Goal: Information Seeking & Learning: Check status

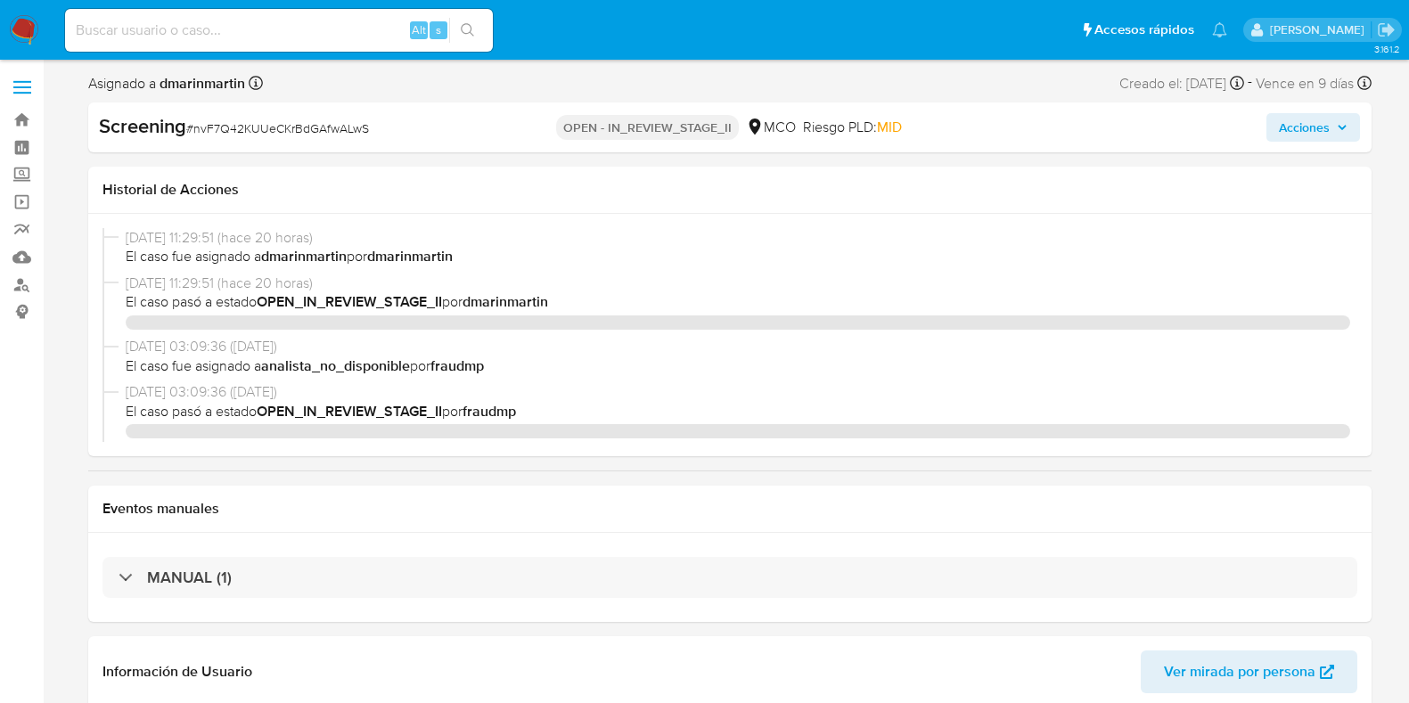
select select "10"
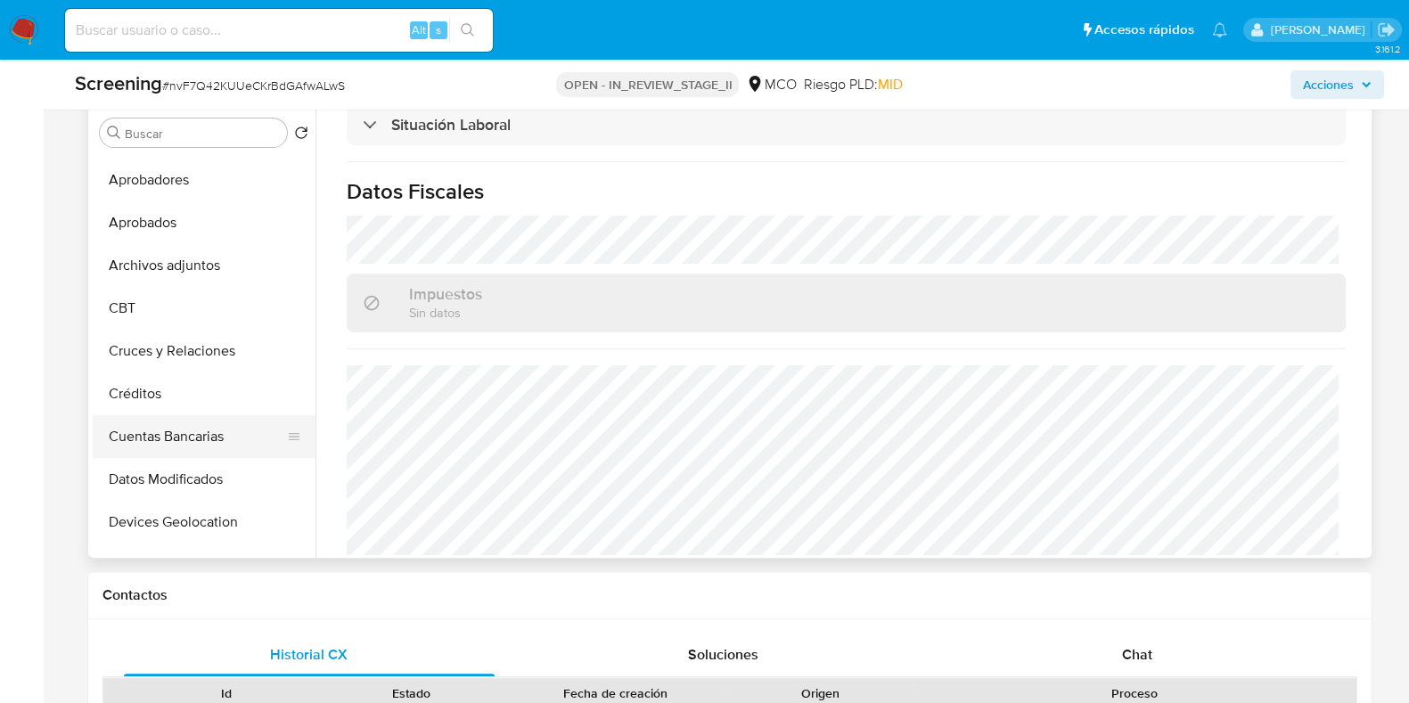
scroll to position [4, 0]
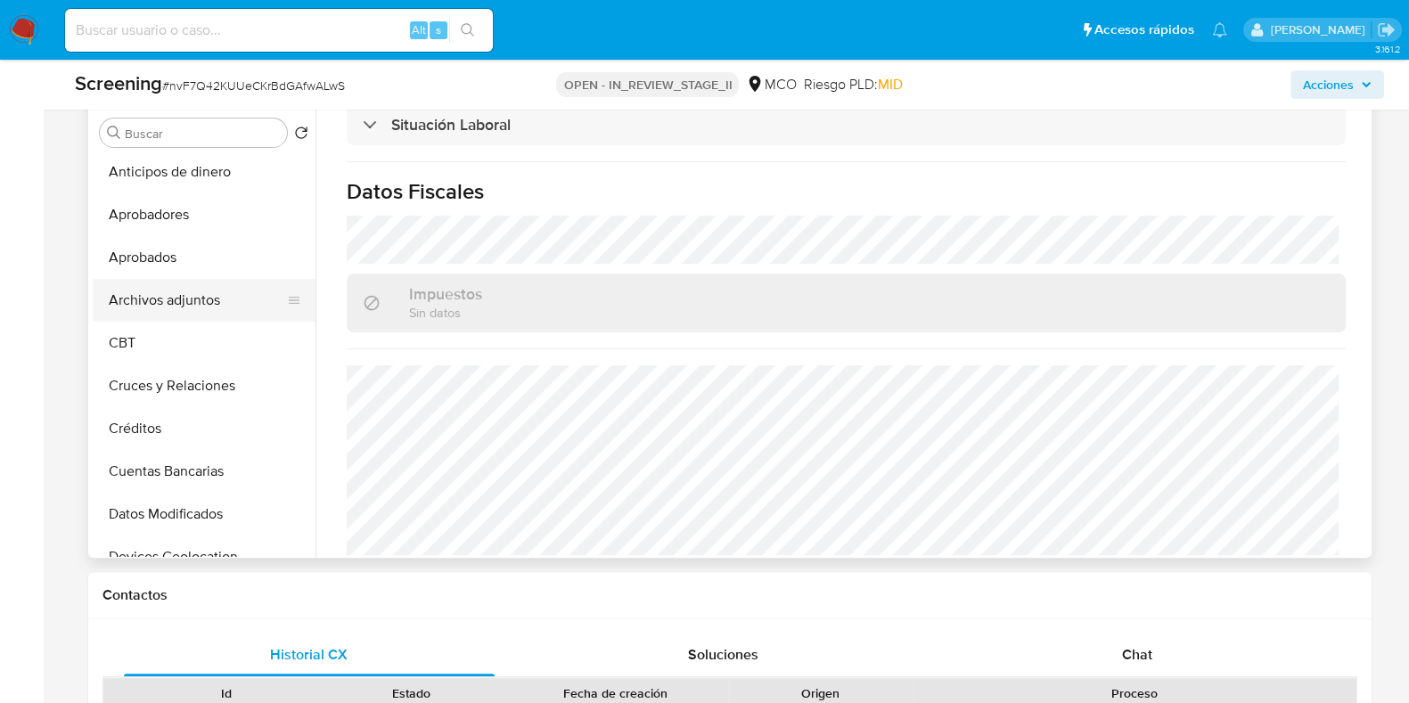
click at [151, 282] on button "Archivos adjuntos" at bounding box center [197, 300] width 209 height 43
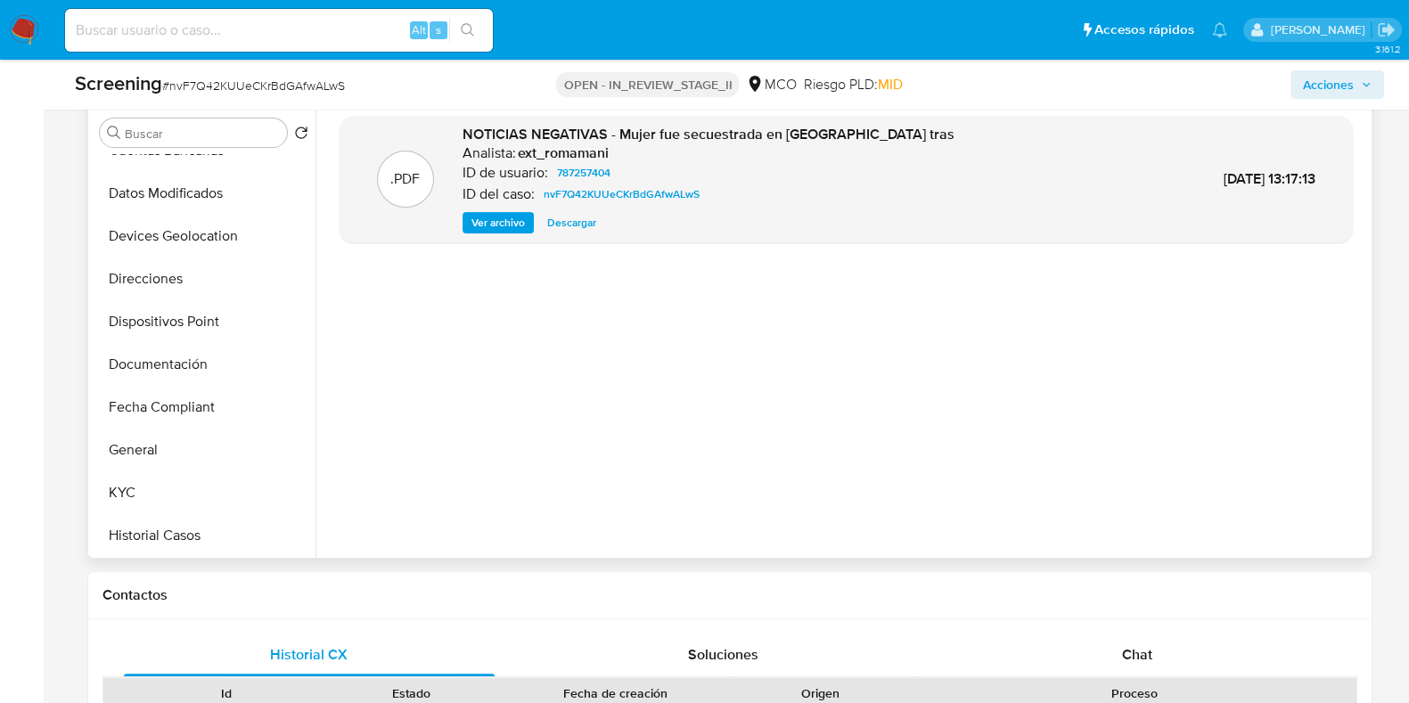
scroll to position [324, 0]
click at [165, 369] on button "Documentación" at bounding box center [197, 364] width 209 height 43
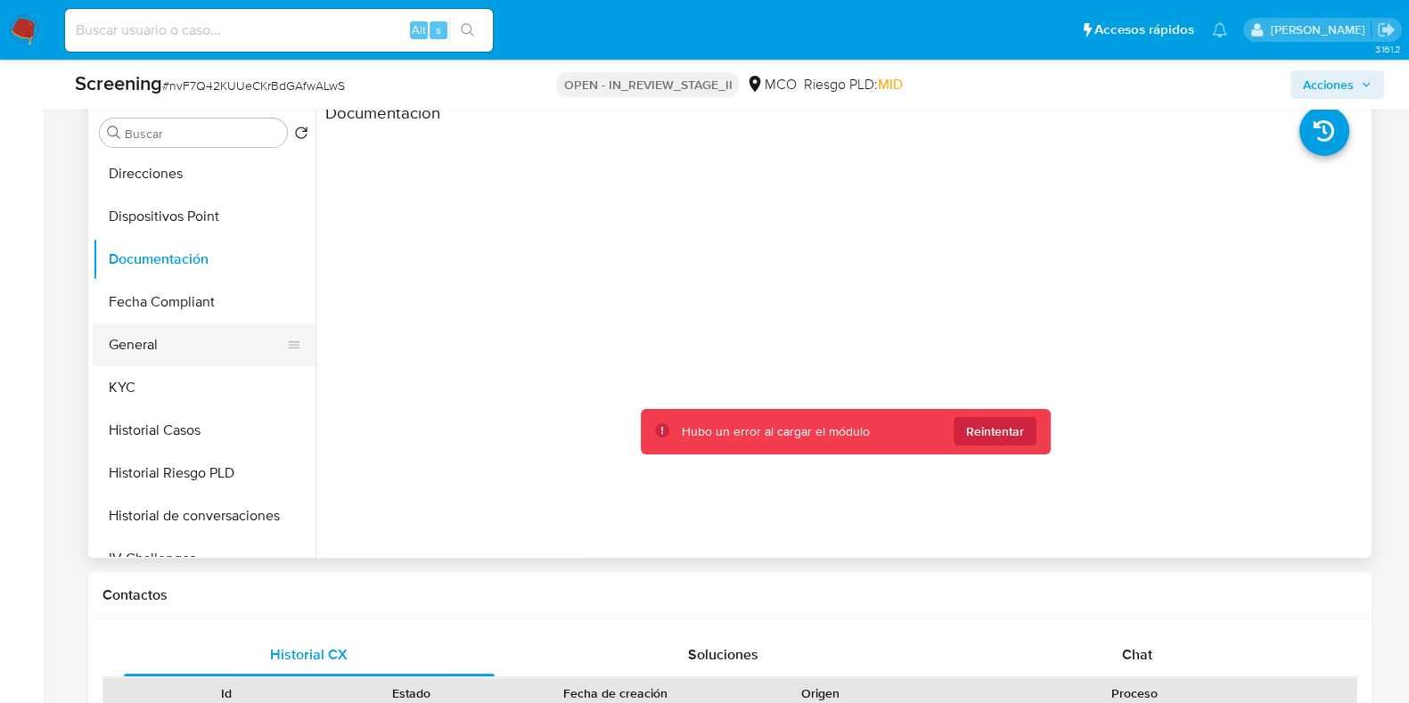
scroll to position [477, 0]
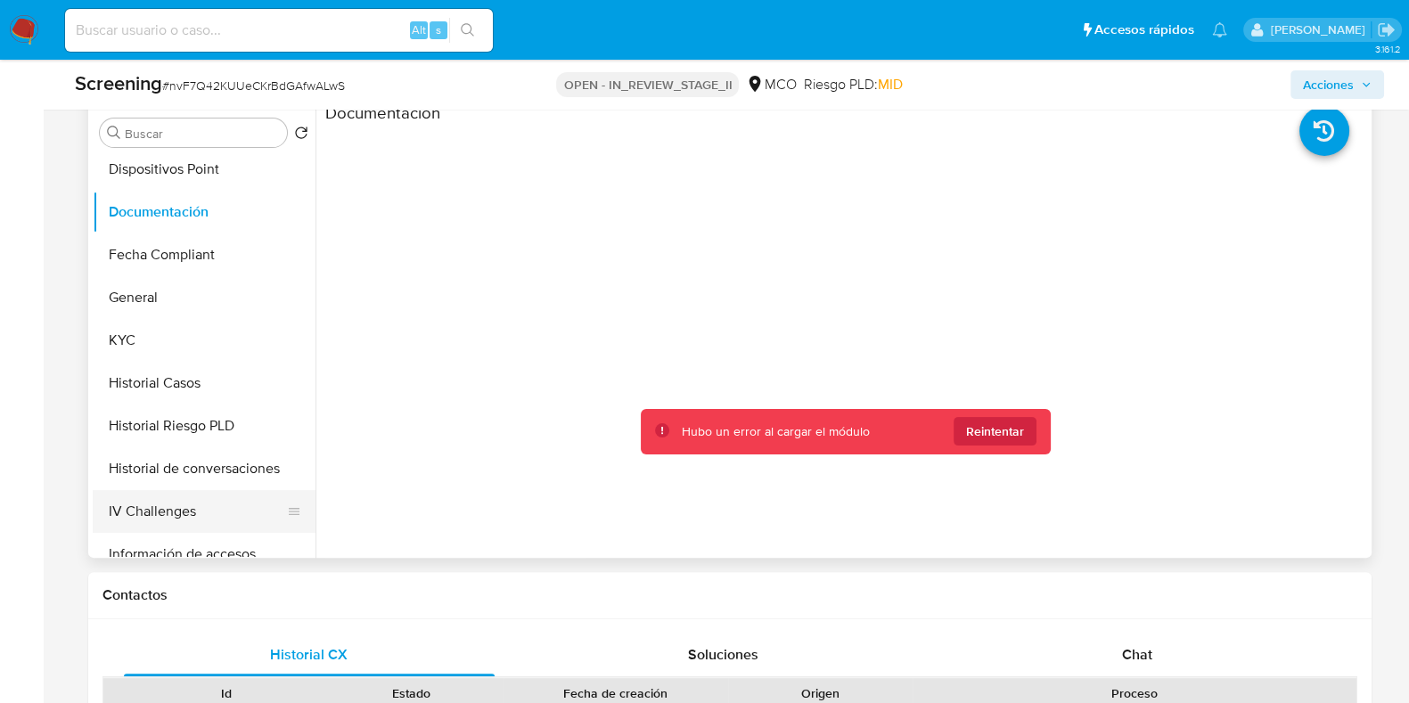
click at [180, 506] on button "IV Challenges" at bounding box center [197, 511] width 209 height 43
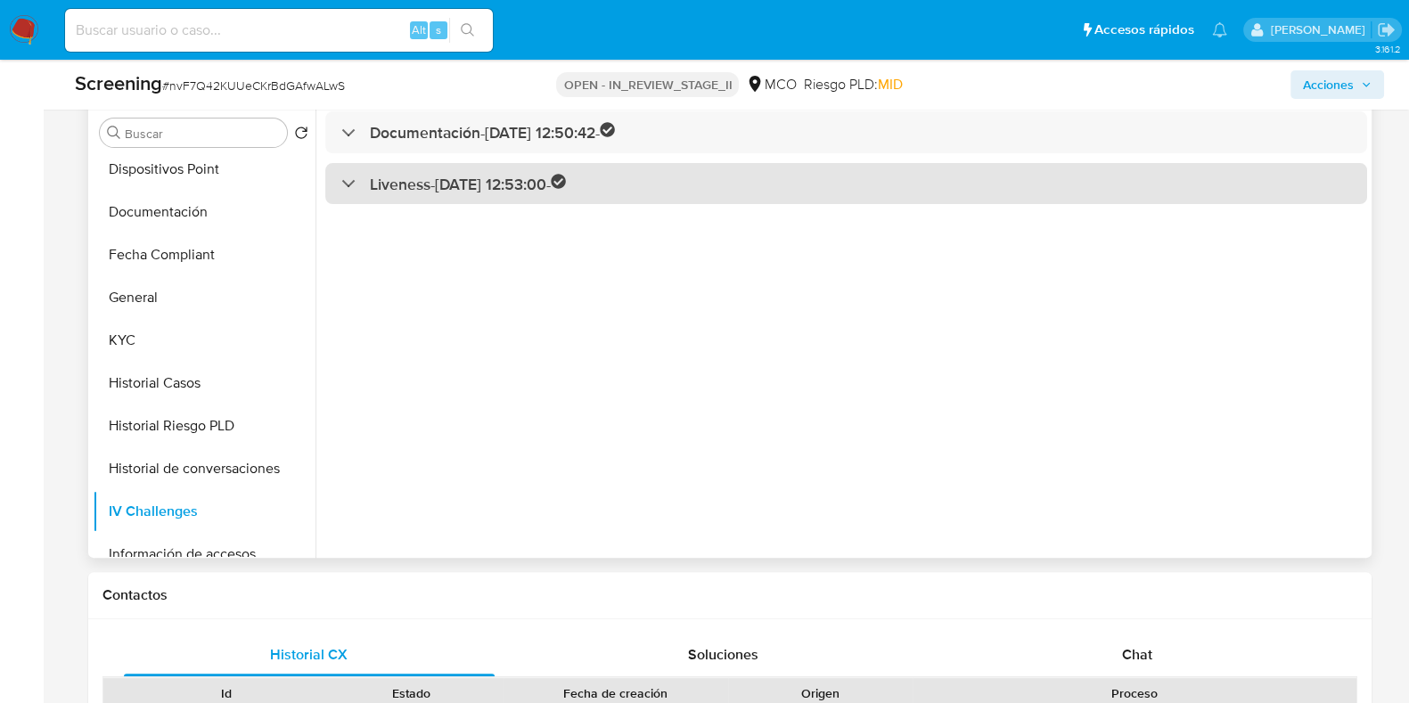
click at [511, 184] on h3 "Liveness - 19/02/2023 12:53:00 -" at bounding box center [468, 184] width 197 height 20
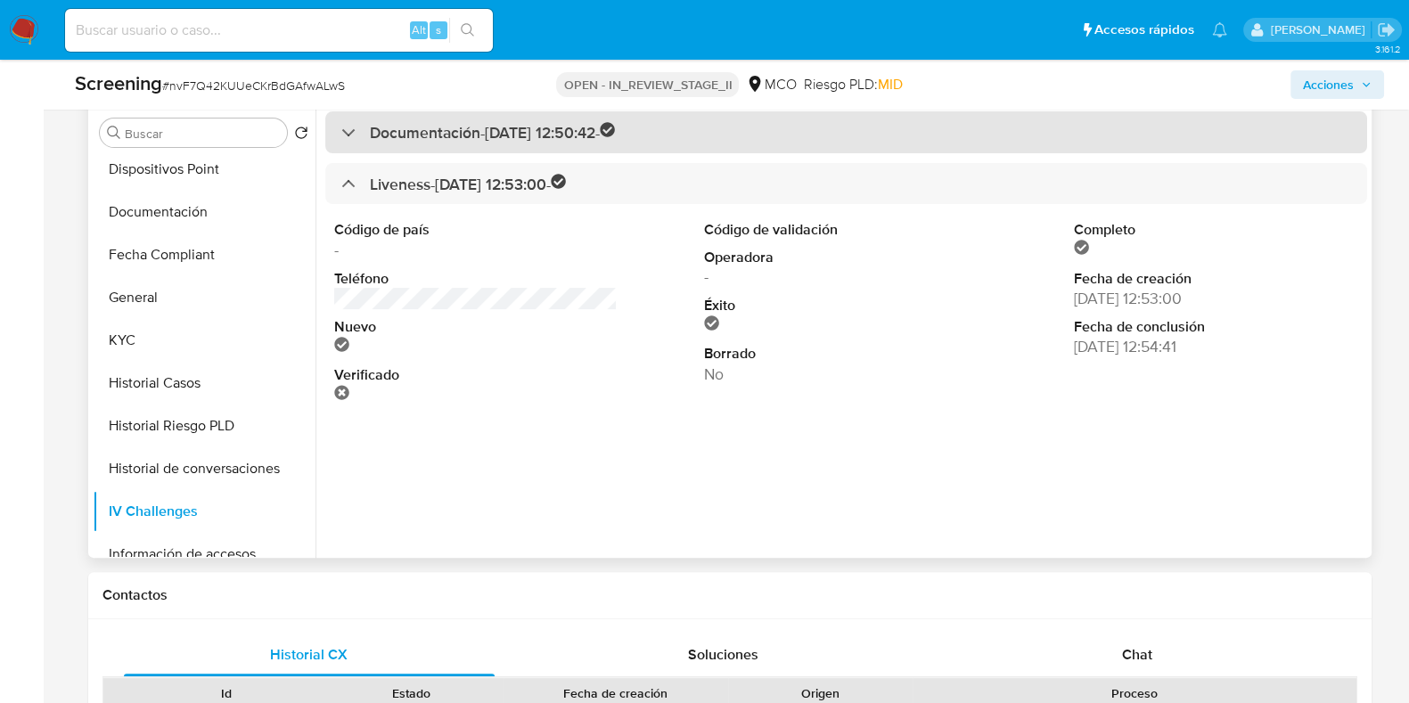
click at [584, 129] on h3 "Documentación - 19/02/2023 12:50:42 -" at bounding box center [493, 132] width 246 height 20
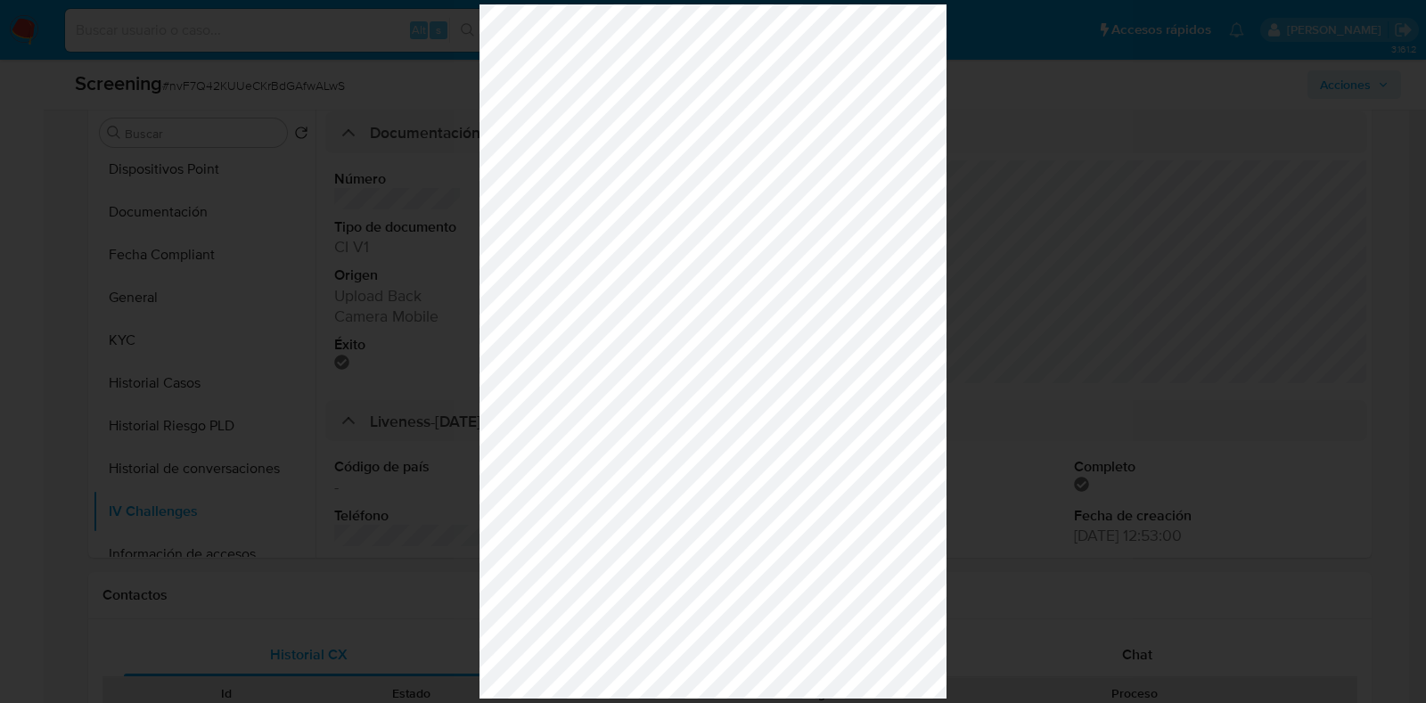
click at [1059, 251] on div at bounding box center [713, 351] width 1426 height 703
click at [1123, 235] on div at bounding box center [713, 351] width 1426 height 703
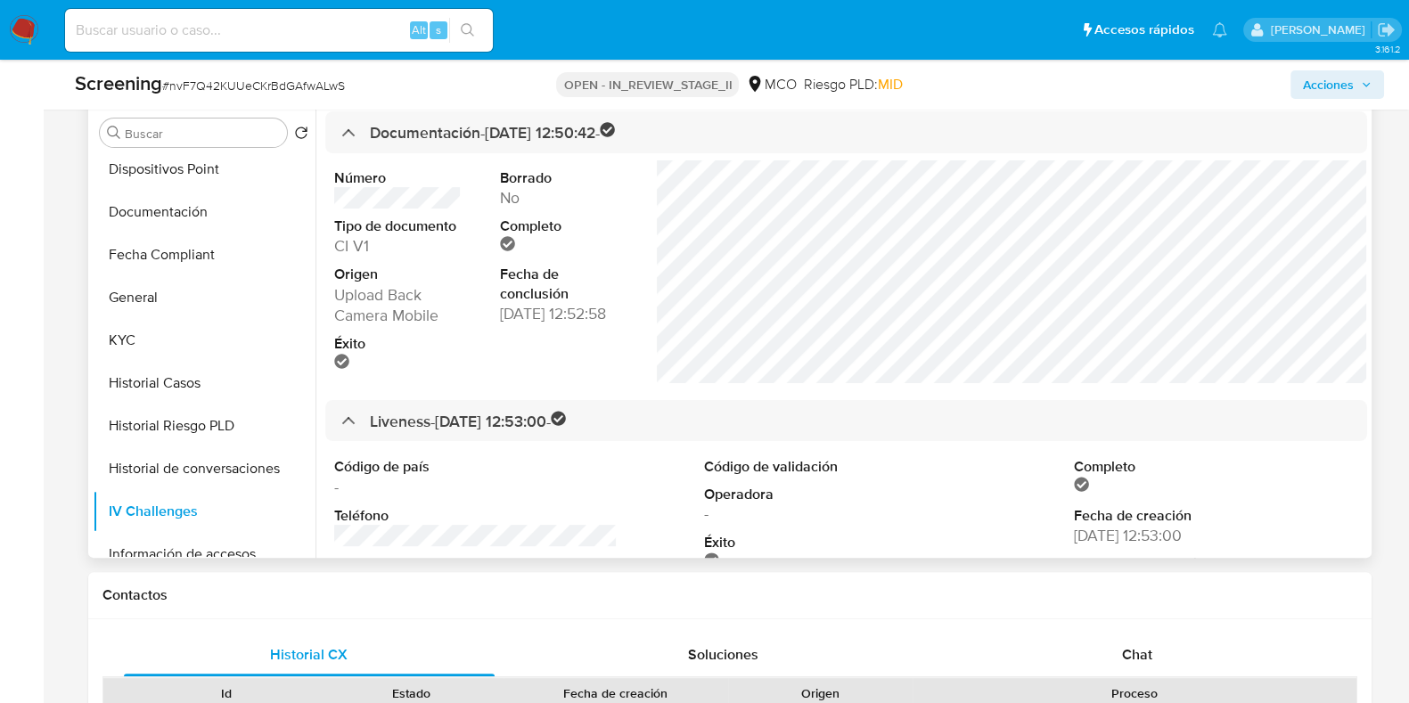
scroll to position [0, 0]
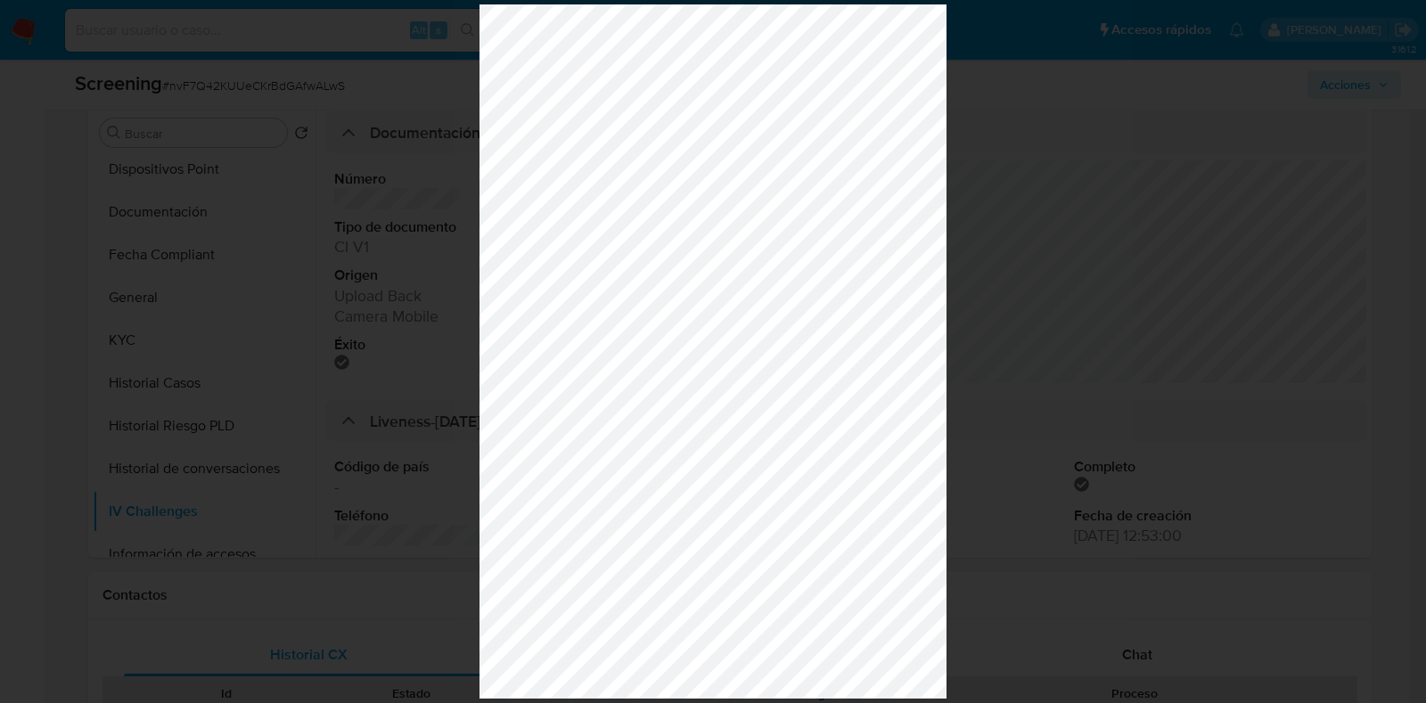
click at [1224, 353] on div at bounding box center [713, 351] width 1426 height 703
click at [435, 238] on div at bounding box center [713, 351] width 1426 height 703
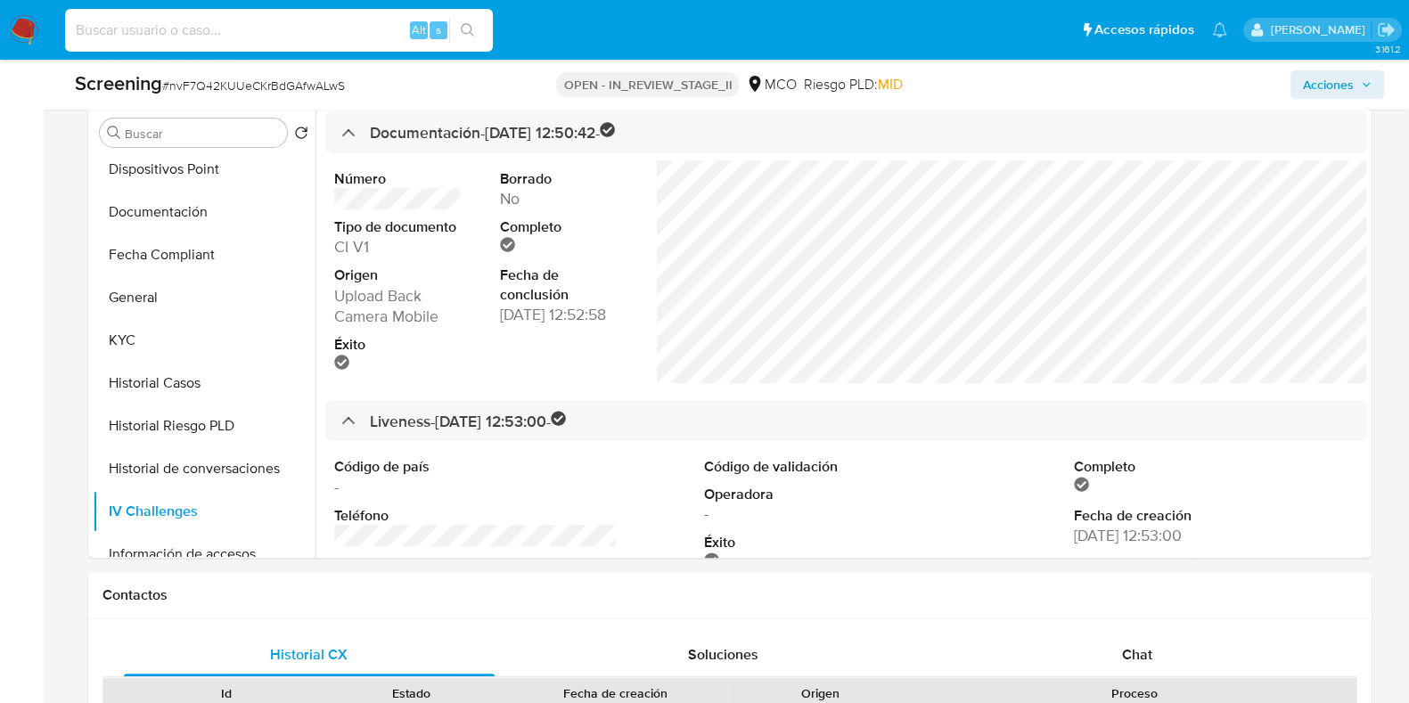
click at [344, 40] on input at bounding box center [279, 30] width 428 height 23
paste input "1494822816"
type input "1494822816"
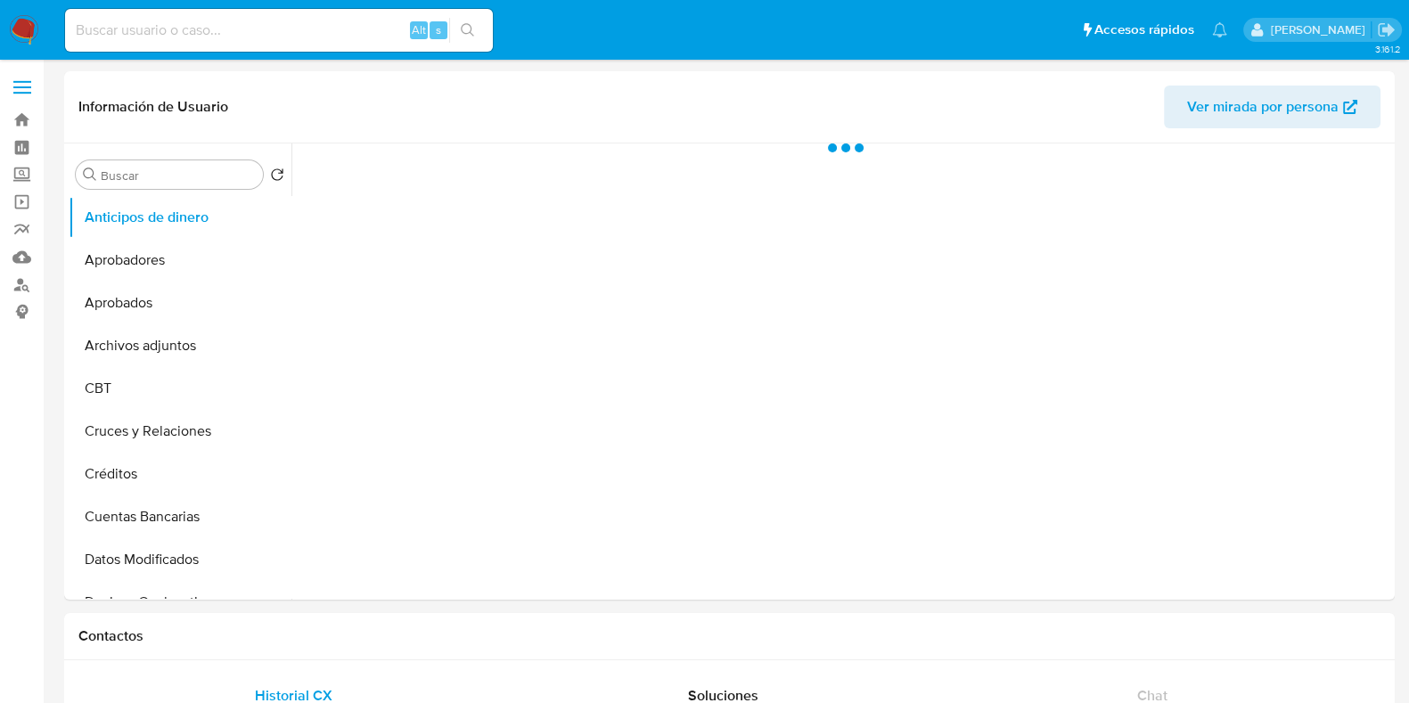
select select "10"
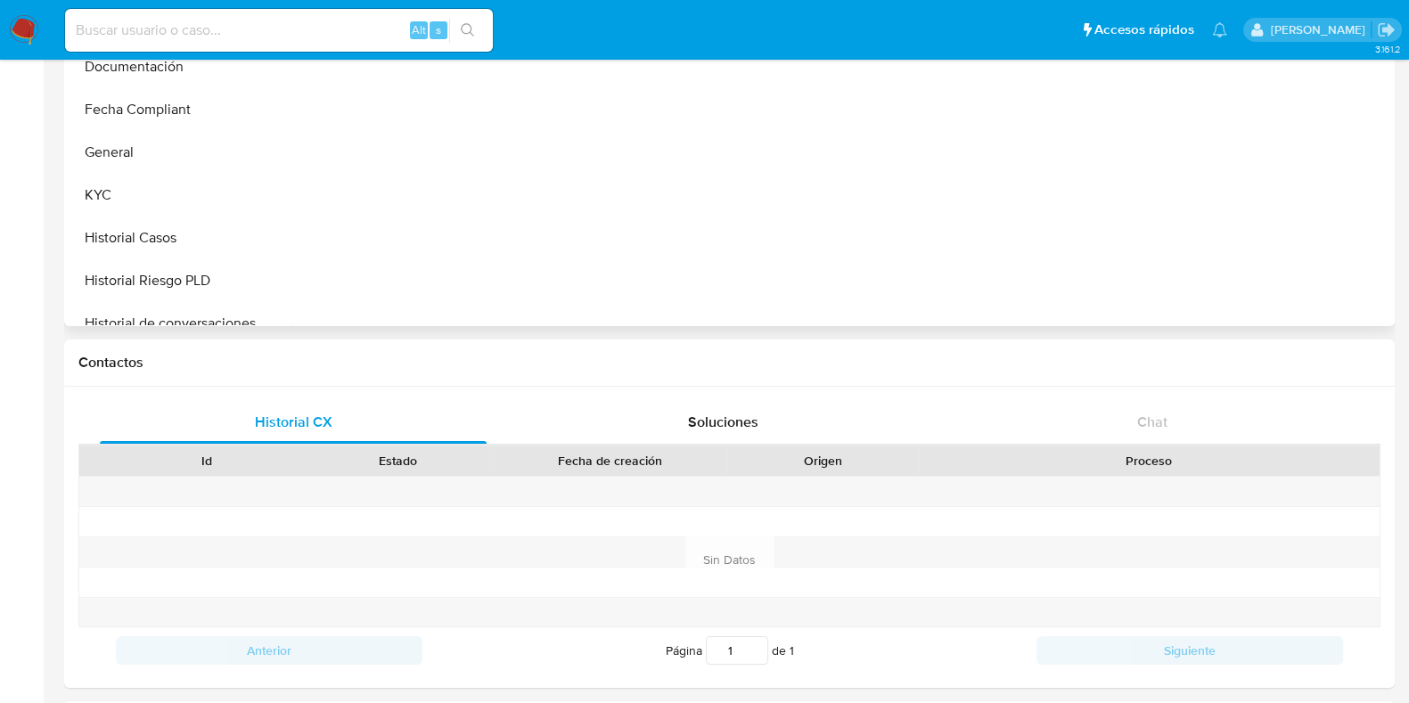
scroll to position [391, 0]
click at [85, 176] on button "KYC" at bounding box center [173, 194] width 209 height 43
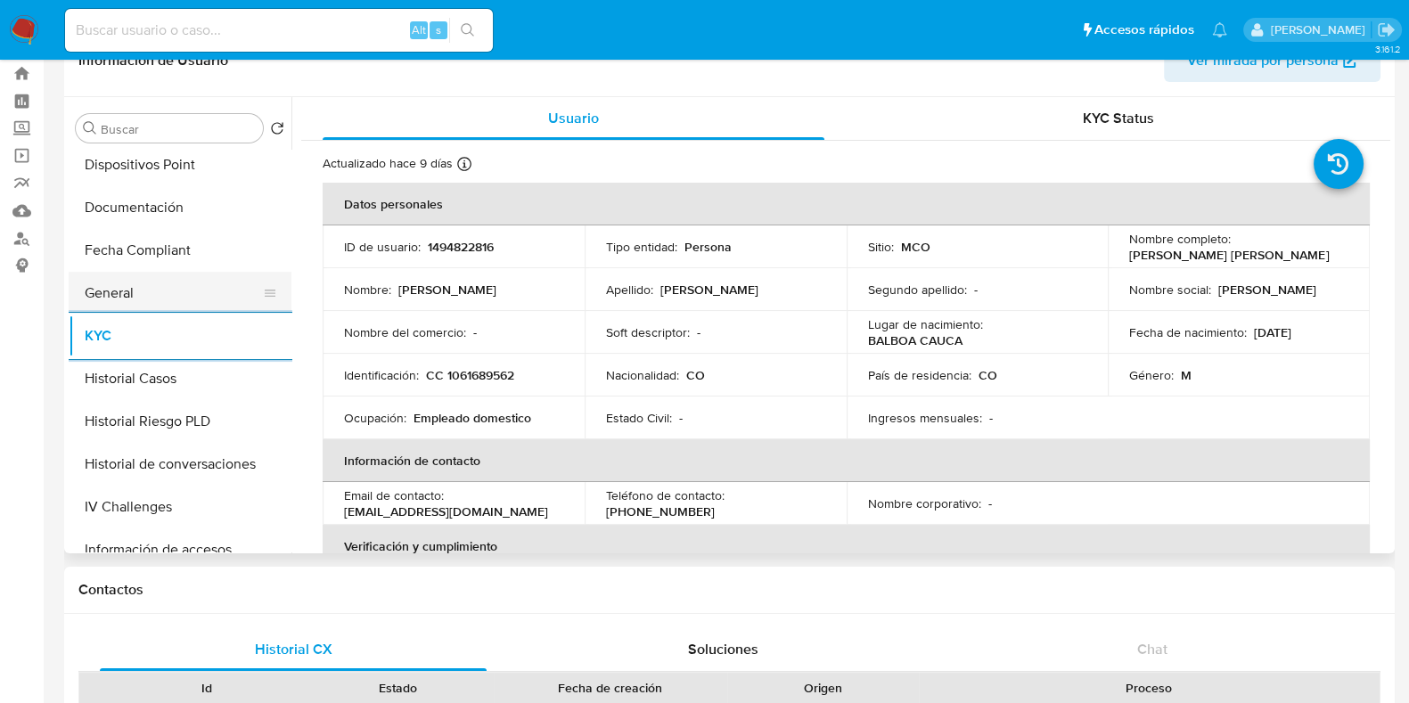
scroll to position [479, 0]
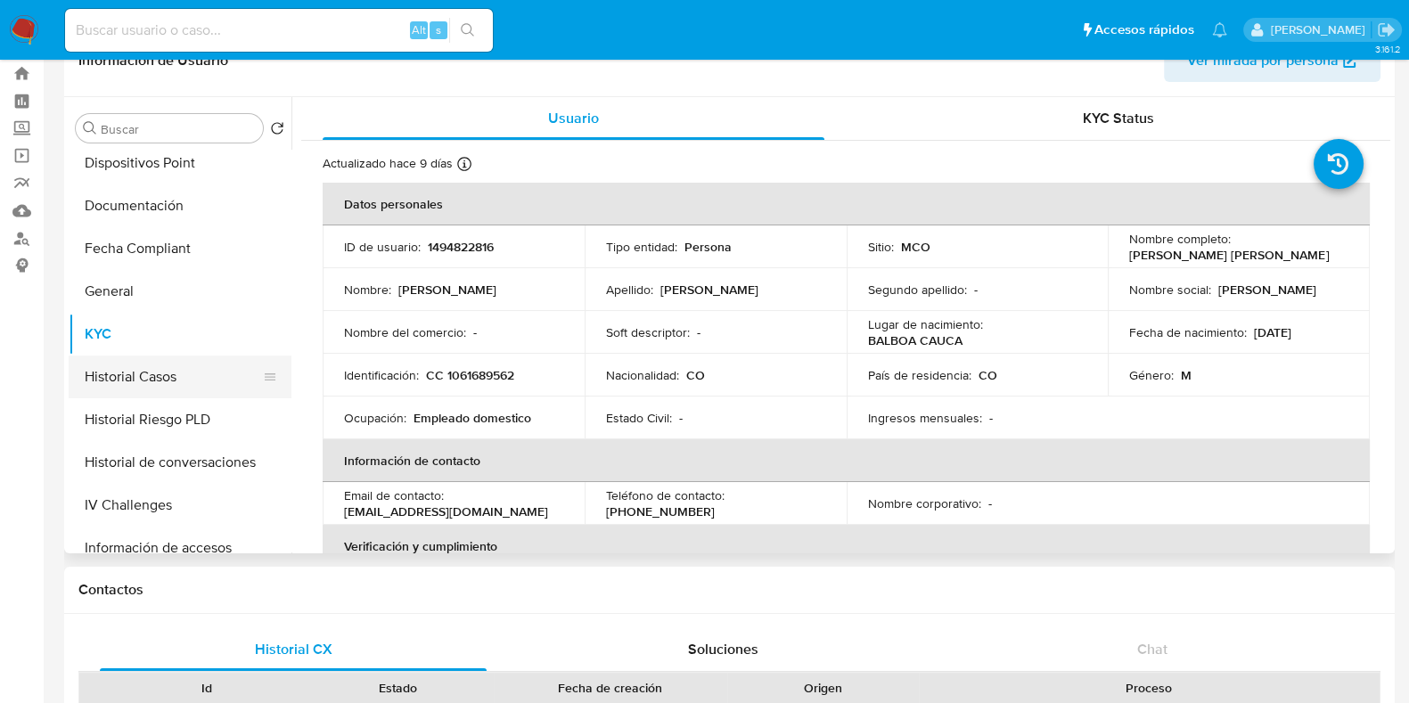
click at [193, 373] on button "Historial Casos" at bounding box center [173, 377] width 209 height 43
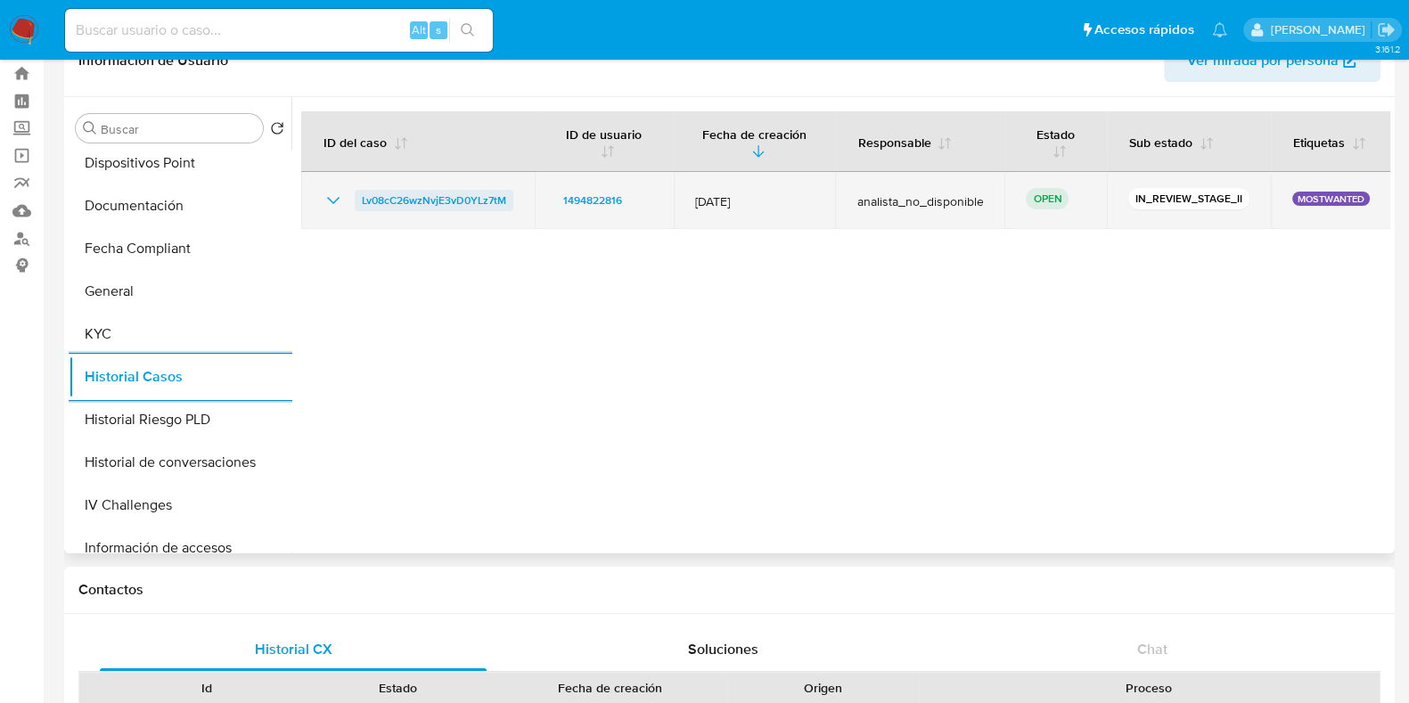
click at [447, 202] on span "Lv08cC26wzNvjE3vD0YLz7tM" at bounding box center [434, 200] width 144 height 21
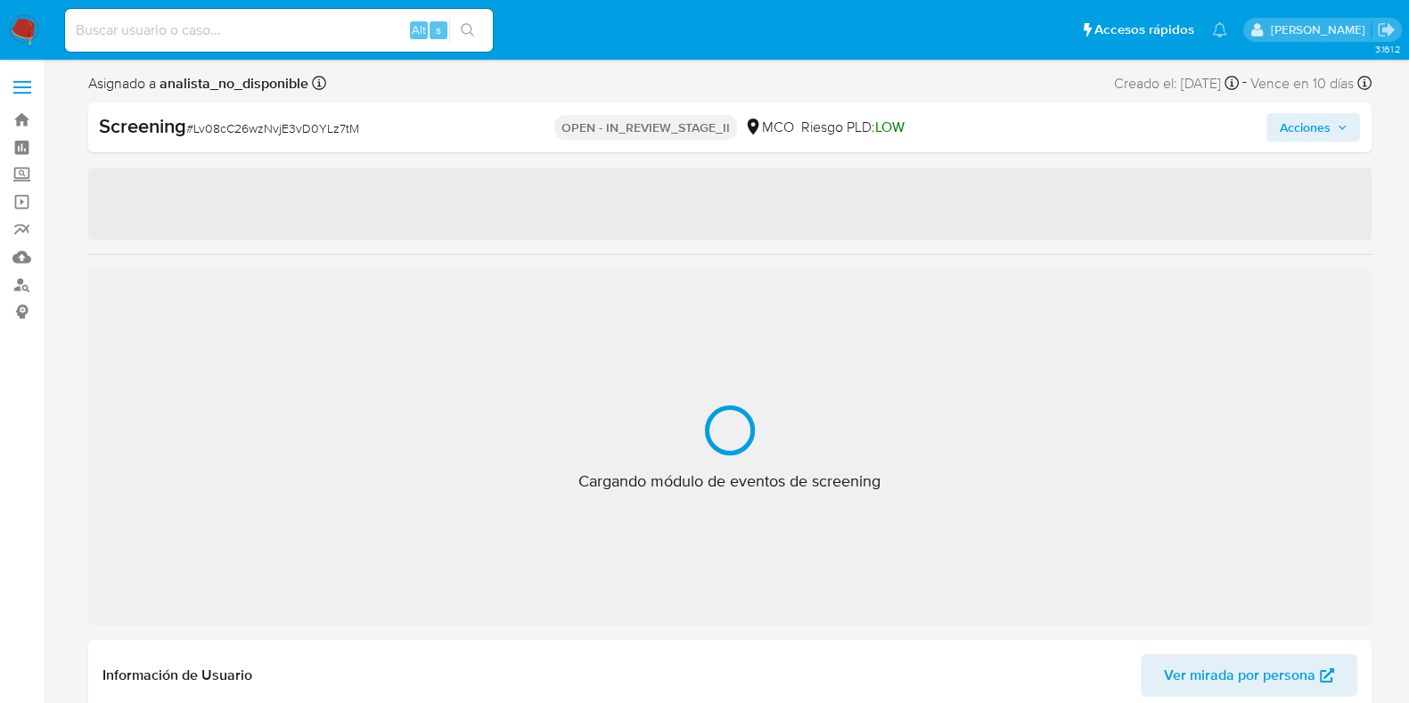
select select "10"
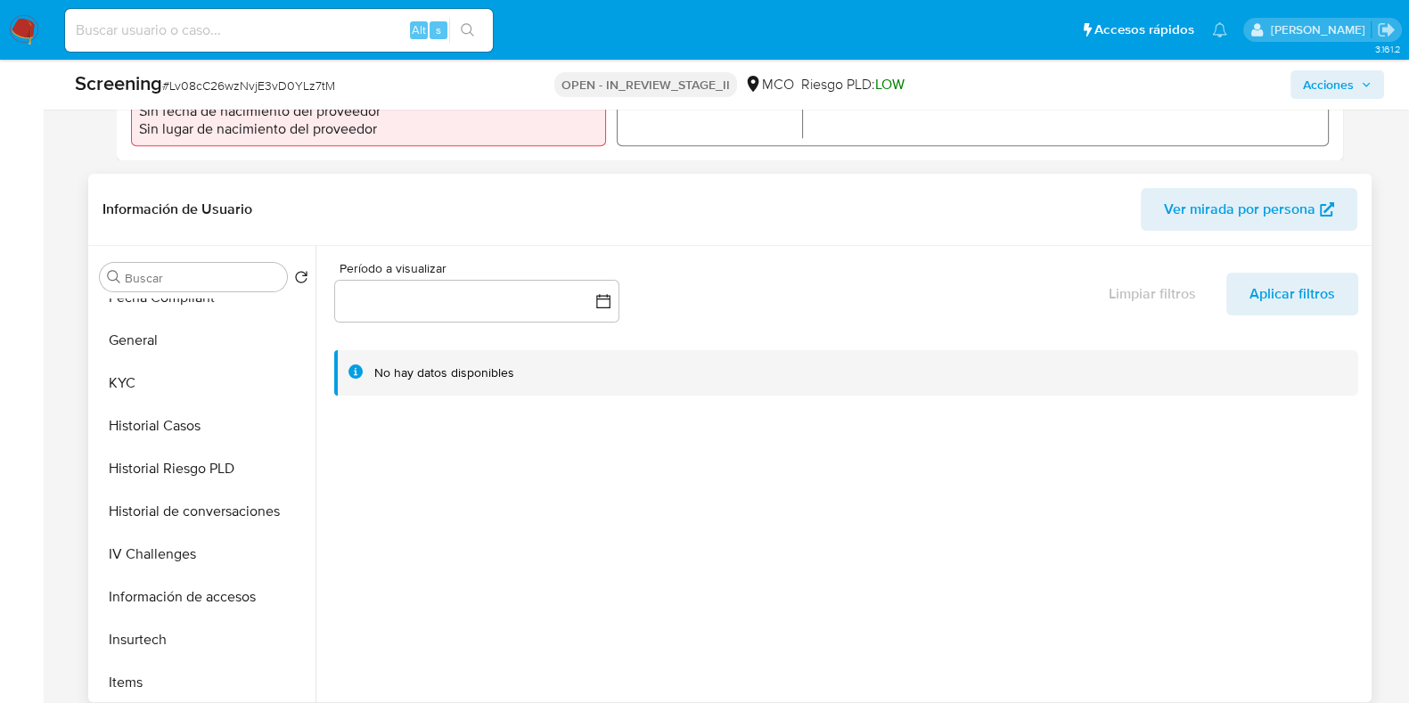
scroll to position [577, 0]
click at [130, 383] on button "KYC" at bounding box center [197, 385] width 209 height 43
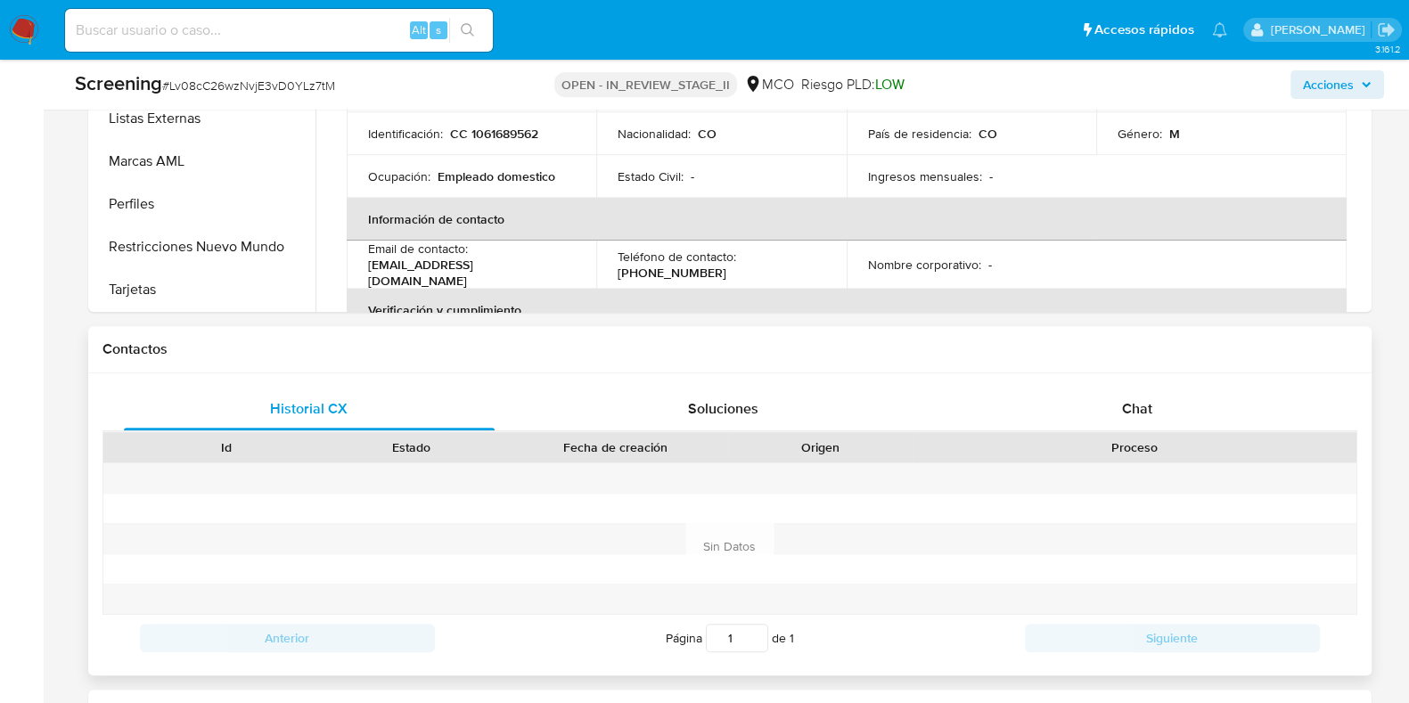
scroll to position [1103, 0]
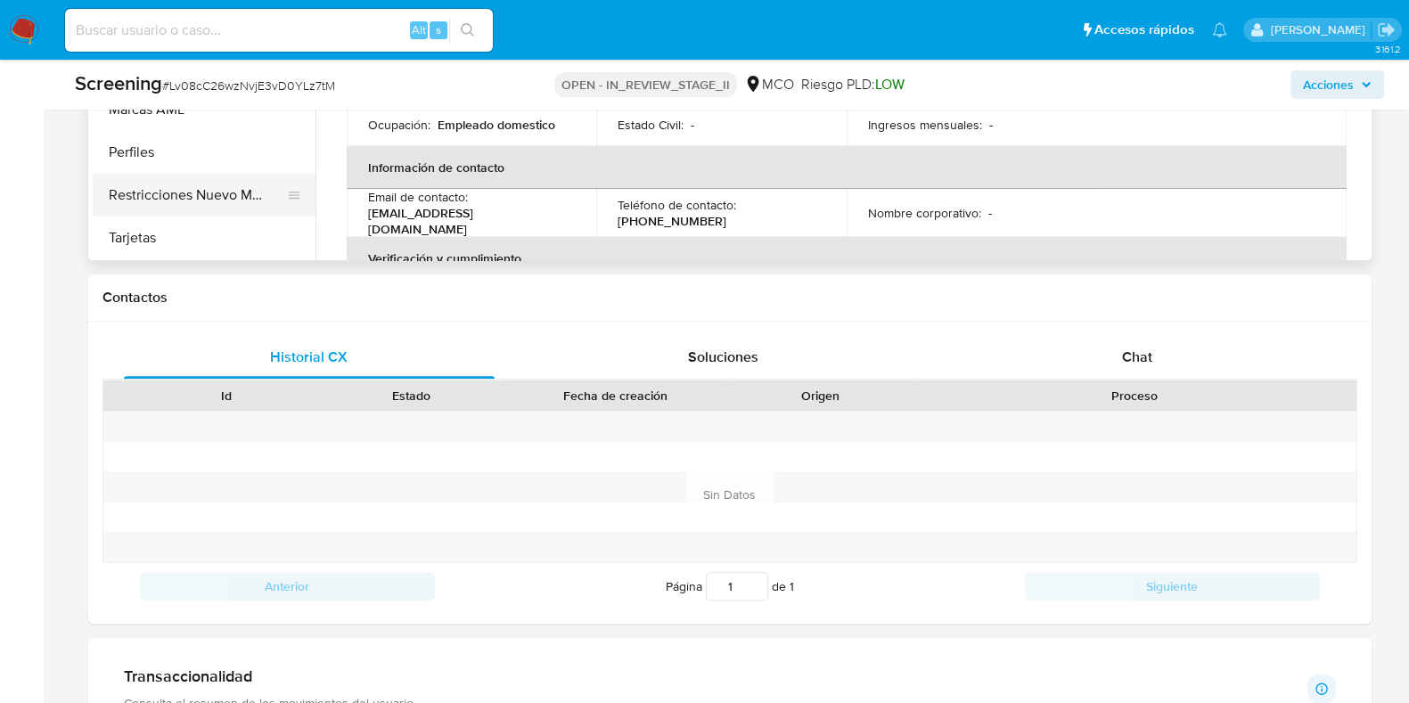
click at [182, 200] on button "Restricciones Nuevo Mundo" at bounding box center [197, 195] width 209 height 43
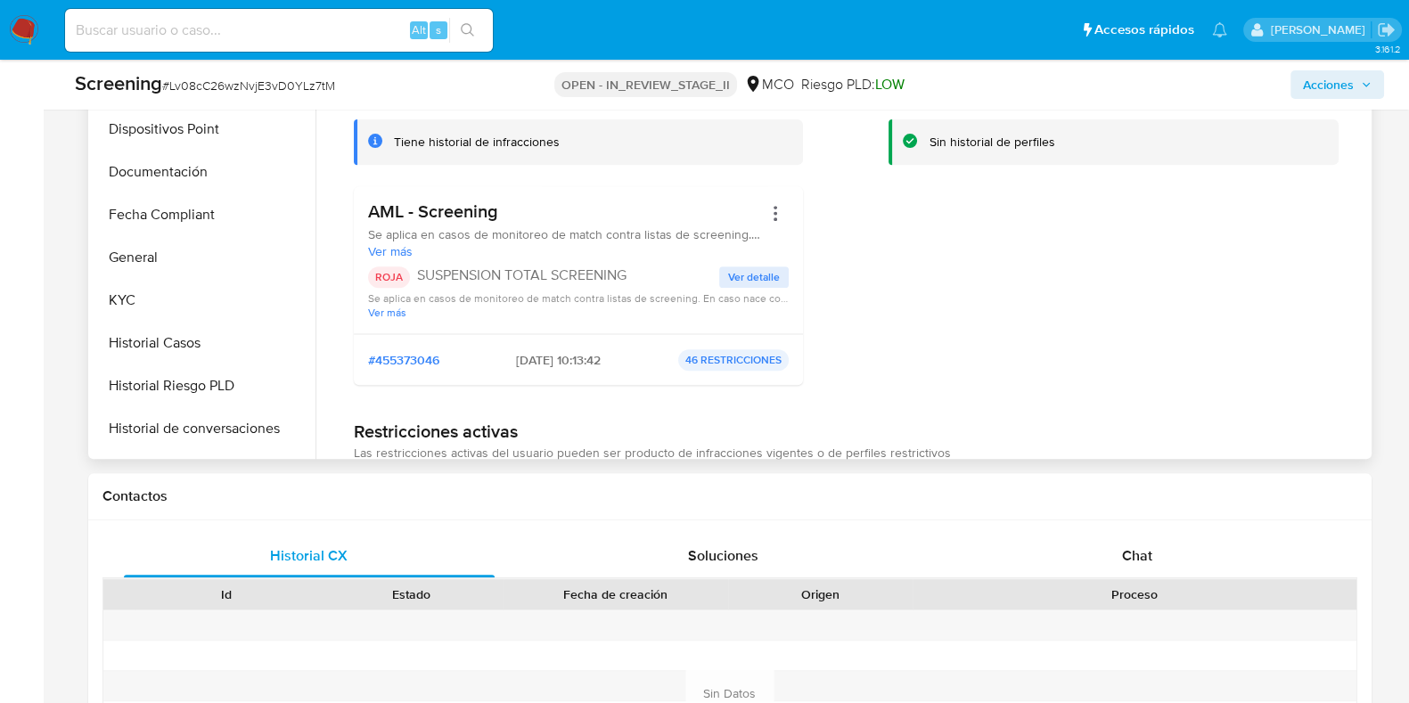
scroll to position [417, 0]
click at [151, 157] on button "Documentación" at bounding box center [197, 172] width 209 height 43
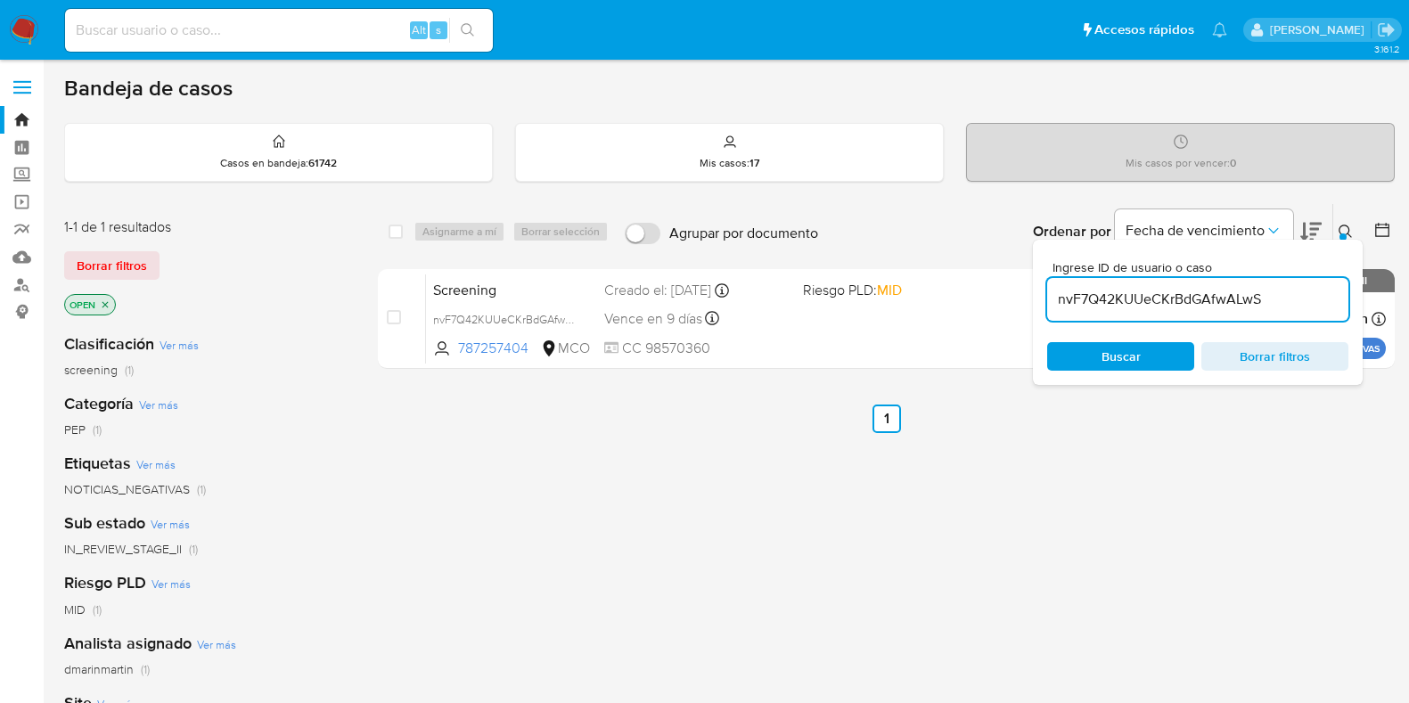
scroll to position [122, 0]
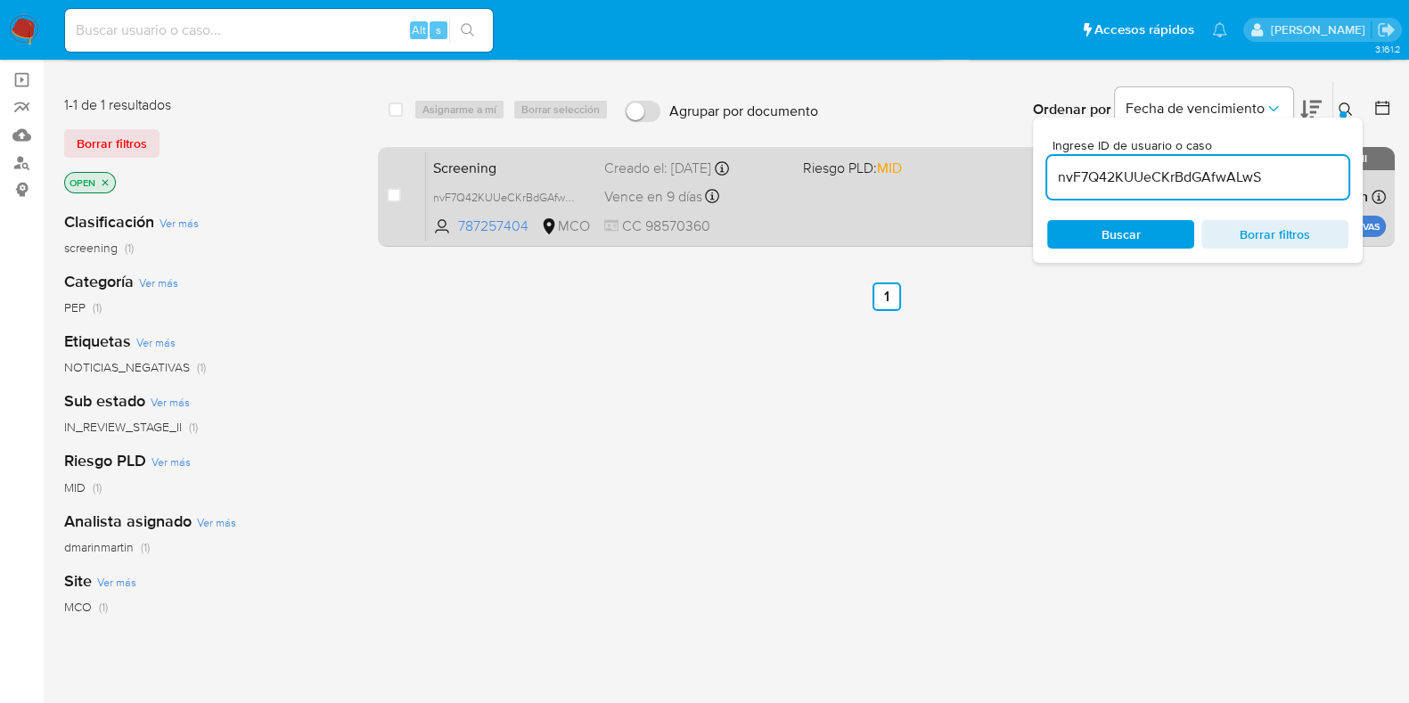
click at [531, 162] on span "Screening" at bounding box center [511, 166] width 157 height 23
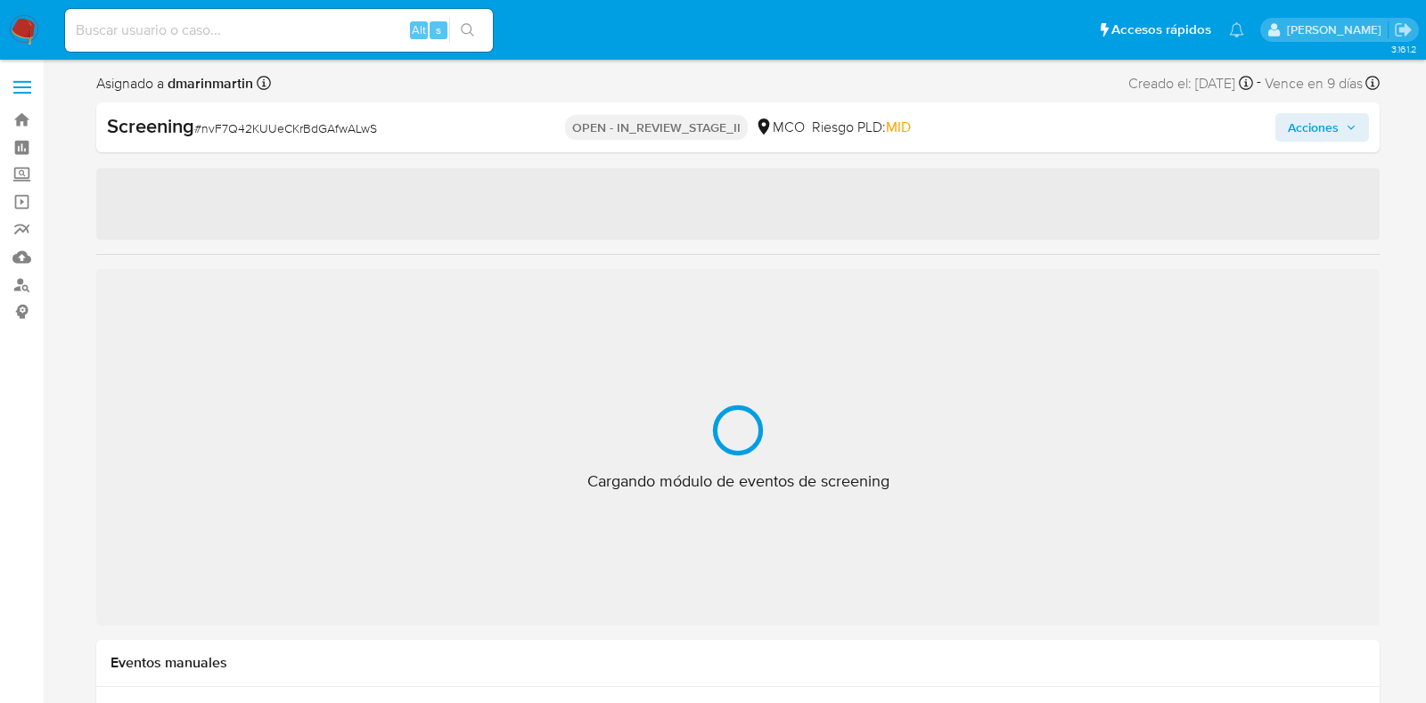
select select "10"
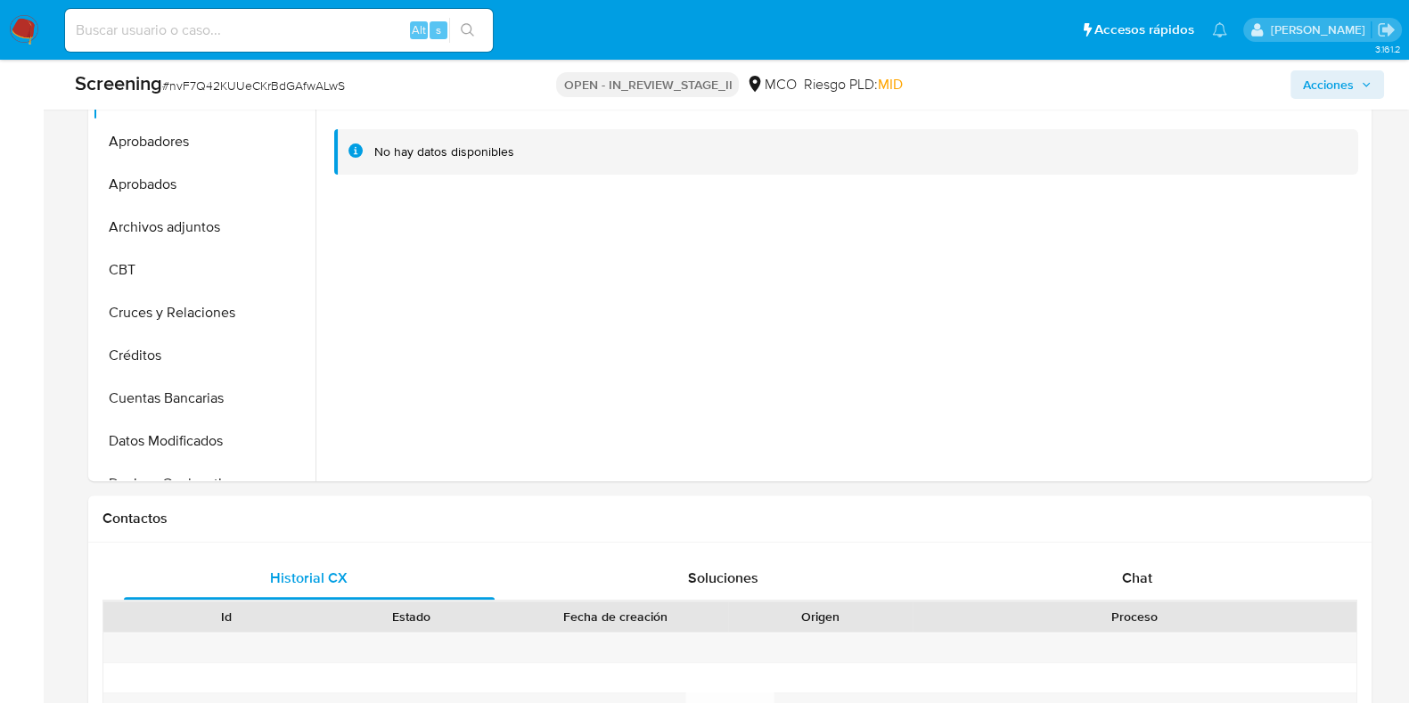
scroll to position [634, 0]
click at [147, 221] on button "Archivos adjuntos" at bounding box center [197, 226] width 209 height 43
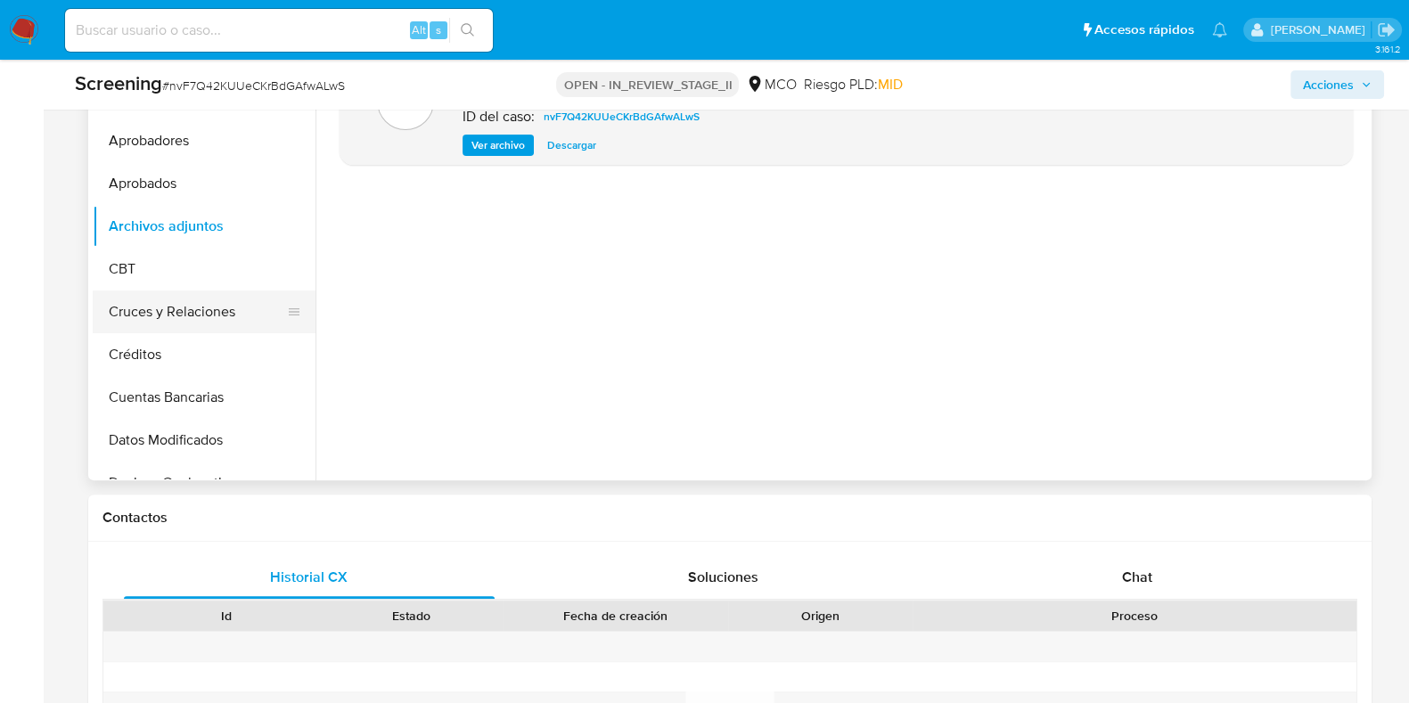
click at [134, 305] on button "Cruces y Relaciones" at bounding box center [197, 311] width 209 height 43
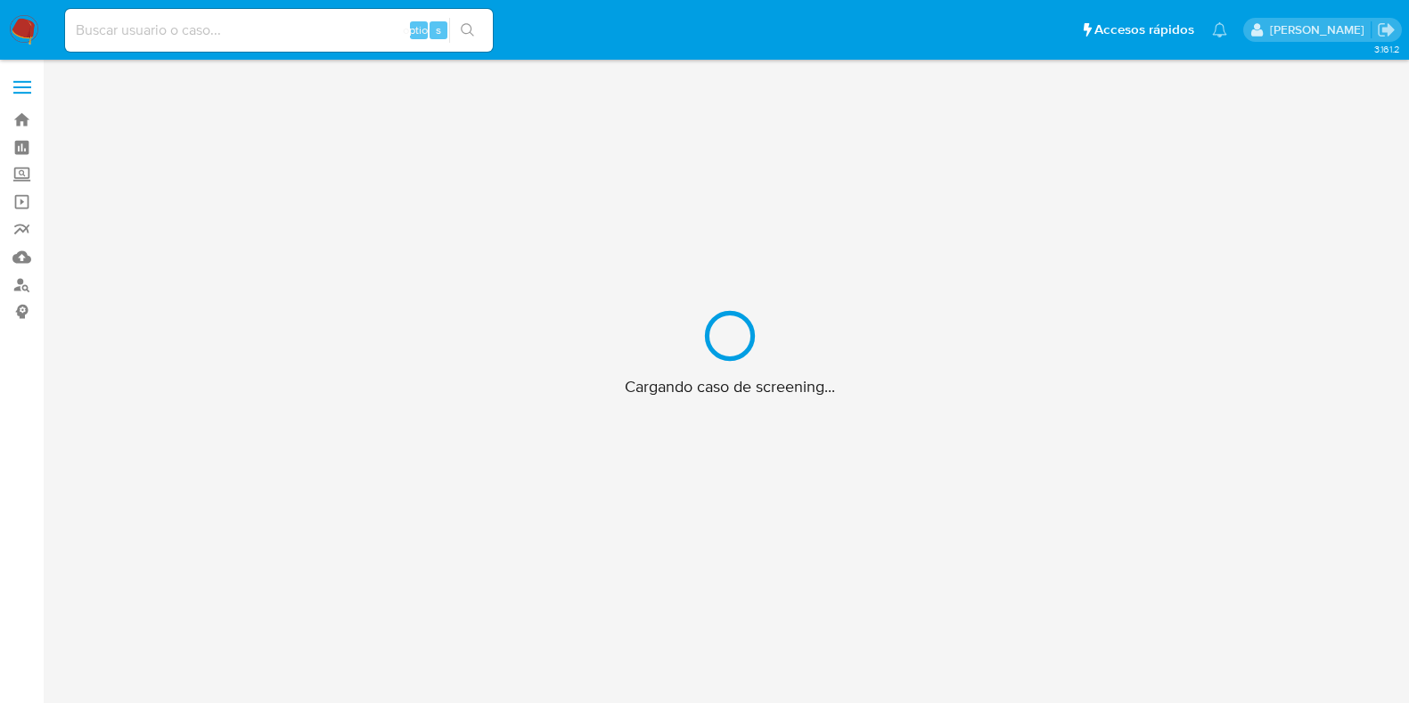
scroll to position [63, 0]
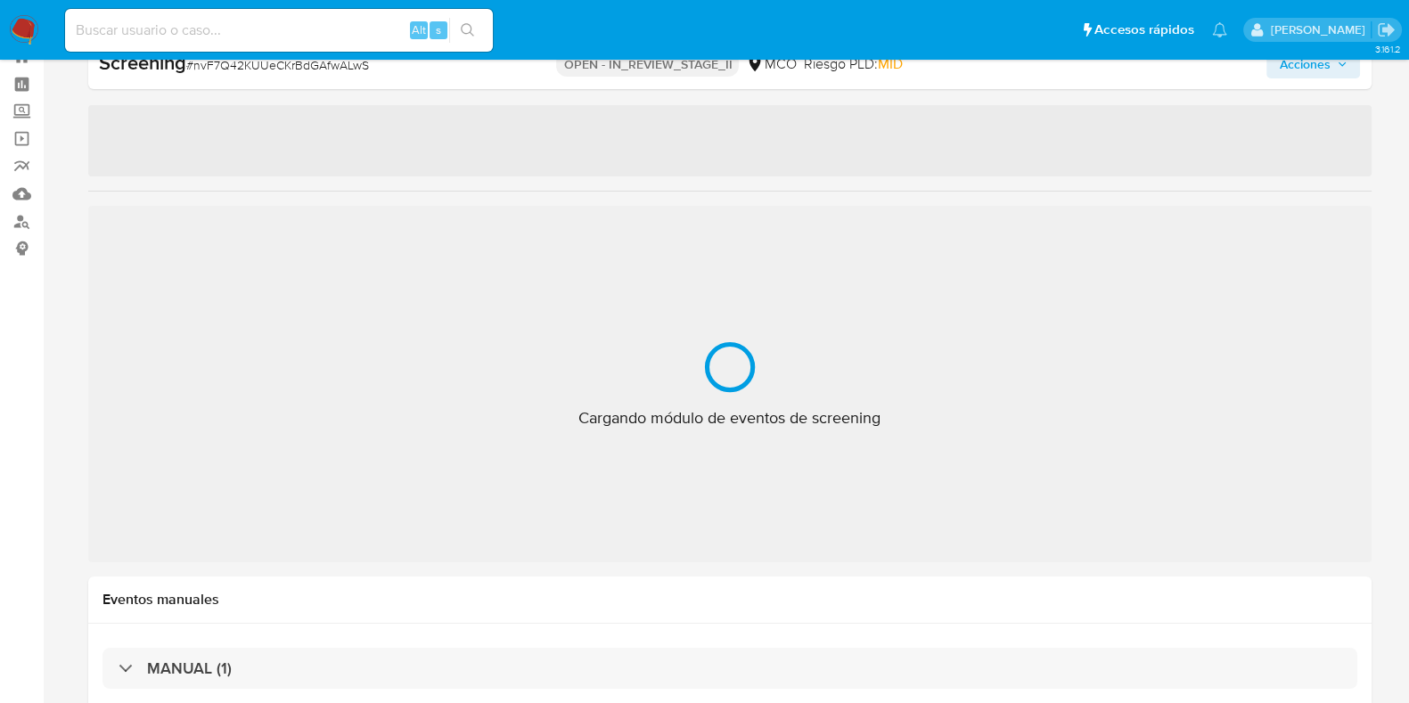
select select "10"
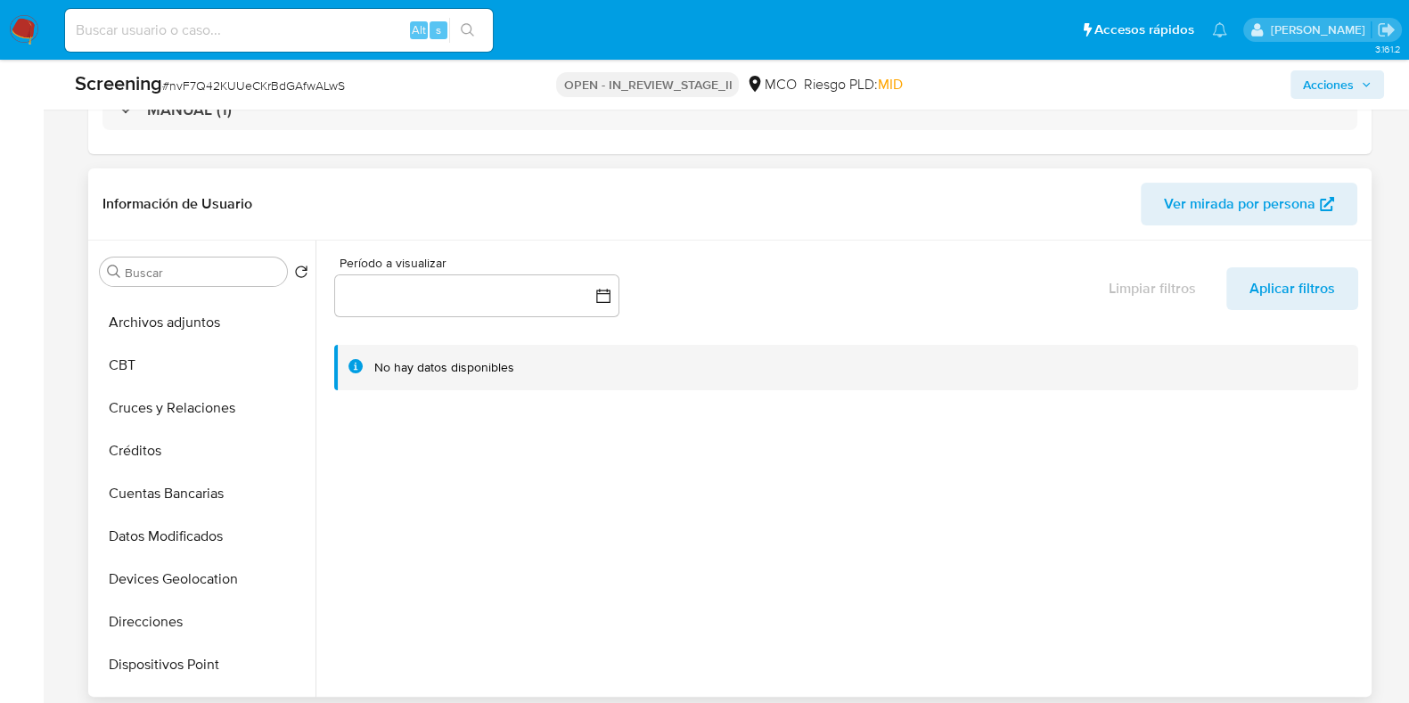
scroll to position [117, 0]
click at [157, 416] on button "Cruces y Relaciones" at bounding box center [197, 411] width 209 height 43
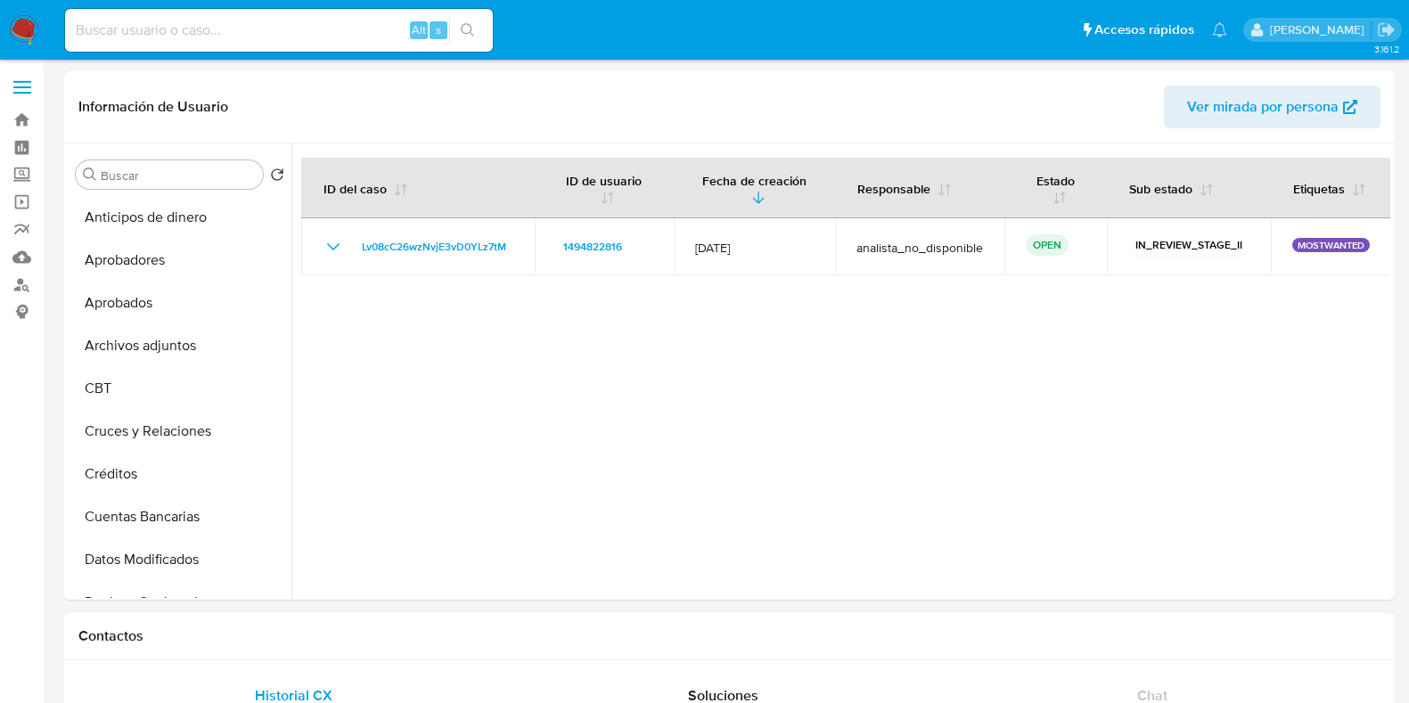
select select "10"
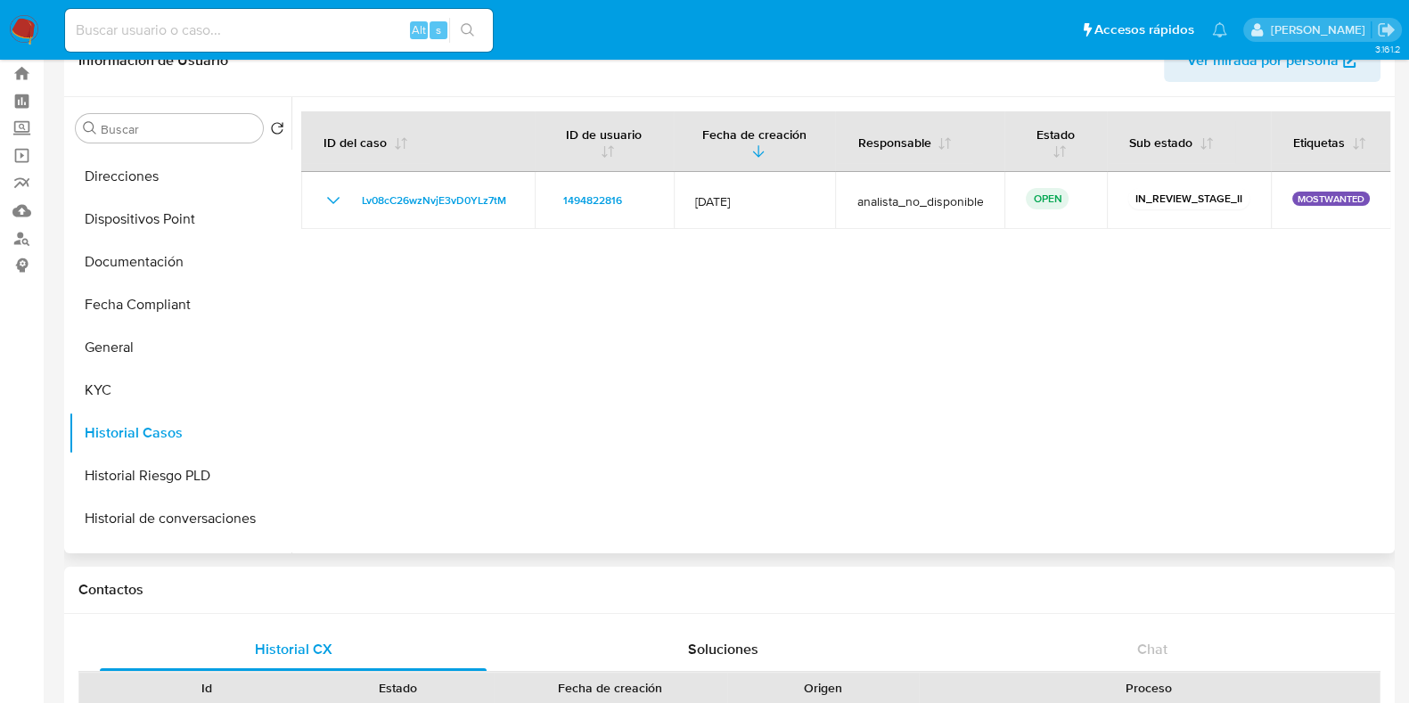
scroll to position [431, 0]
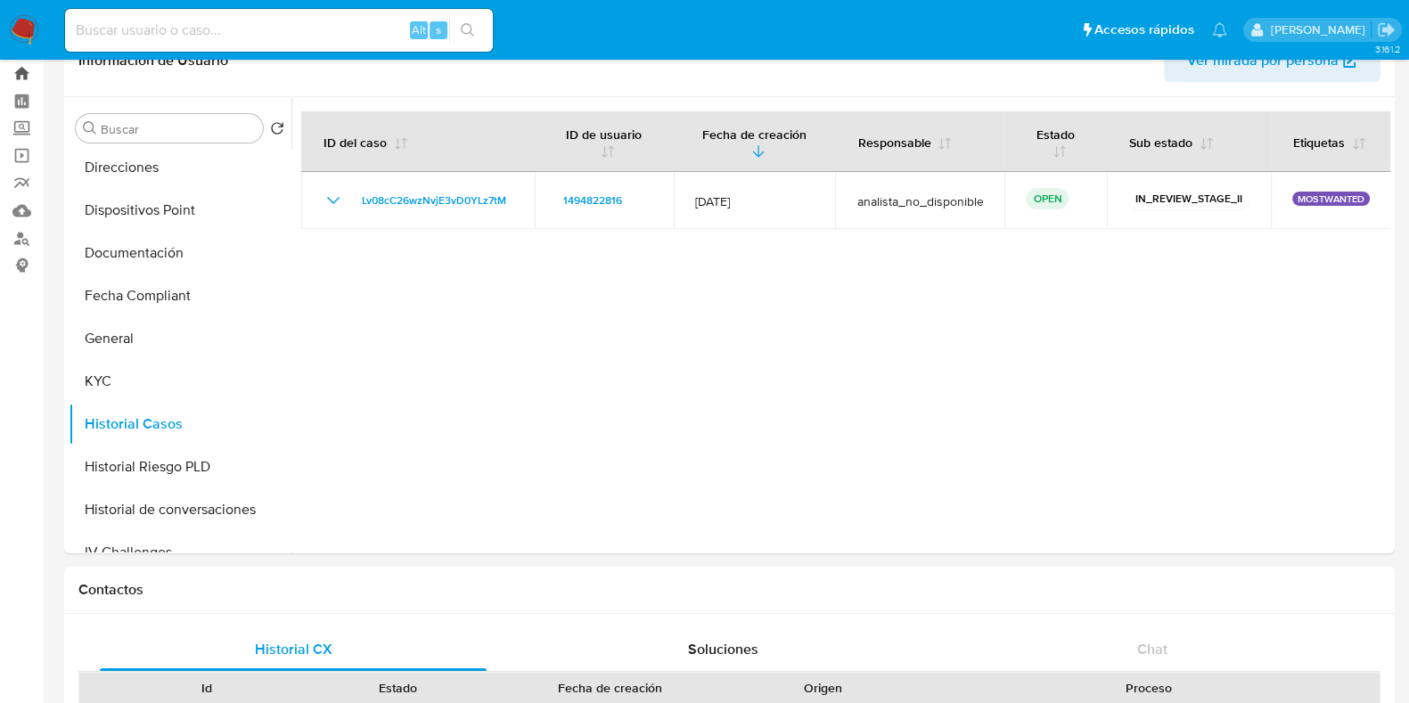
click at [28, 75] on link "Bandeja" at bounding box center [106, 74] width 212 height 28
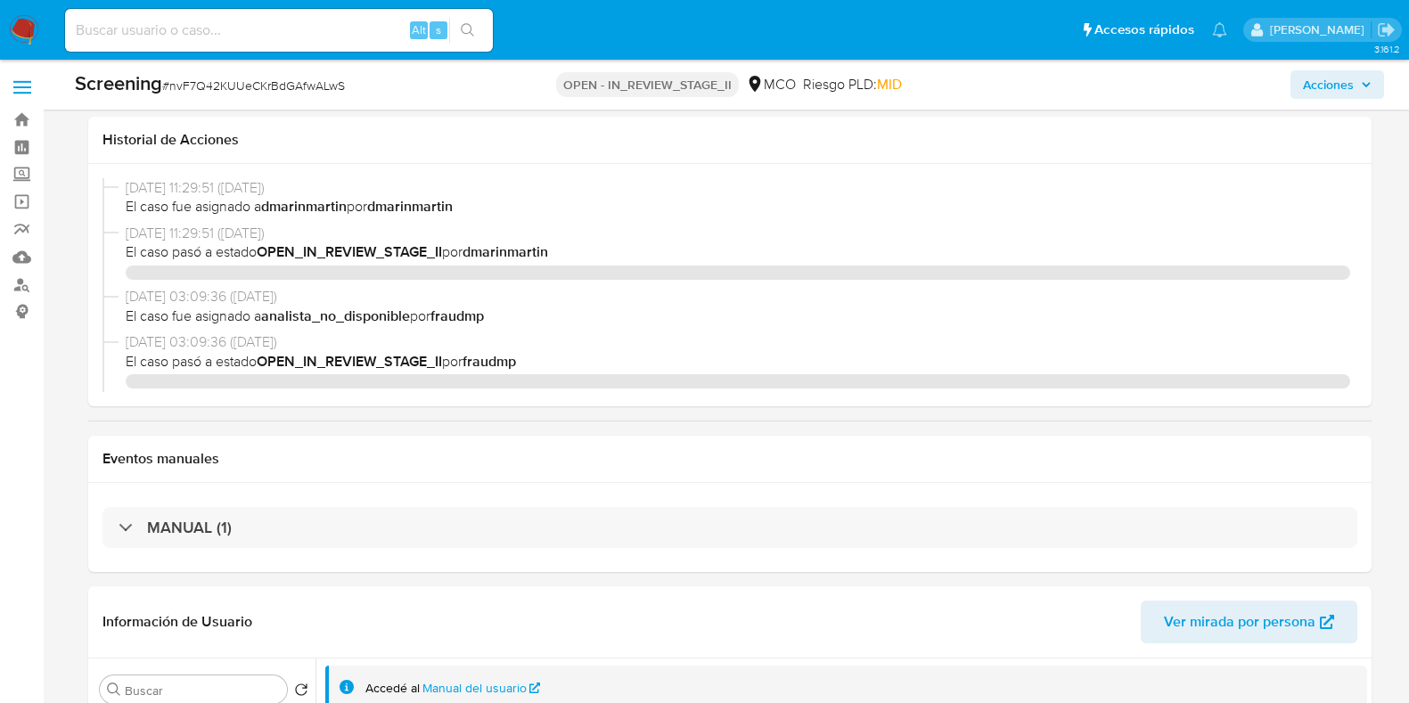
select select "10"
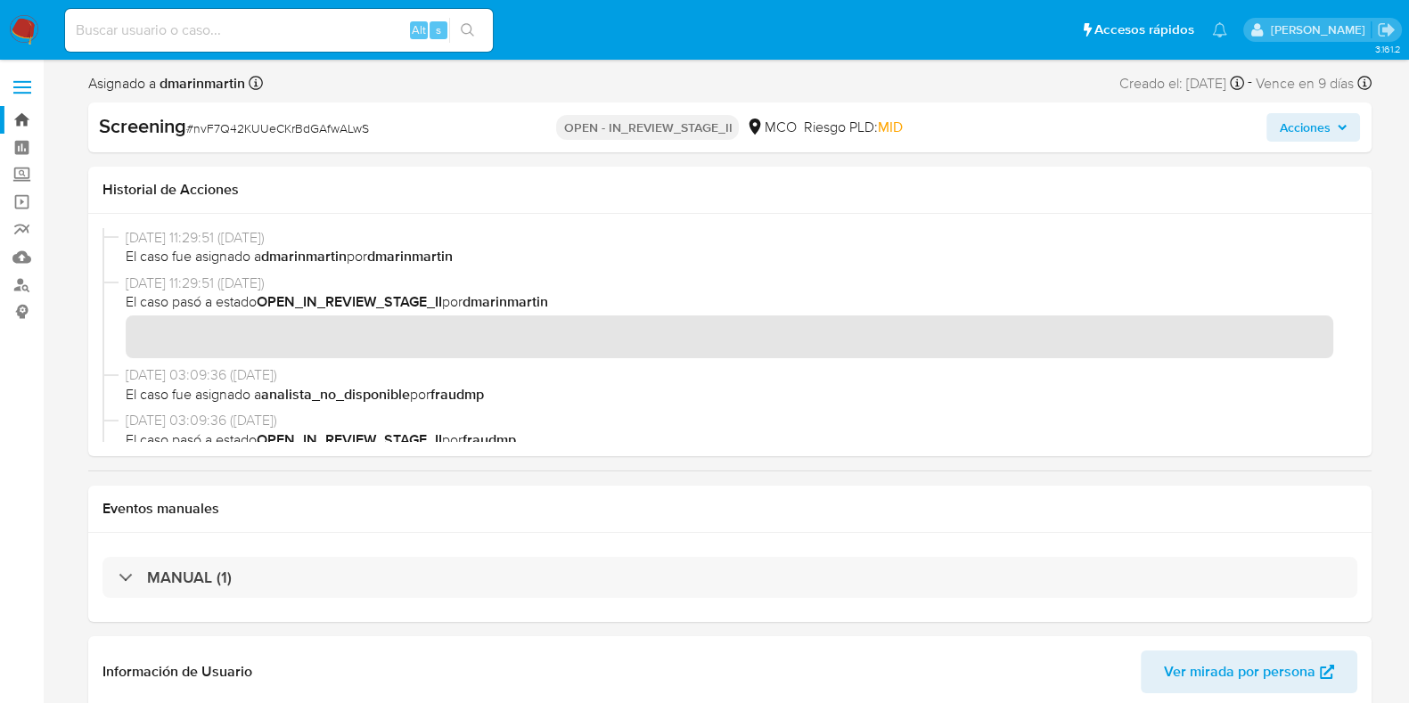
click at [19, 112] on link "Bandeja" at bounding box center [106, 120] width 212 height 28
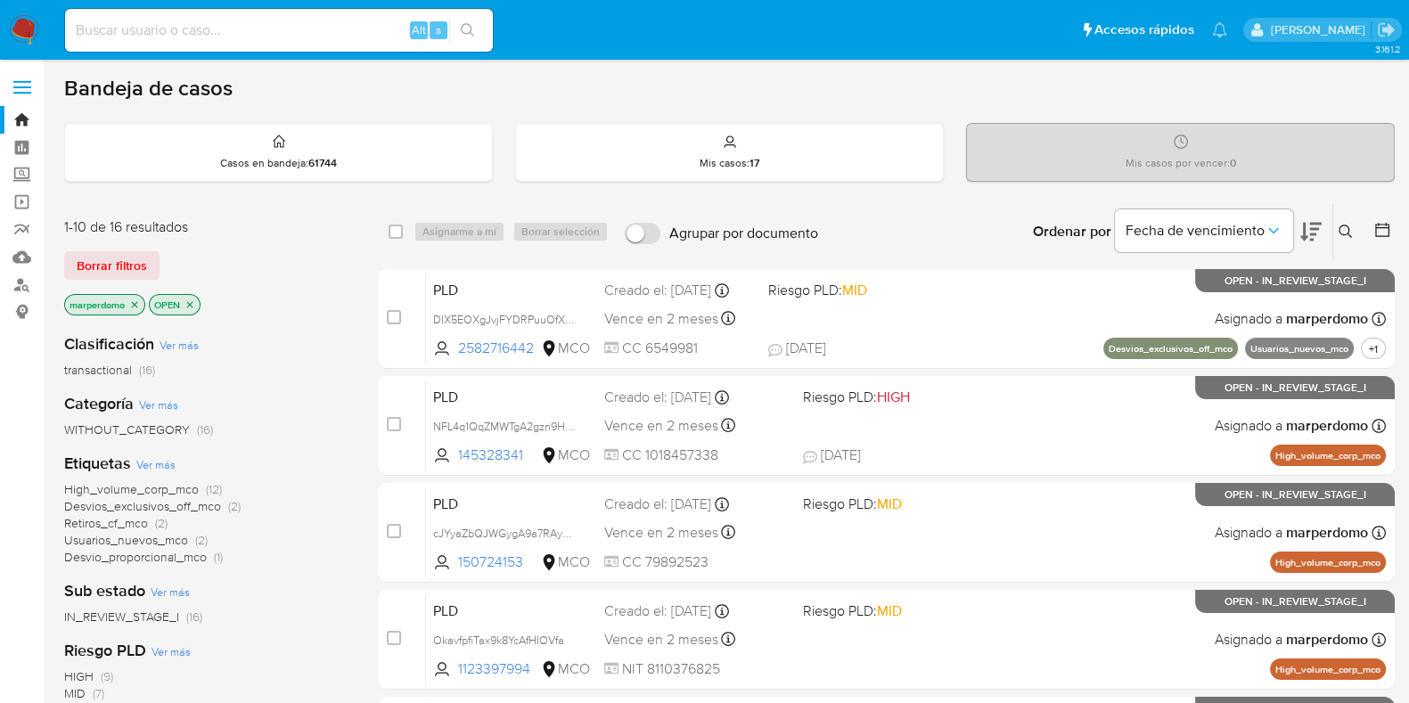
click at [1339, 230] on icon at bounding box center [1344, 231] width 13 height 13
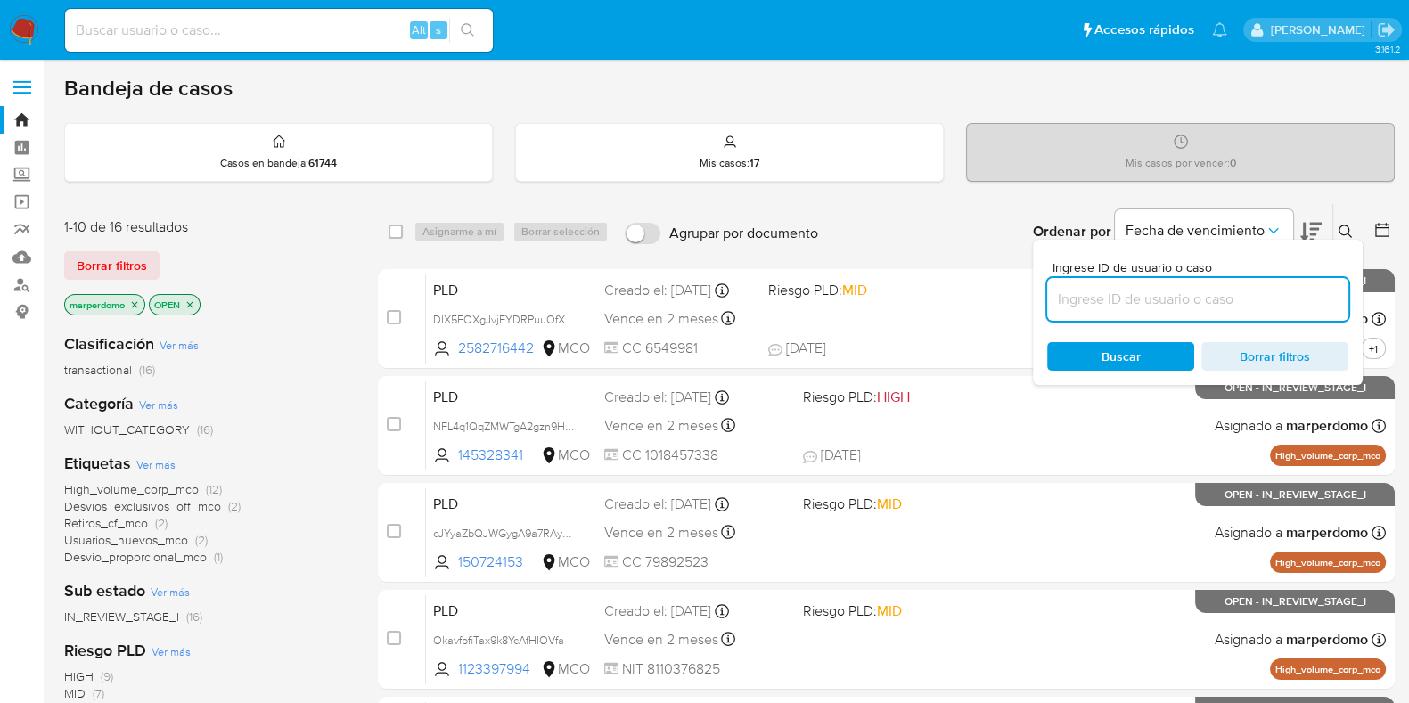
click at [1221, 309] on input at bounding box center [1197, 299] width 301 height 23
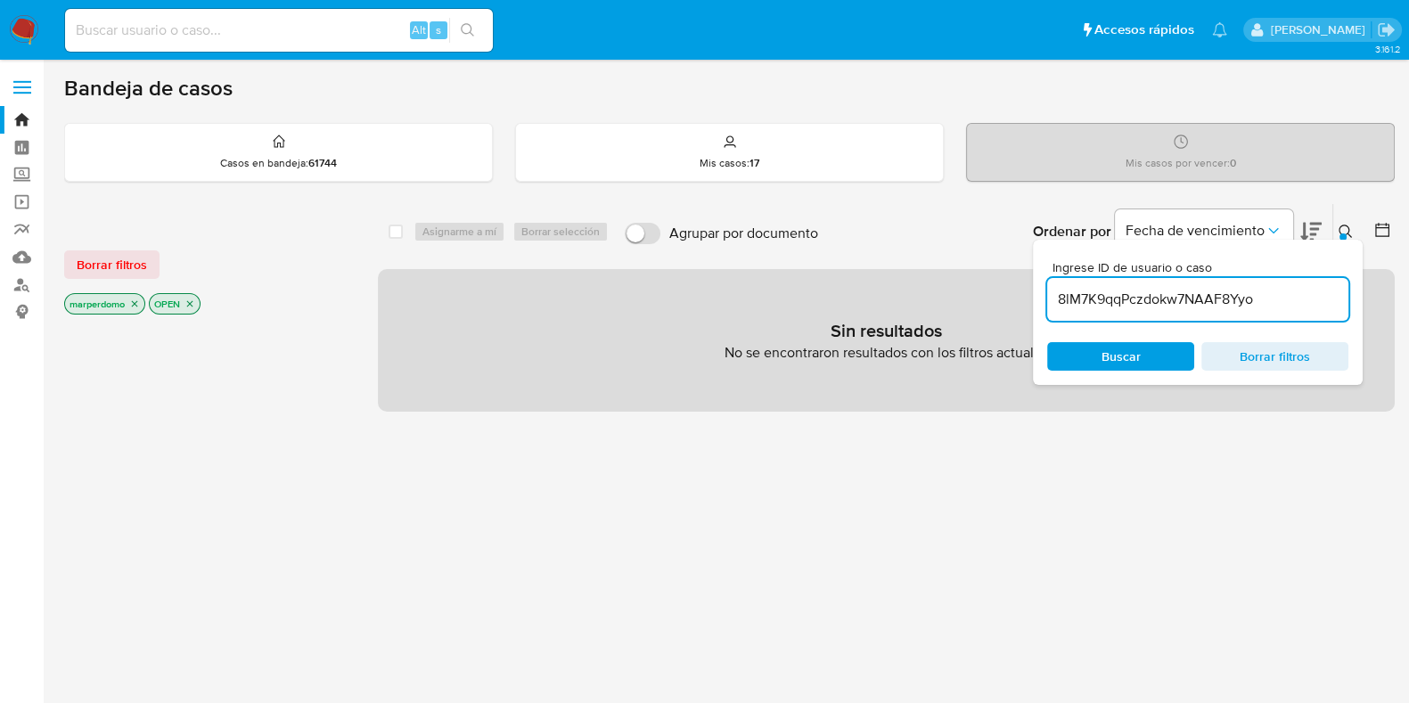
click at [135, 299] on icon "close-filter" at bounding box center [134, 304] width 11 height 11
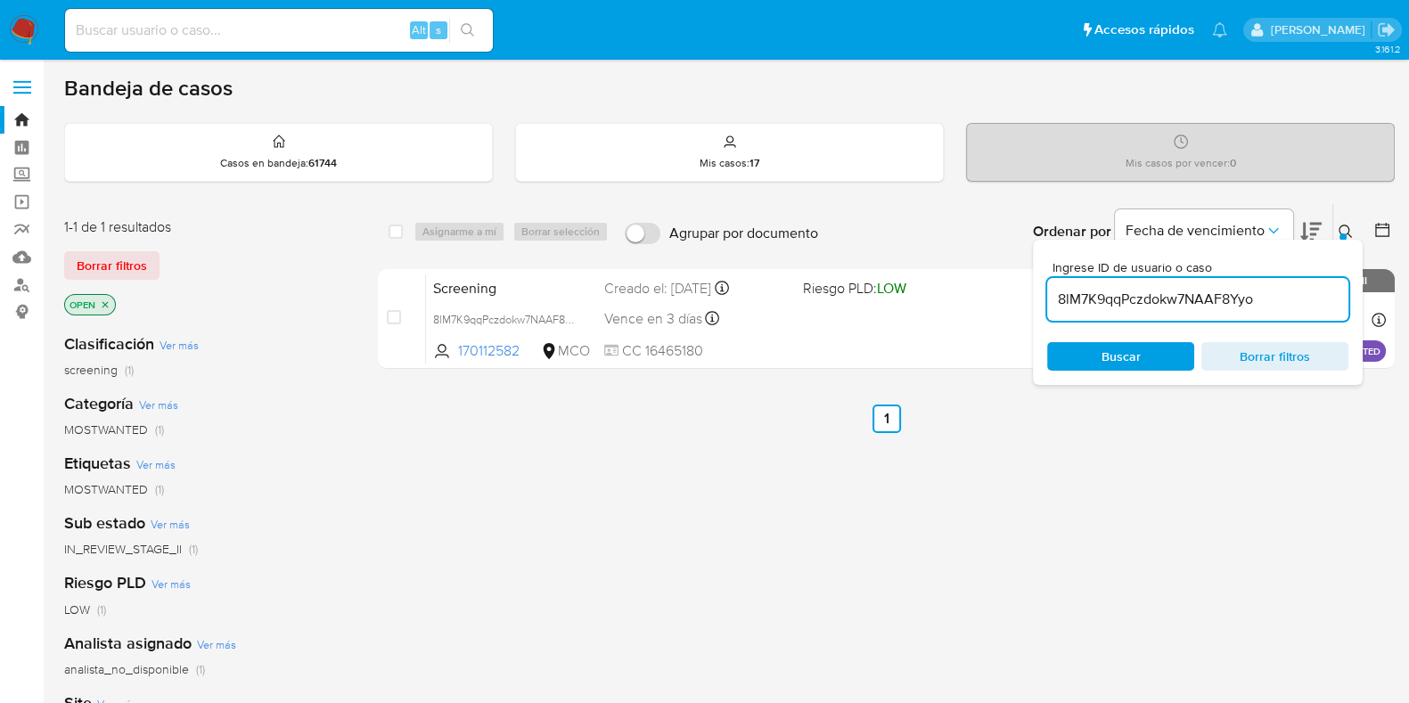
click at [1115, 307] on input "8lM7K9qqPczdokw7NAAF8Yyo" at bounding box center [1197, 299] width 301 height 23
paste input "f0RoNmHNuF7iI232HPDXc7wM"
click at [1114, 307] on input "f0RoNmHNuF7iI232HPDXc7wM" at bounding box center [1197, 299] width 301 height 23
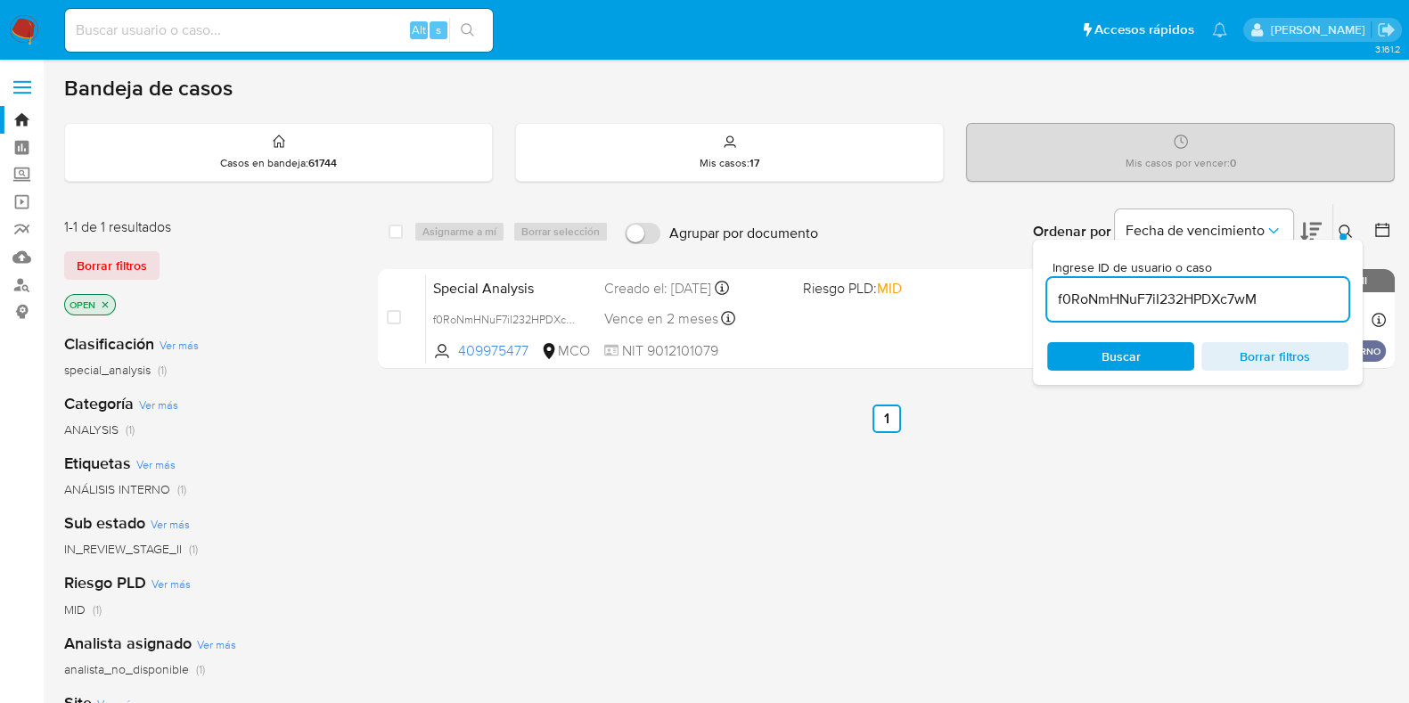
click at [1114, 307] on input "f0RoNmHNuF7iI232HPDXc7wM" at bounding box center [1197, 299] width 301 height 23
paste input "JwxwWZdtAb1DlGYTpvhojl5H"
click at [1341, 234] on div at bounding box center [1342, 236] width 7 height 7
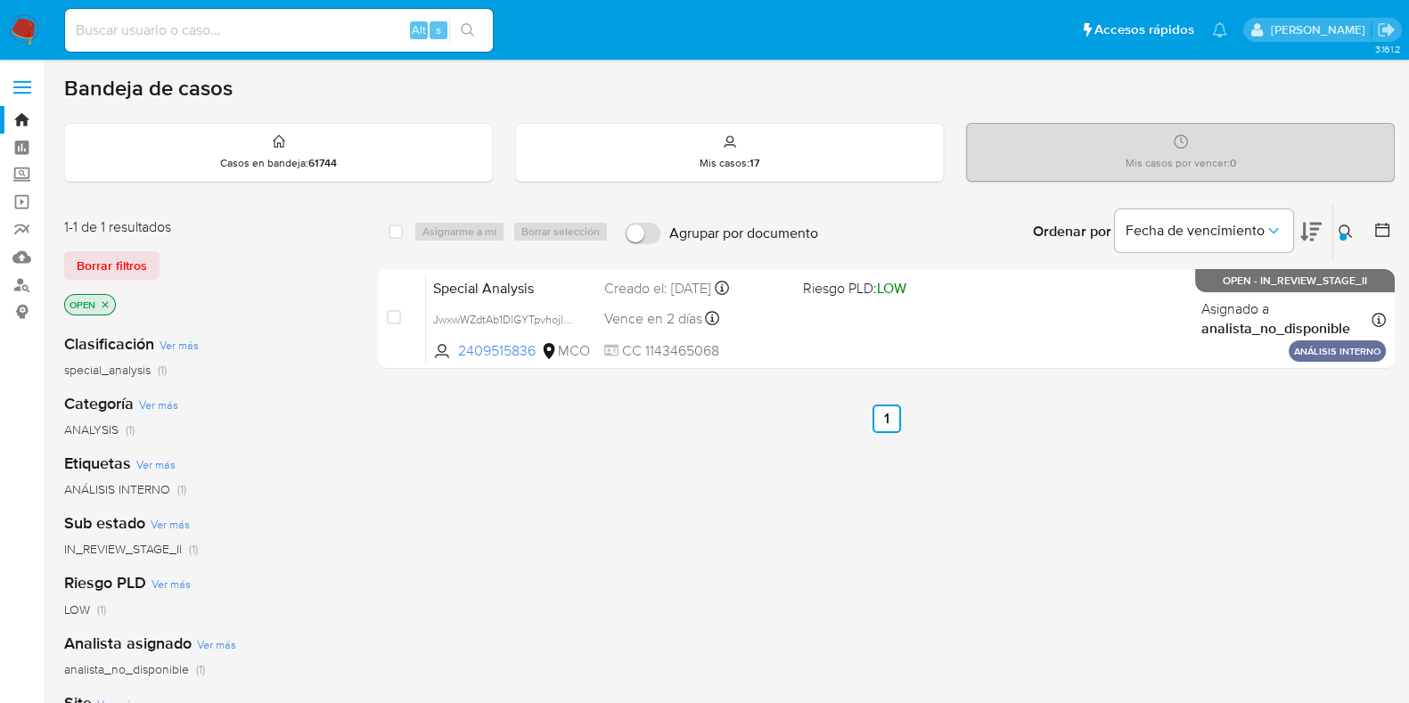
click at [1352, 228] on icon at bounding box center [1345, 232] width 14 height 14
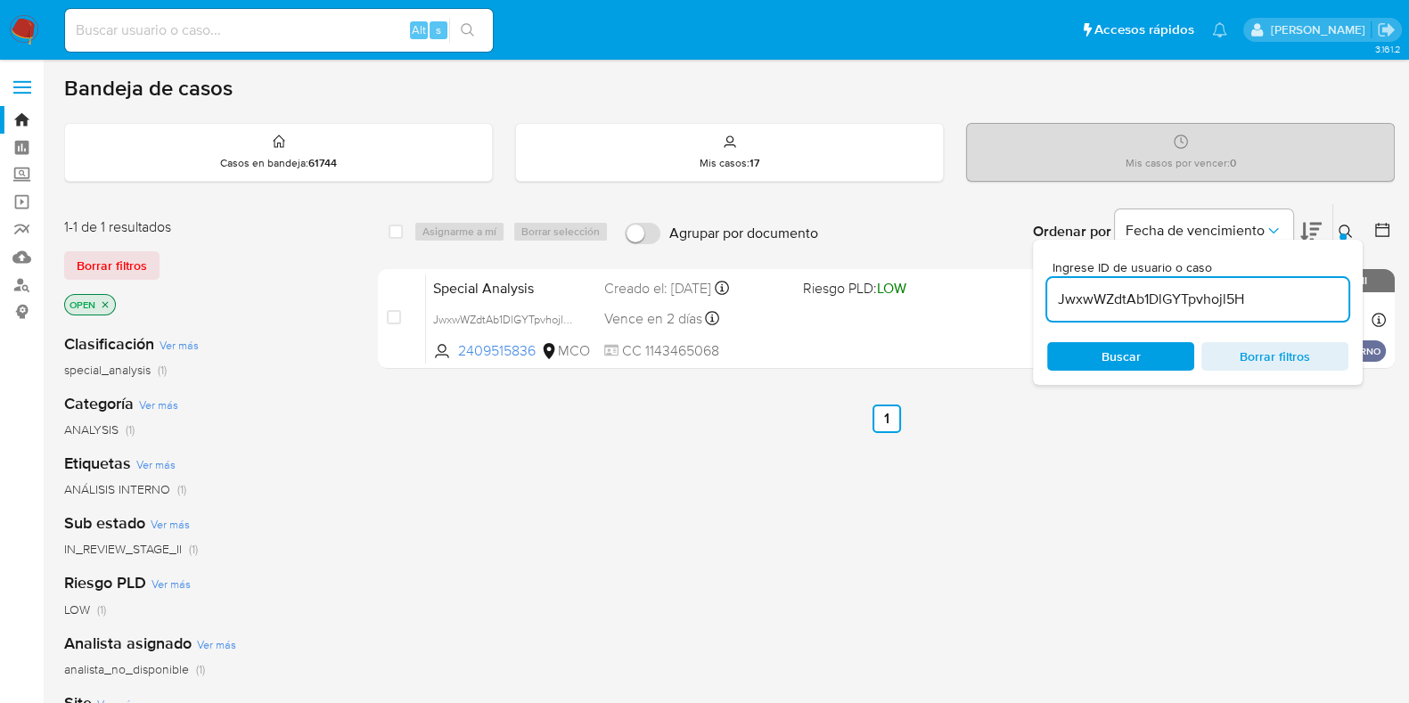
click at [1115, 295] on input "JwxwWZdtAb1DlGYTpvhojl5H" at bounding box center [1197, 299] width 301 height 23
click at [1082, 280] on div "LTncZnbB1tbRWYaRkiC4gcf0" at bounding box center [1197, 299] width 301 height 43
click at [1091, 305] on input "LTncZnbB1tbRWYaRkiC4gcf0" at bounding box center [1197, 299] width 301 height 23
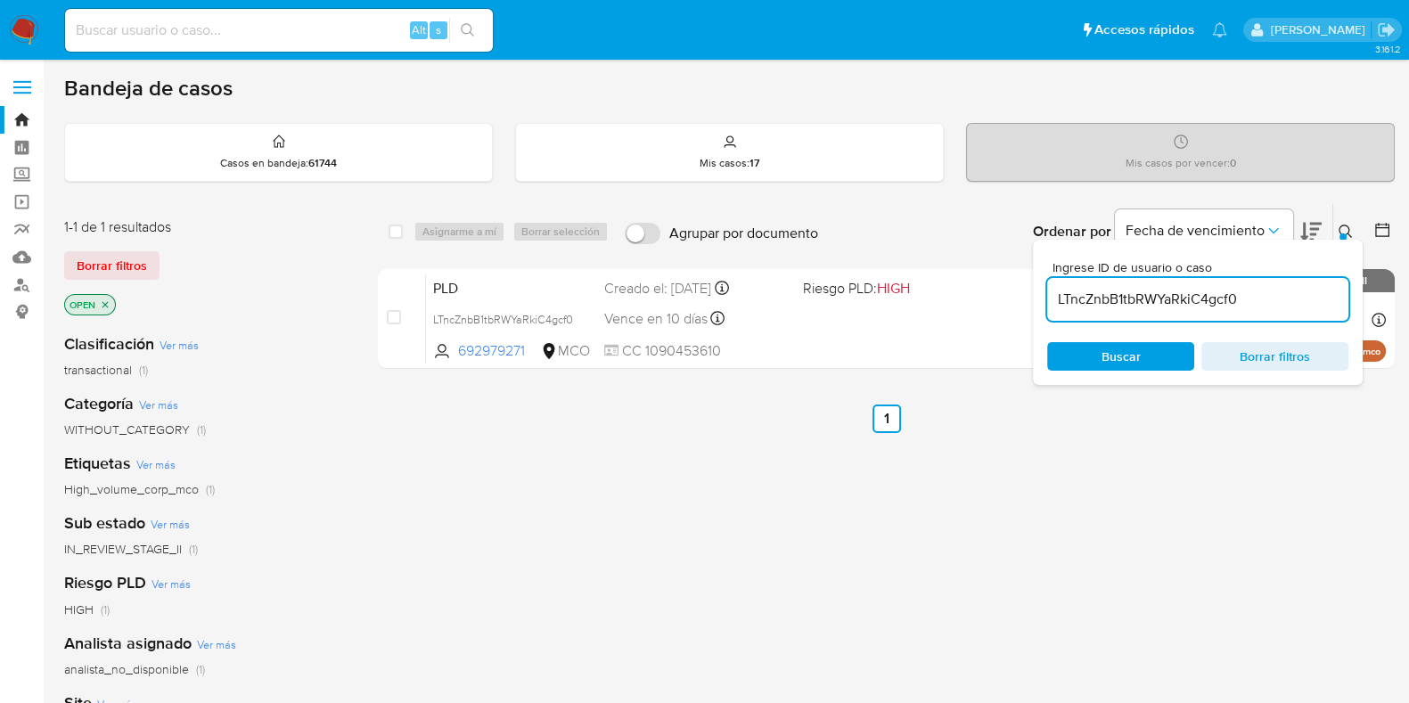
click at [1091, 305] on input "LTncZnbB1tbRWYaRkiC4gcf0" at bounding box center [1197, 299] width 301 height 23
paste input "v08cC26wzNvjE3vD0YLz7tM"
click at [1118, 310] on div "Lv08cC26wzNvjE3vD0YLz7tM" at bounding box center [1197, 299] width 301 height 43
drag, startPoint x: 1118, startPoint y: 310, endPoint x: 1109, endPoint y: 292, distance: 19.9
click at [1109, 292] on div "Lv08cC26wzNvjE3vD0YLz7tM" at bounding box center [1197, 299] width 301 height 43
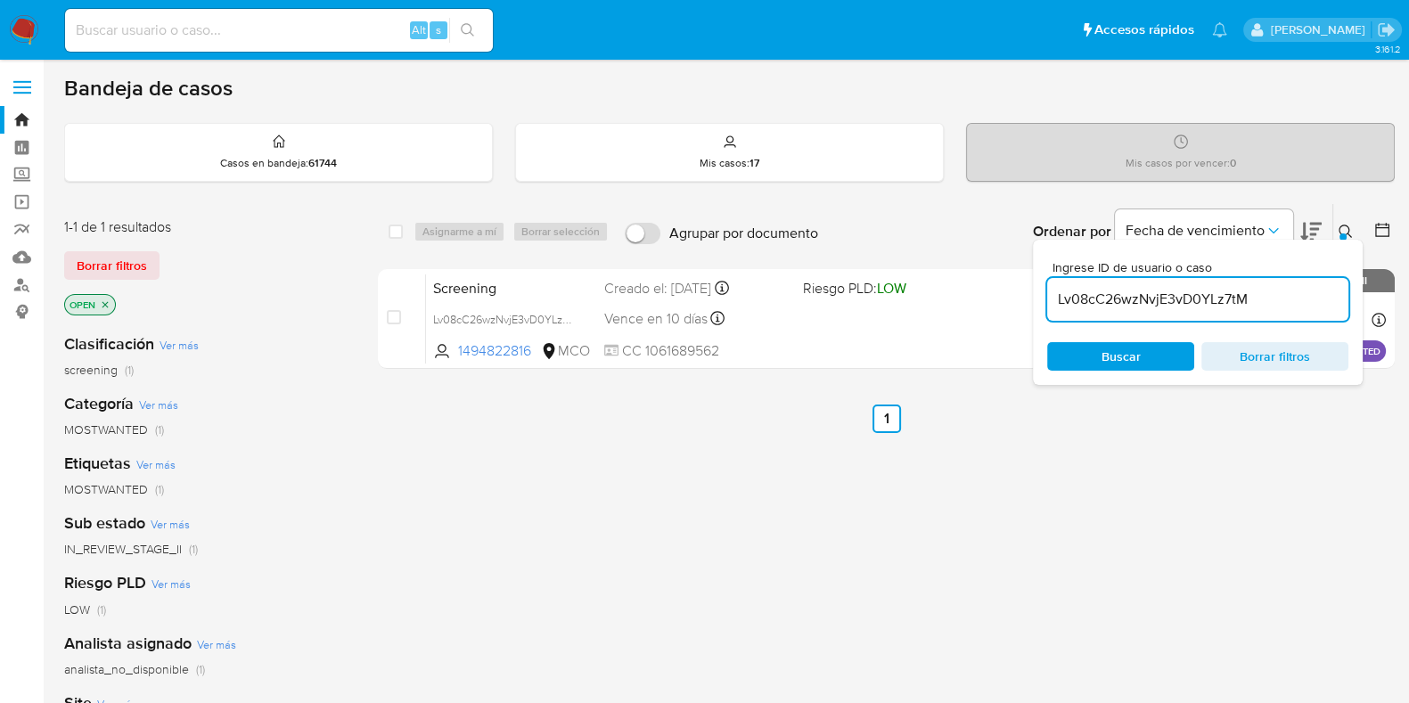
click at [1109, 292] on input "Lv08cC26wzNvjE3vD0YLz7tM" at bounding box center [1197, 299] width 301 height 23
paste input "MHXIMgo7q3OXWhYimfujshuN"
click at [1080, 299] on input "MHXIMgo7q3OXWhYimfujshuN" at bounding box center [1197, 299] width 301 height 23
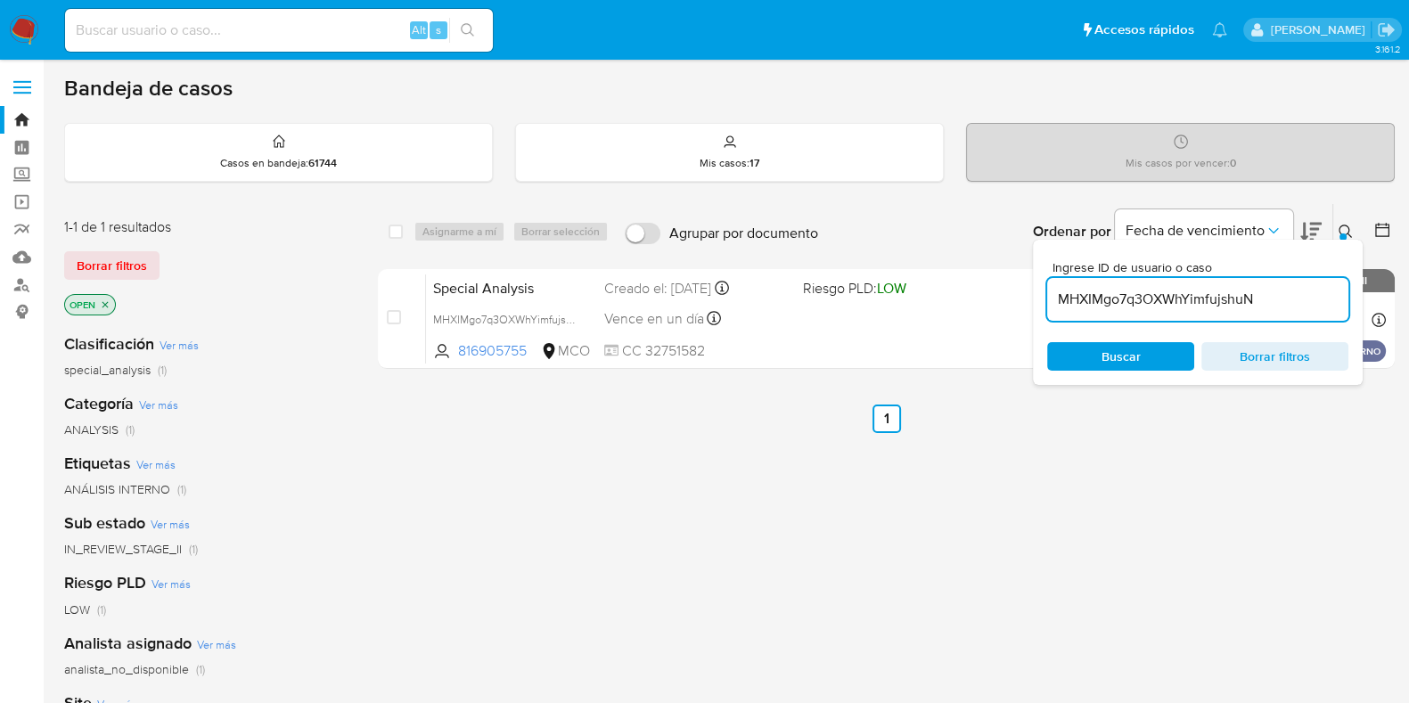
paste input "WJl4On7txiwr8XcZPc0ZE4Bg"
click at [1136, 295] on input "WJl4On7txiwr8XcZPc0ZE4Bg" at bounding box center [1197, 299] width 301 height 23
paste input "xcNWyA9sFp69vs4XlFoqiWWS"
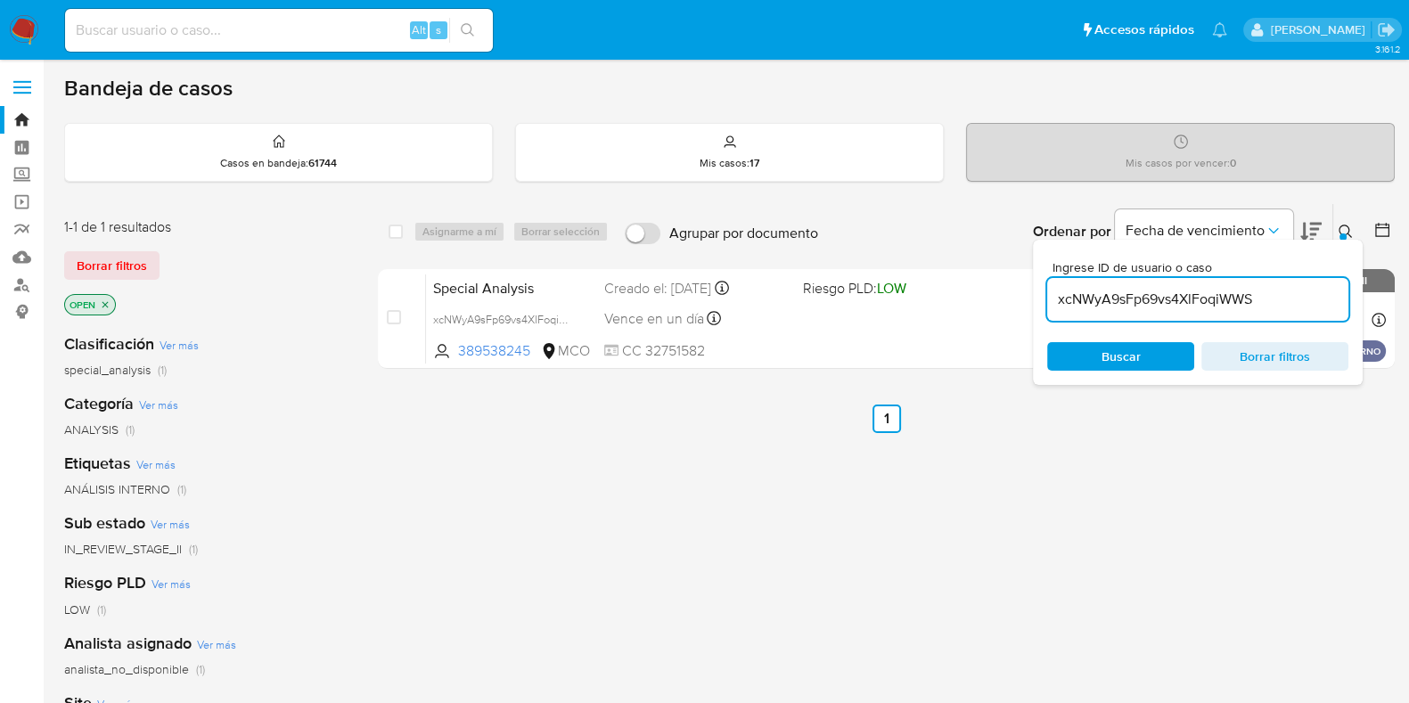
click at [1120, 289] on input "xcNWyA9sFp69vs4XlFoqiWWS" at bounding box center [1197, 299] width 301 height 23
paste input "Ywm3m4CS89Yak1GCSJwxbXqa"
type input "Ywm3m4CS89Yak1GCSJwxbXqa"
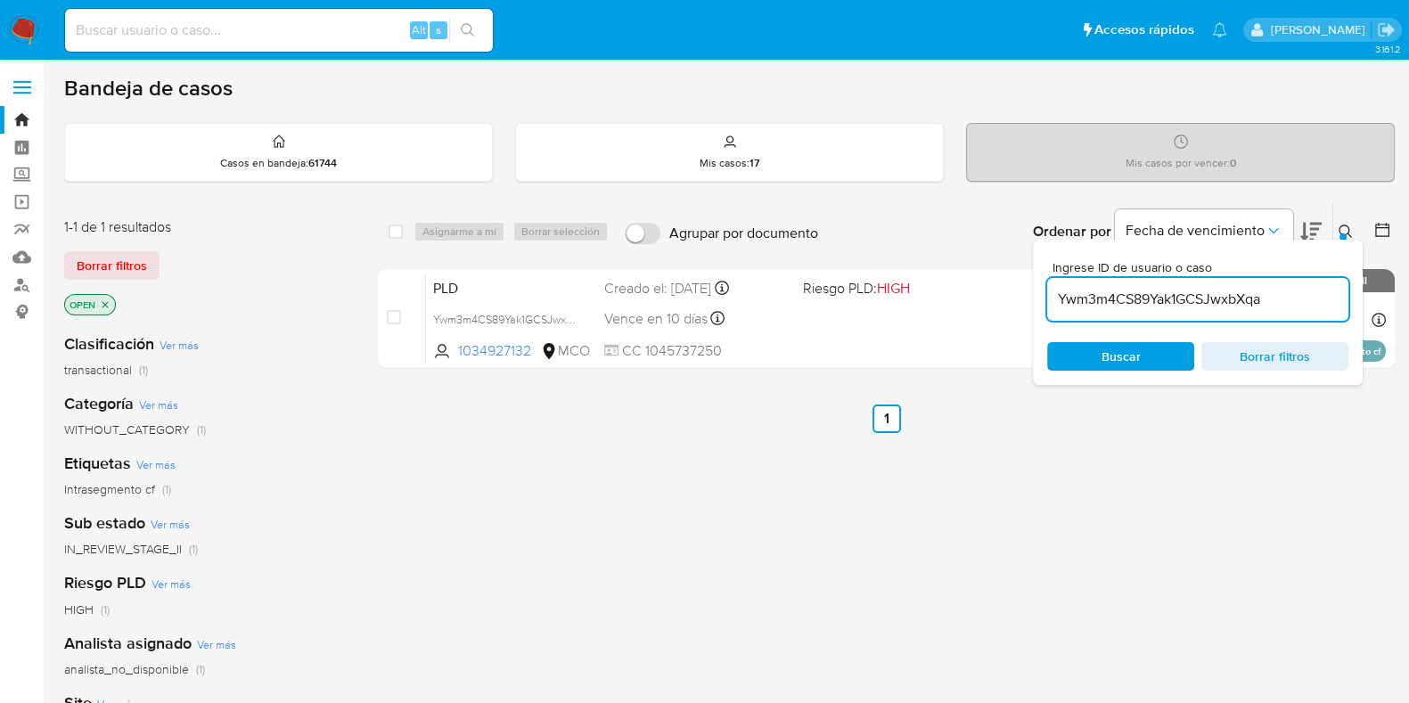
click at [1239, 309] on div "Ywm3m4CS89Yak1GCSJwxbXqa" at bounding box center [1197, 299] width 301 height 43
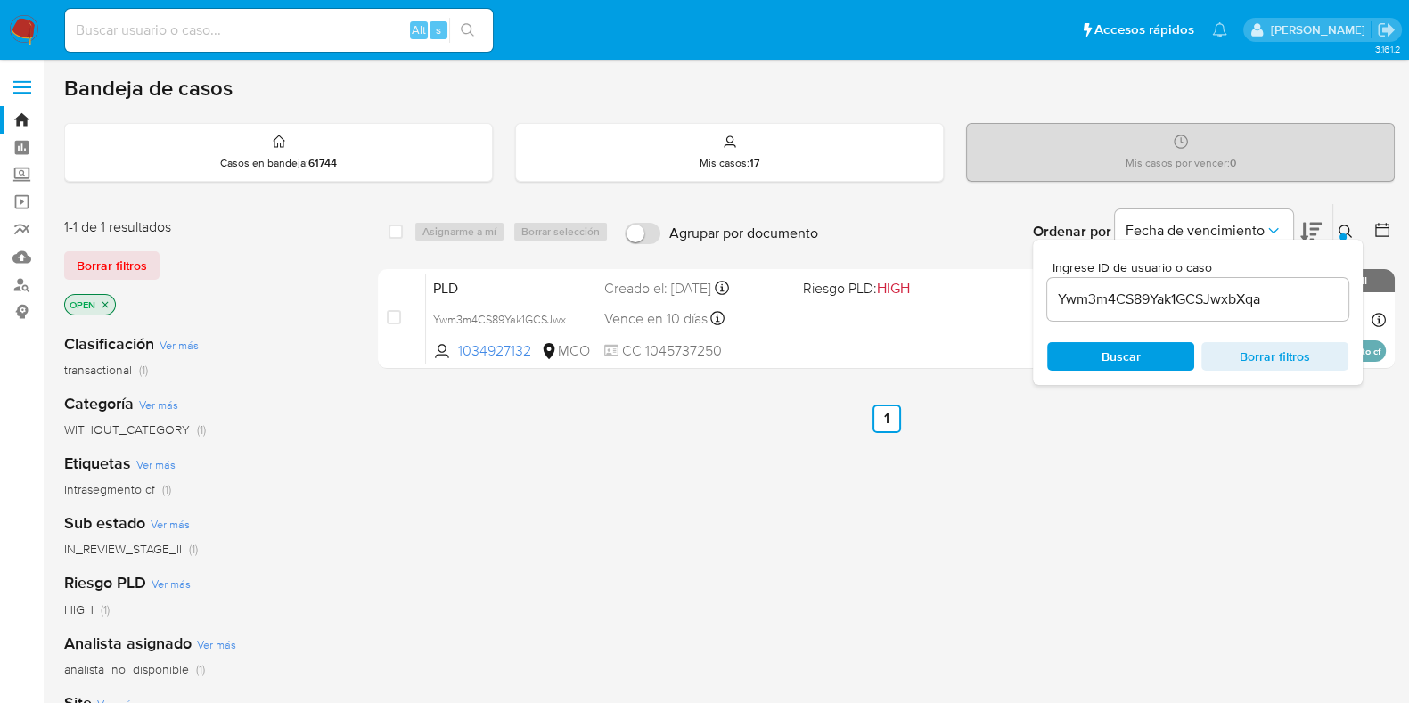
click at [1239, 309] on div "Ywm3m4CS89Yak1GCSJwxbXqa" at bounding box center [1197, 299] width 301 height 43
click at [1260, 364] on span "Borrar filtros" at bounding box center [1275, 356] width 122 height 25
click at [1146, 425] on ul "Anterior 1 Siguiente" at bounding box center [886, 419] width 1017 height 29
click at [1292, 358] on span "Borrar filtros" at bounding box center [1275, 356] width 122 height 25
click at [1100, 495] on div "select-all-cases-checkbox Asignarme a mí Borrar selección Agrupar por documento…" at bounding box center [886, 606] width 1017 height 807
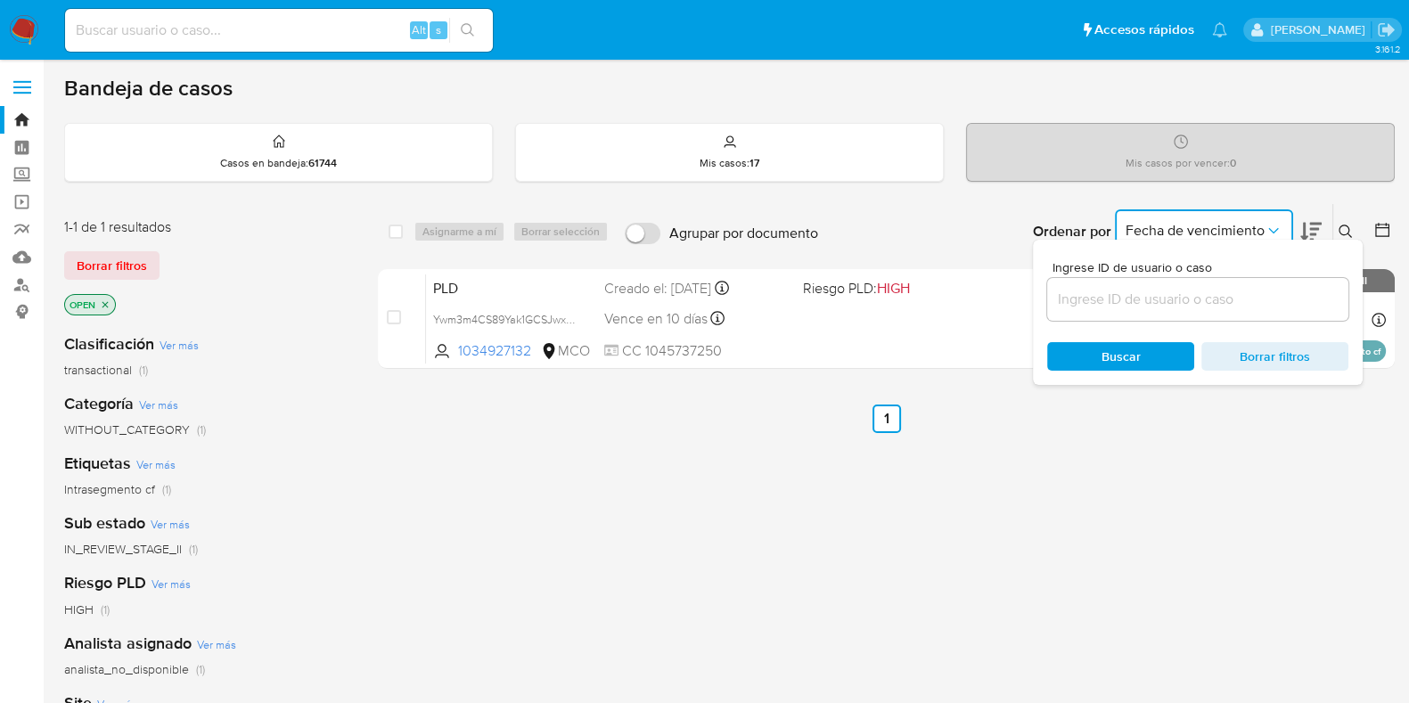
click at [1289, 222] on button "Fecha de vencimiento" at bounding box center [1204, 230] width 178 height 43
click at [1334, 229] on button at bounding box center [1347, 231] width 29 height 21
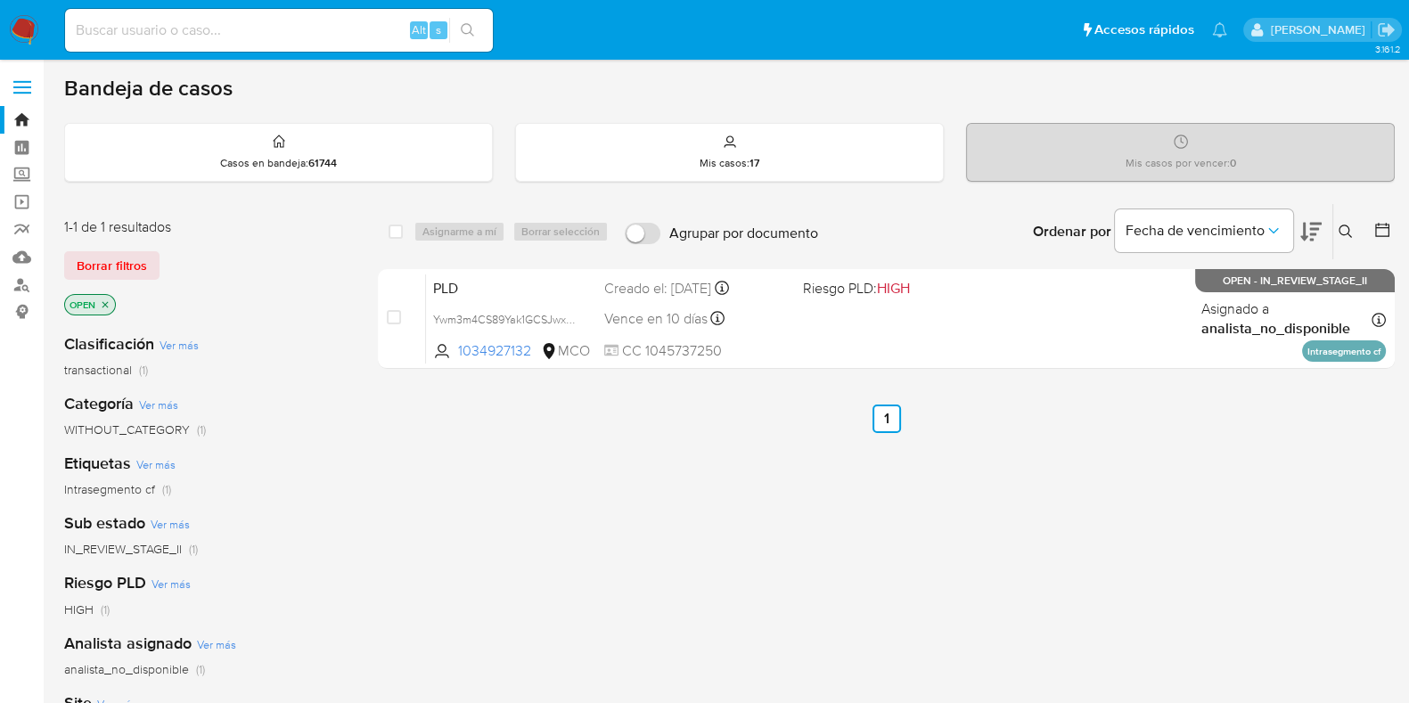
click at [1265, 465] on div "select-all-cases-checkbox Asignarme a mí Borrar selección Agrupar por documento…" at bounding box center [886, 606] width 1017 height 807
click at [1350, 229] on icon at bounding box center [1345, 232] width 14 height 14
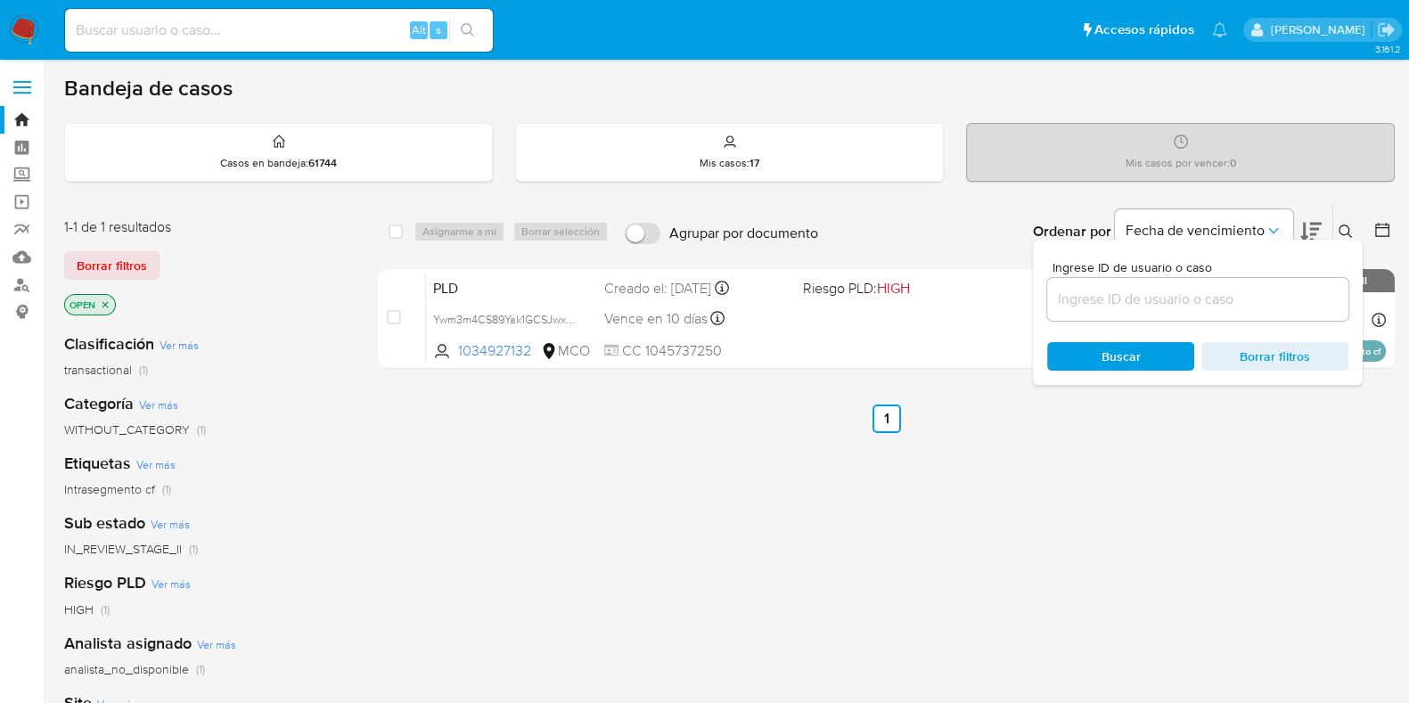
click at [1260, 318] on div at bounding box center [1197, 299] width 301 height 43
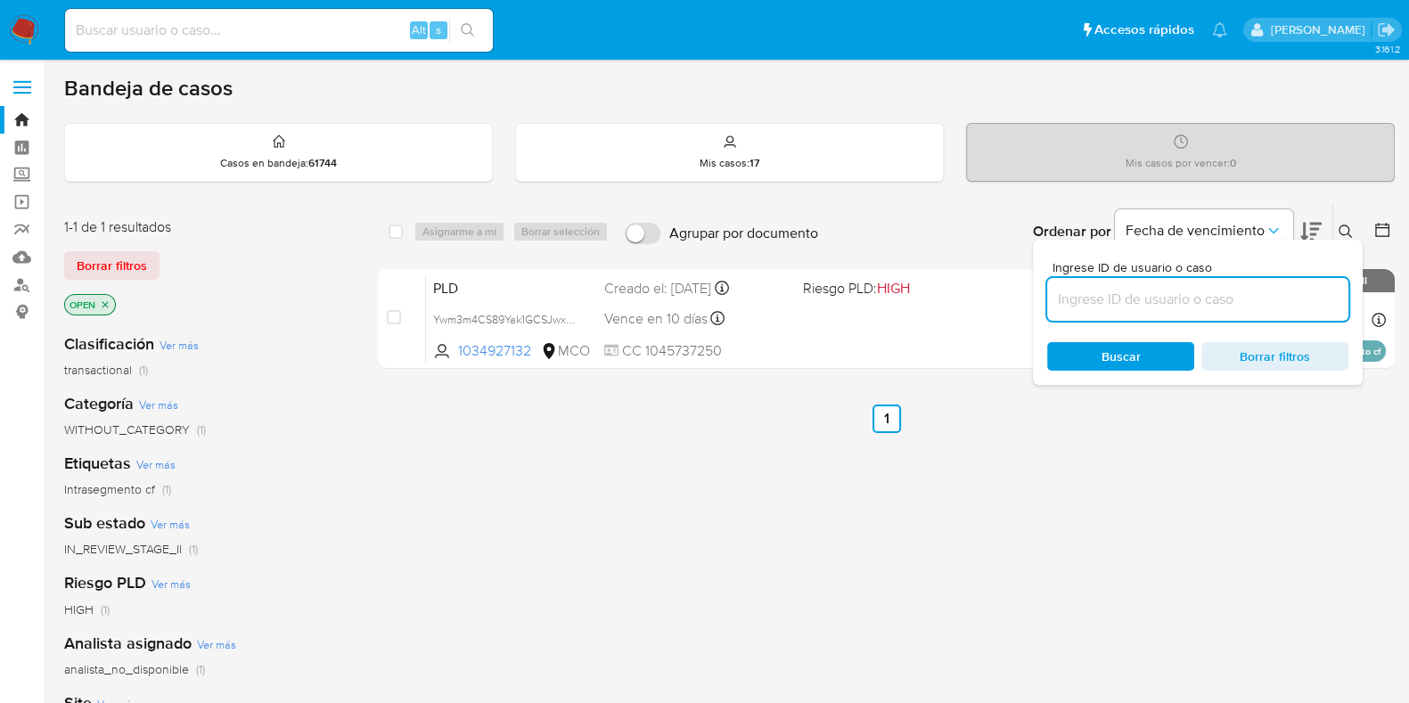
click at [1254, 304] on input at bounding box center [1197, 299] width 301 height 23
paste input "xcNWyA9sFp69vs4XlFoqiWWS"
type input "xcNWyA9sFp69vs4XlFoqiWWS"
click at [1172, 474] on div "select-all-cases-checkbox Asignarme a mí Borrar selección Agrupar por documento…" at bounding box center [886, 606] width 1017 height 807
click at [1142, 407] on ul "Anterior 1 Siguiente" at bounding box center [886, 419] width 1017 height 29
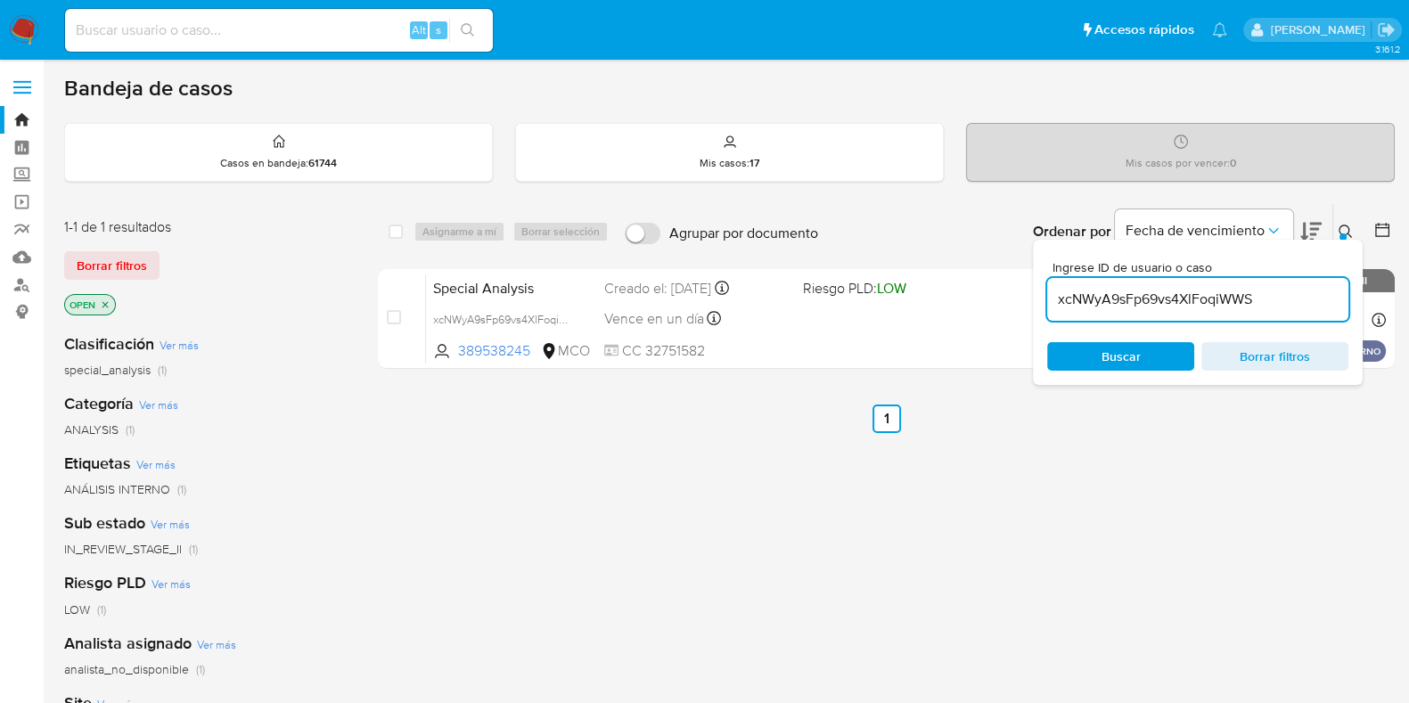
click at [1345, 221] on button at bounding box center [1347, 231] width 29 height 21
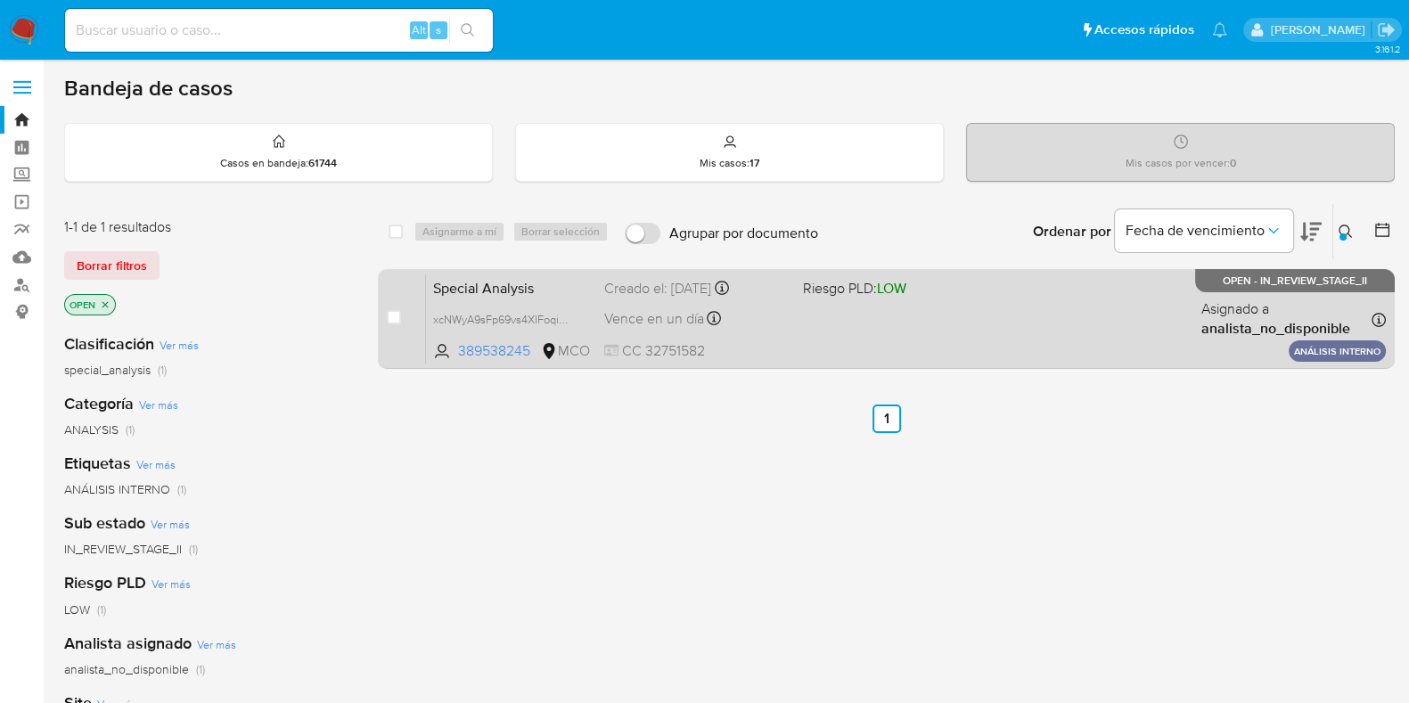
click at [821, 318] on span at bounding box center [895, 319] width 184 height 4
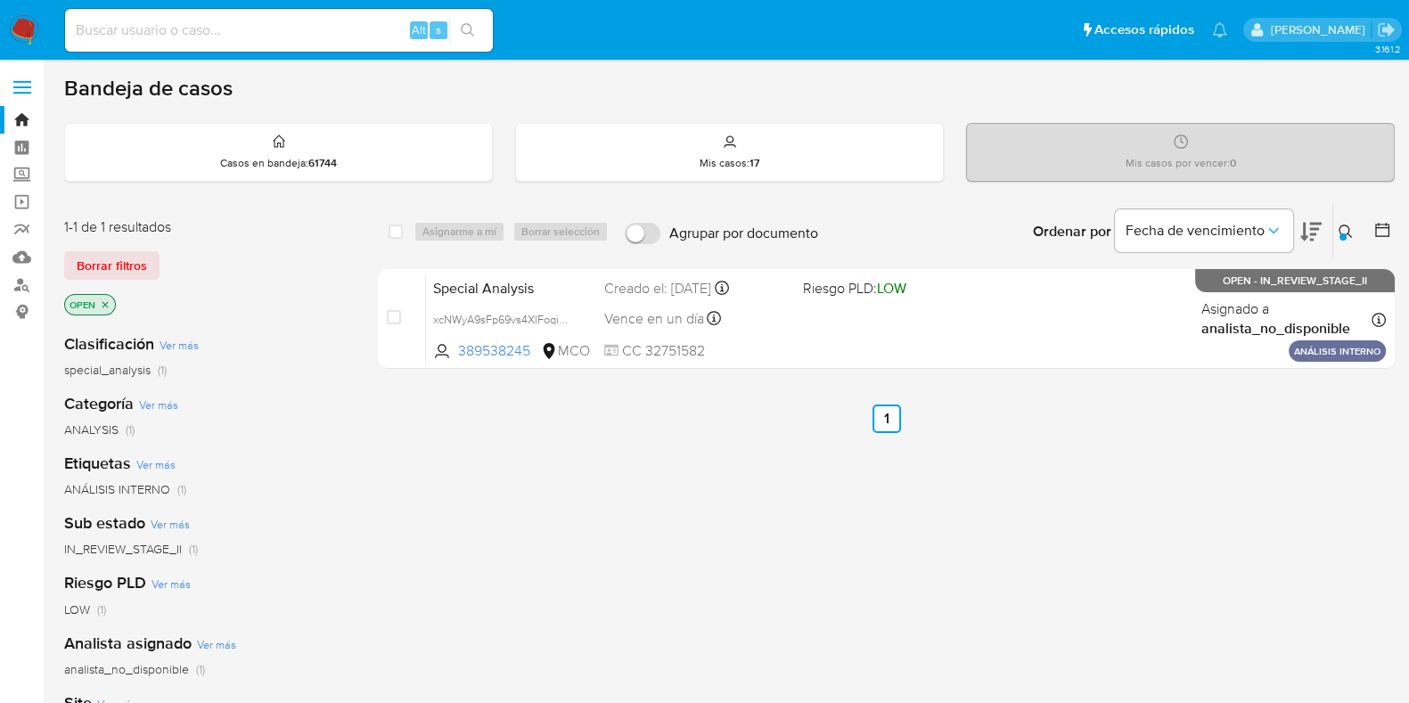
click at [1347, 232] on icon at bounding box center [1344, 231] width 13 height 13
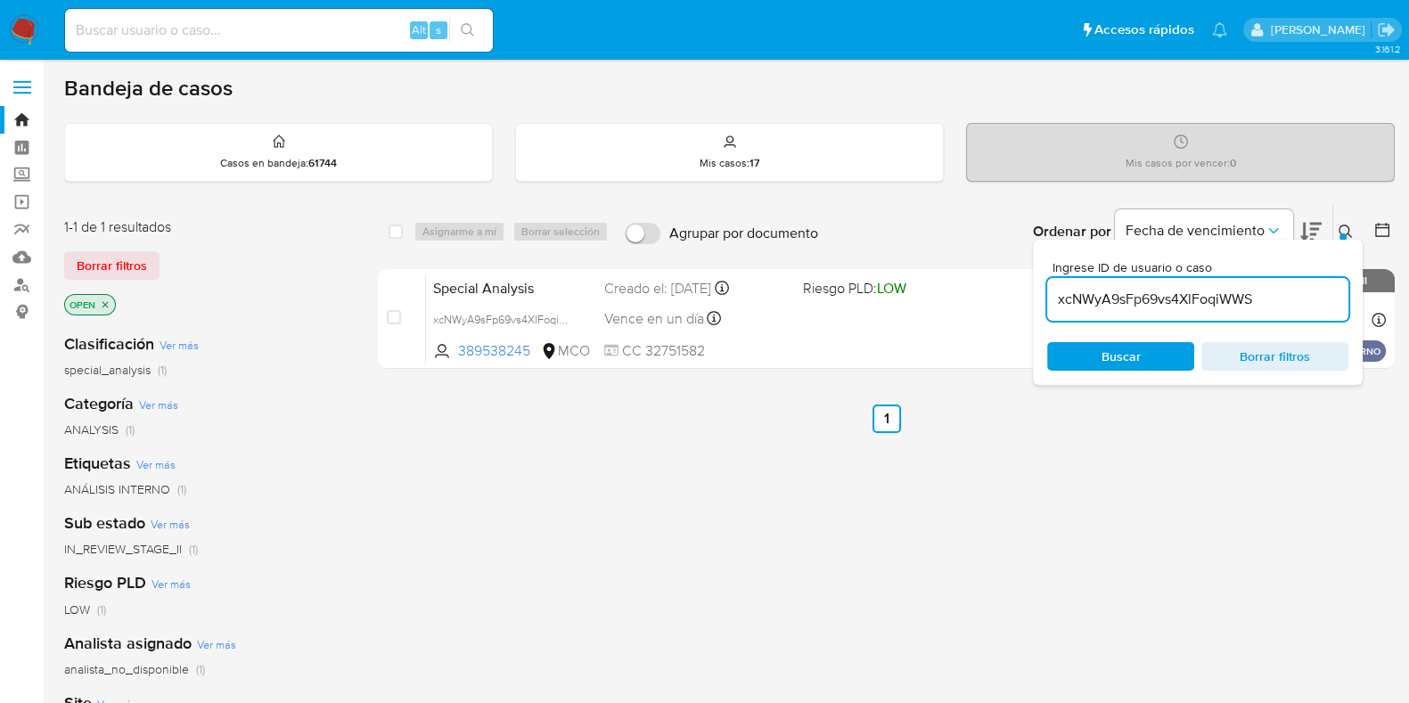
click at [1232, 311] on div "xcNWyA9sFp69vs4XlFoqiWWS" at bounding box center [1197, 299] width 301 height 43
click at [1223, 303] on input "xcNWyA9sFp69vs4XlFoqiWWS" at bounding box center [1197, 299] width 301 height 23
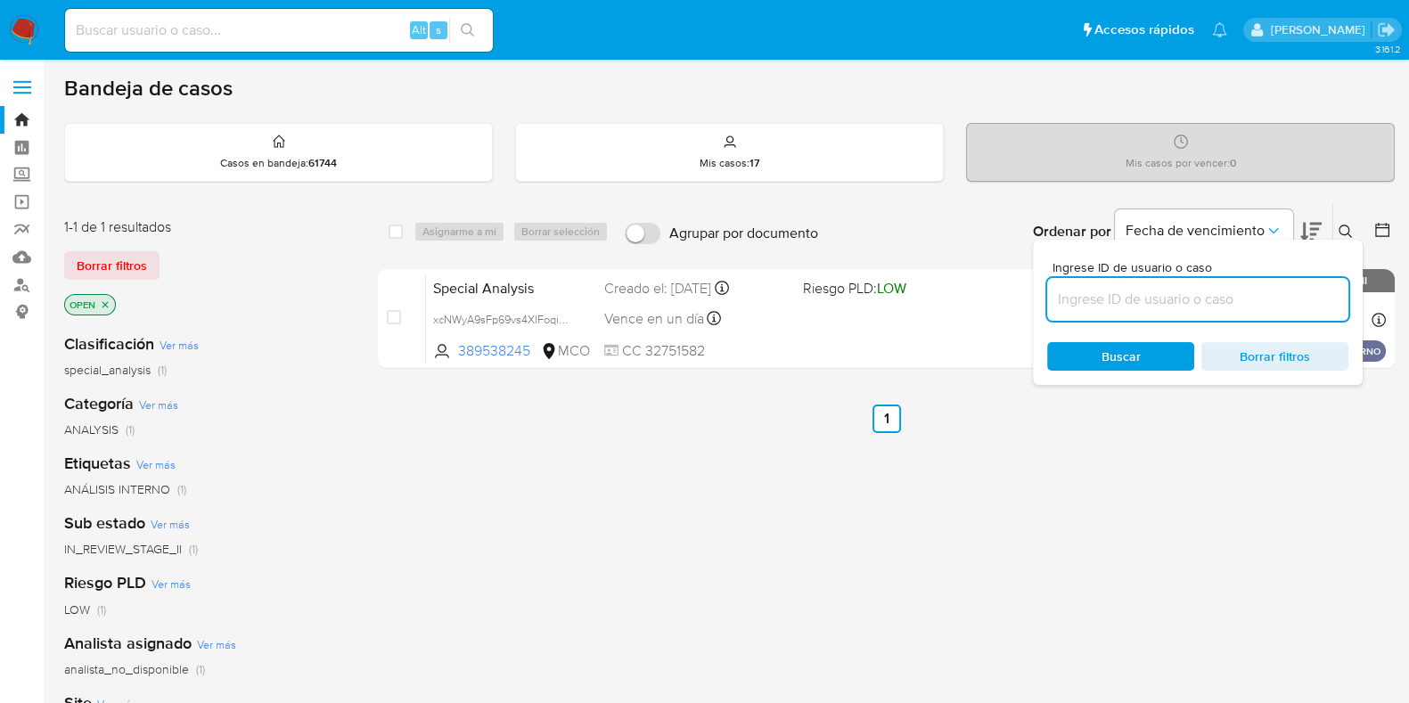
paste input "xcNWyA9sFp69vs4XlFoqiWWS"
click at [1263, 430] on ul "Anterior 1 Siguiente" at bounding box center [886, 419] width 1017 height 29
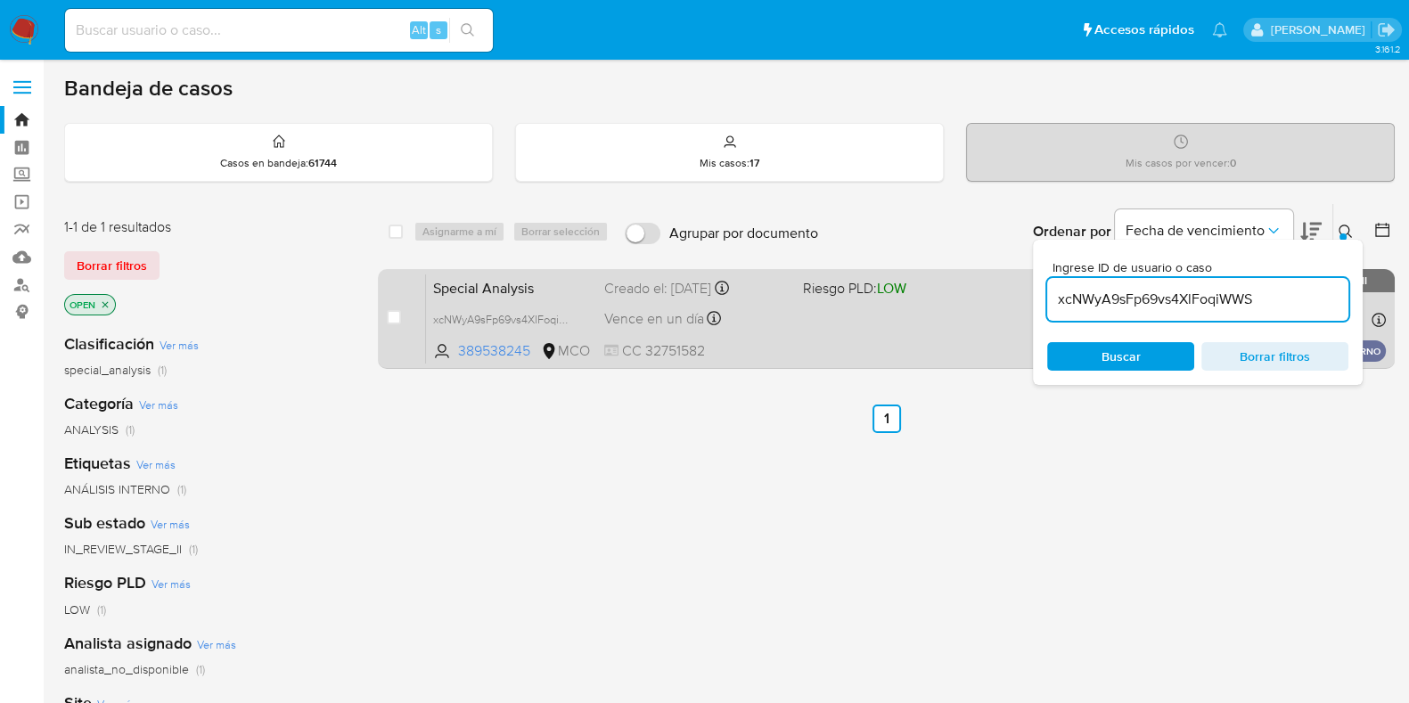
click at [495, 339] on div "Special Analysis xcNWyA9sFp69vs4XlFoqiWWS 389538245 MCO Riesgo PLD: LOW Creado …" at bounding box center [906, 319] width 960 height 90
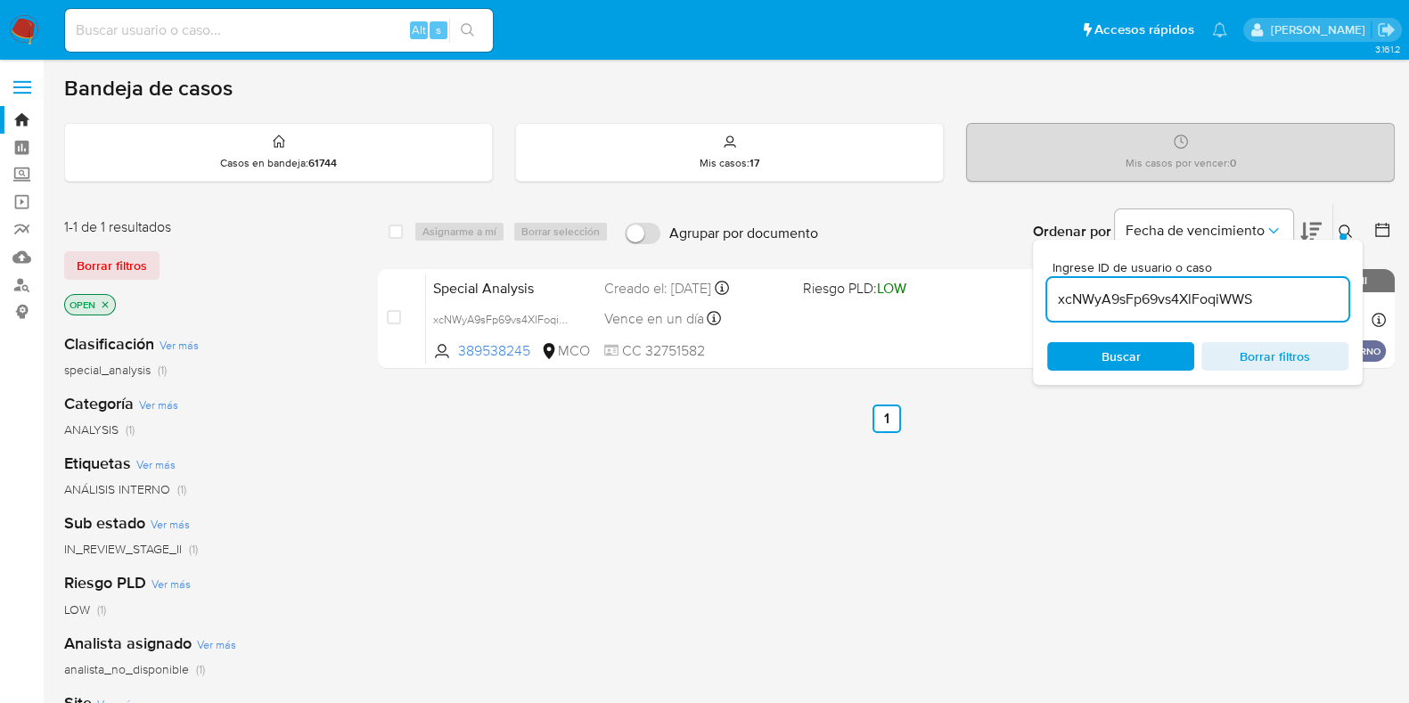
click at [1186, 294] on input "xcNWyA9sFp69vs4XlFoqiWWS" at bounding box center [1197, 299] width 301 height 23
paste input "8lM7K9qqPczdokw7NAAF8Yyo"
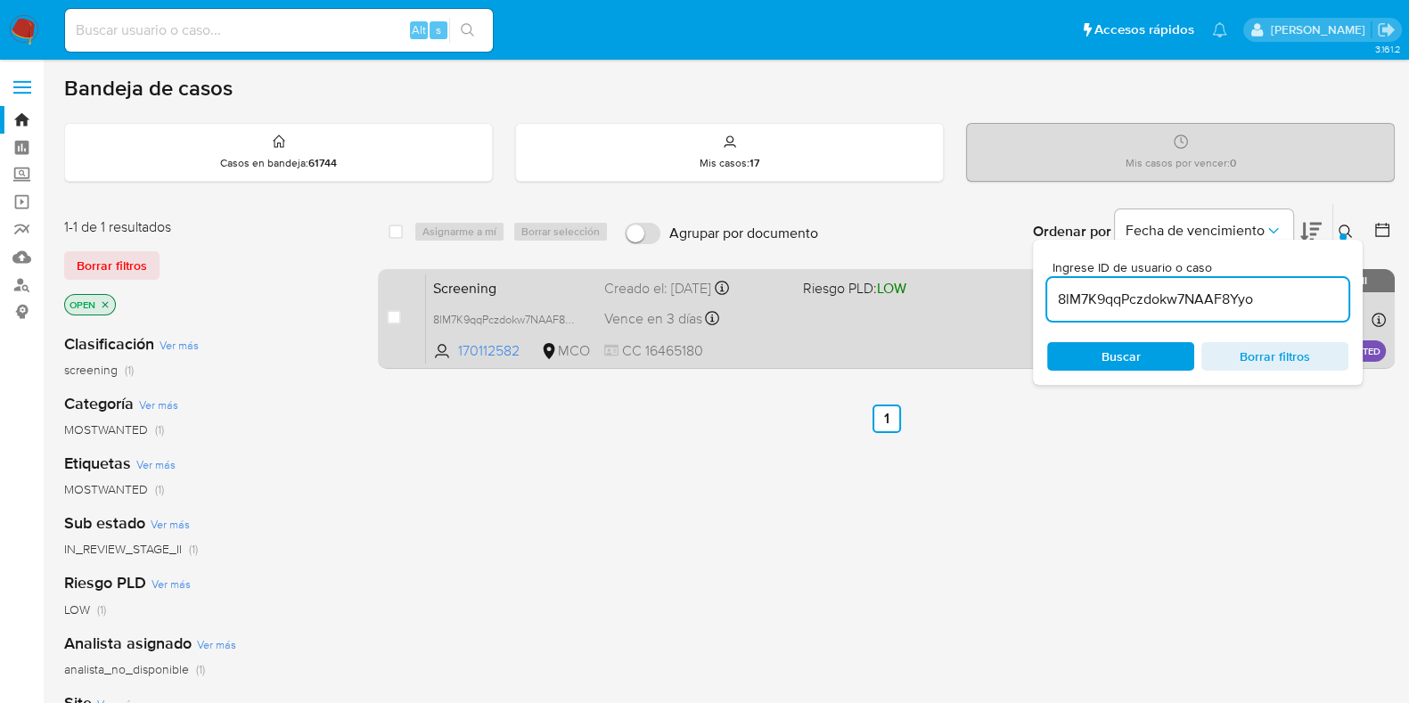
click at [943, 289] on span "Riesgo PLD: LOW" at bounding box center [895, 286] width 184 height 23
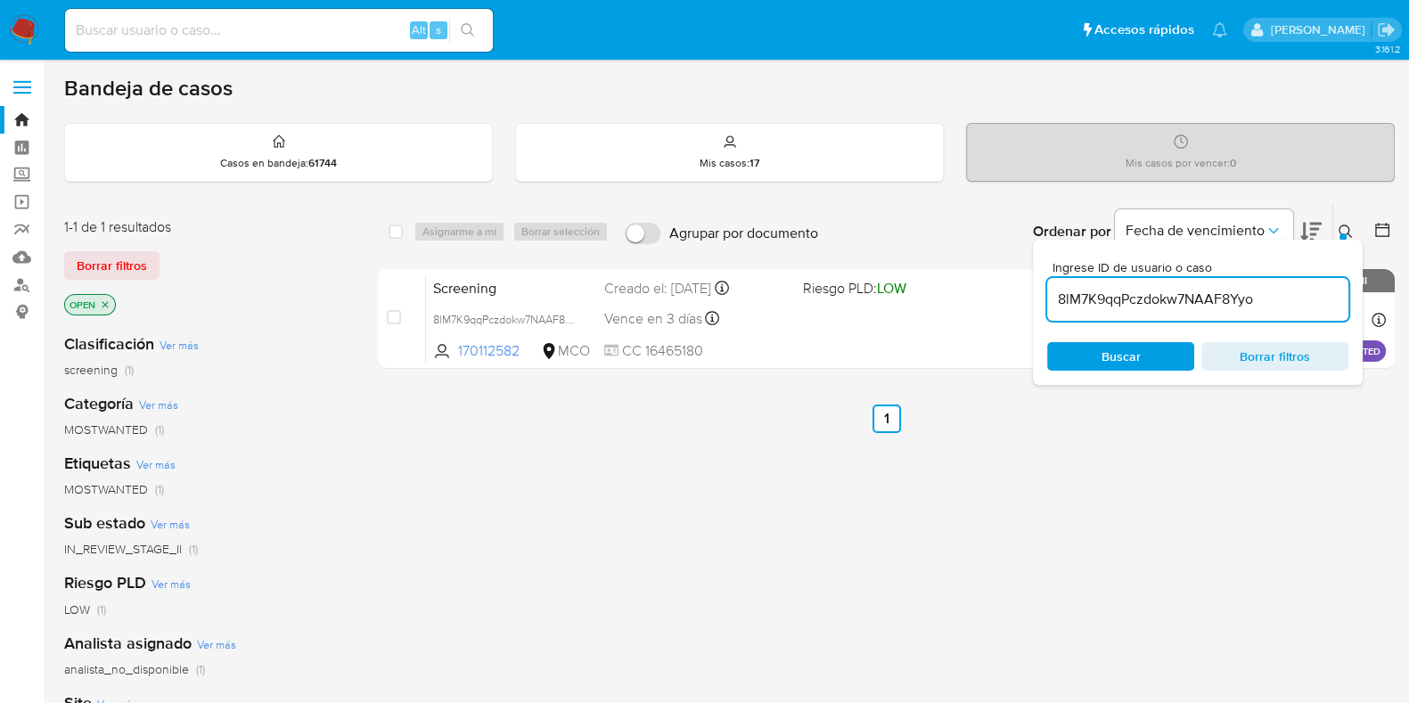
click at [1136, 310] on div "8lM7K9qqPczdokw7NAAF8Yyo" at bounding box center [1197, 299] width 301 height 43
click at [1137, 305] on input "8lM7K9qqPczdokw7NAAF8Yyo" at bounding box center [1197, 299] width 301 height 23
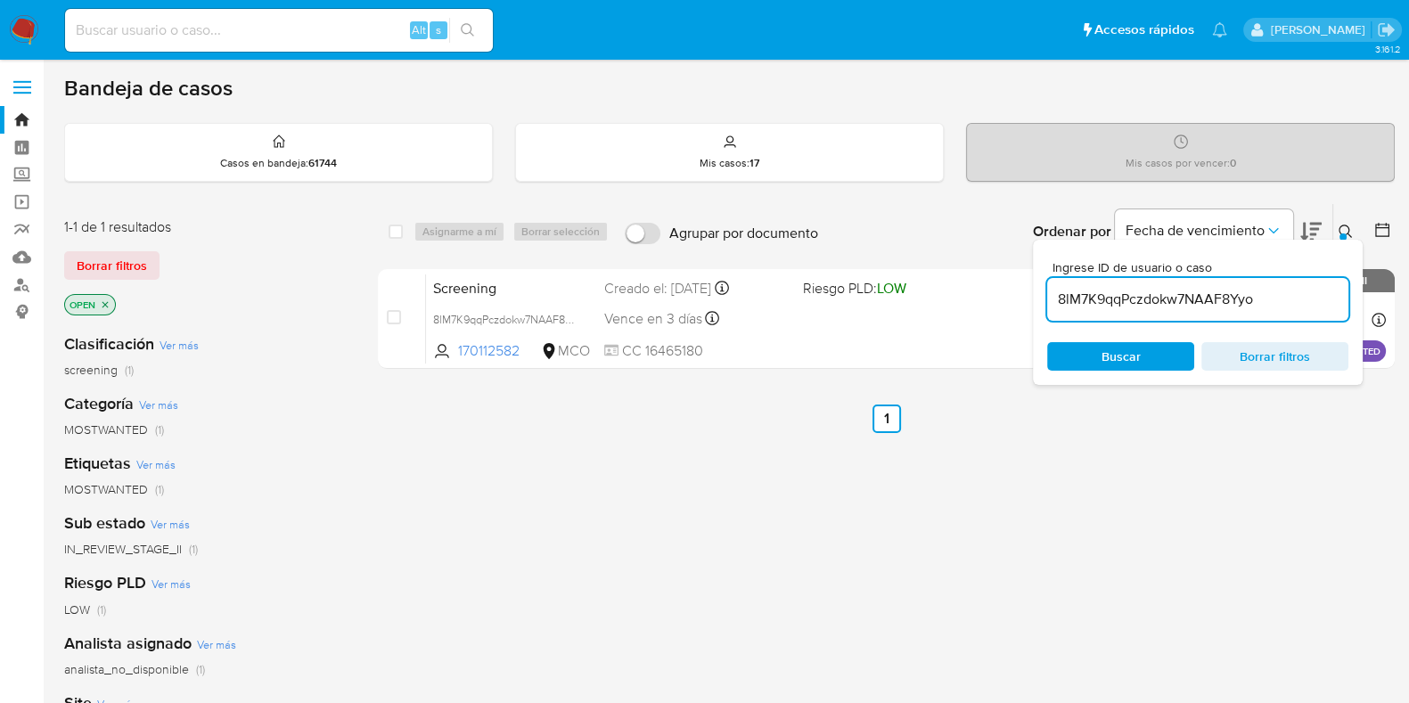
paste input "LTncZnbB1tbRWYaRkiC4gcf0"
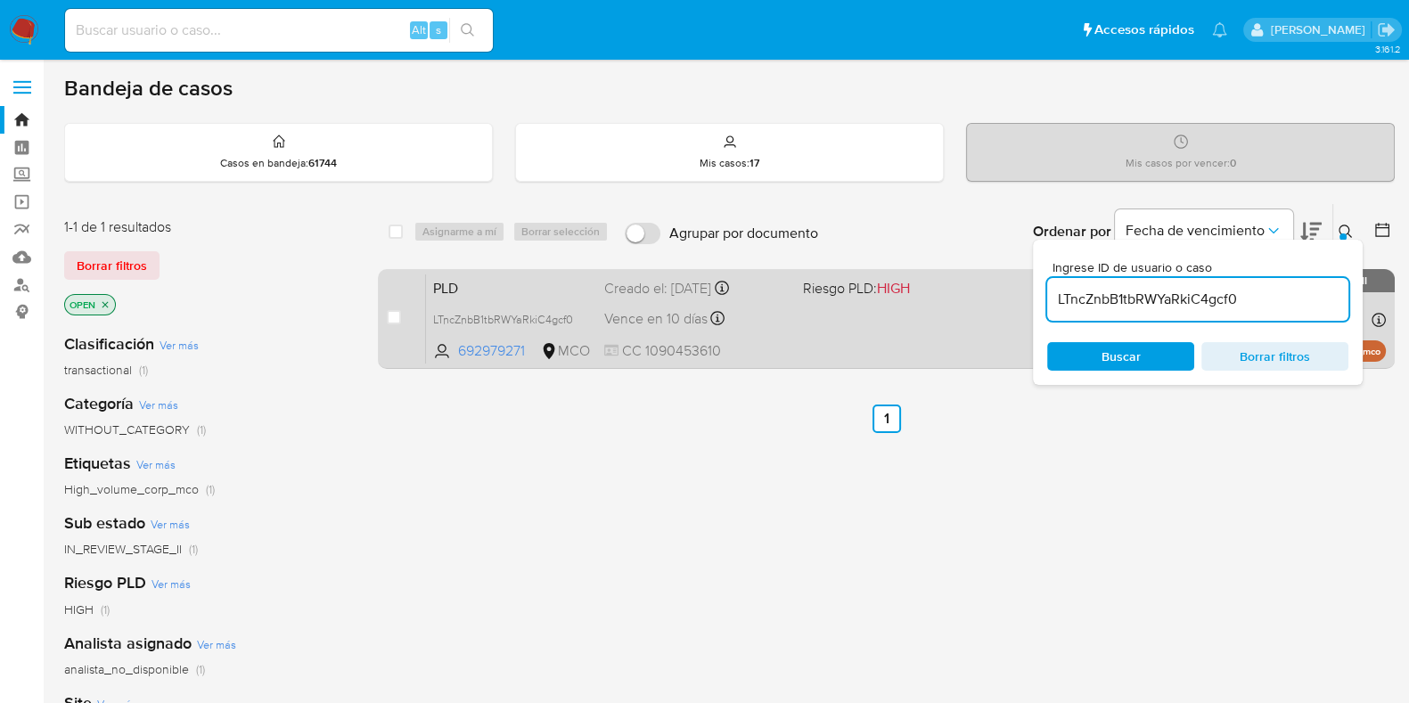
click at [887, 306] on div "PLD LTncZnbB1tbRWYaRkiC4gcf0 692979271 MCO Riesgo PLD: HIGH Creado el: 12/07/20…" at bounding box center [906, 319] width 960 height 90
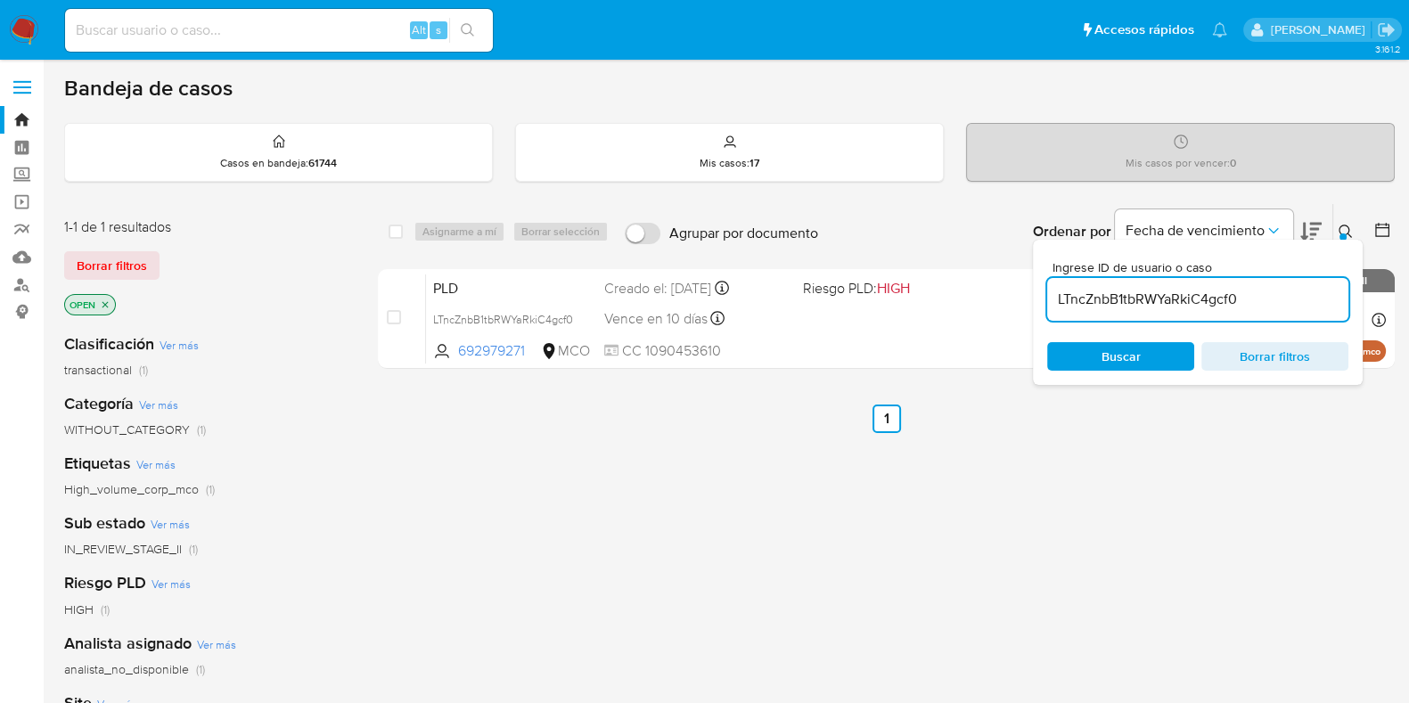
click at [1151, 300] on input "LTncZnbB1tbRWYaRkiC4gcf0" at bounding box center [1197, 299] width 301 height 23
paste input "8lM7K9qqPczdokw7NAAF8Yyo"
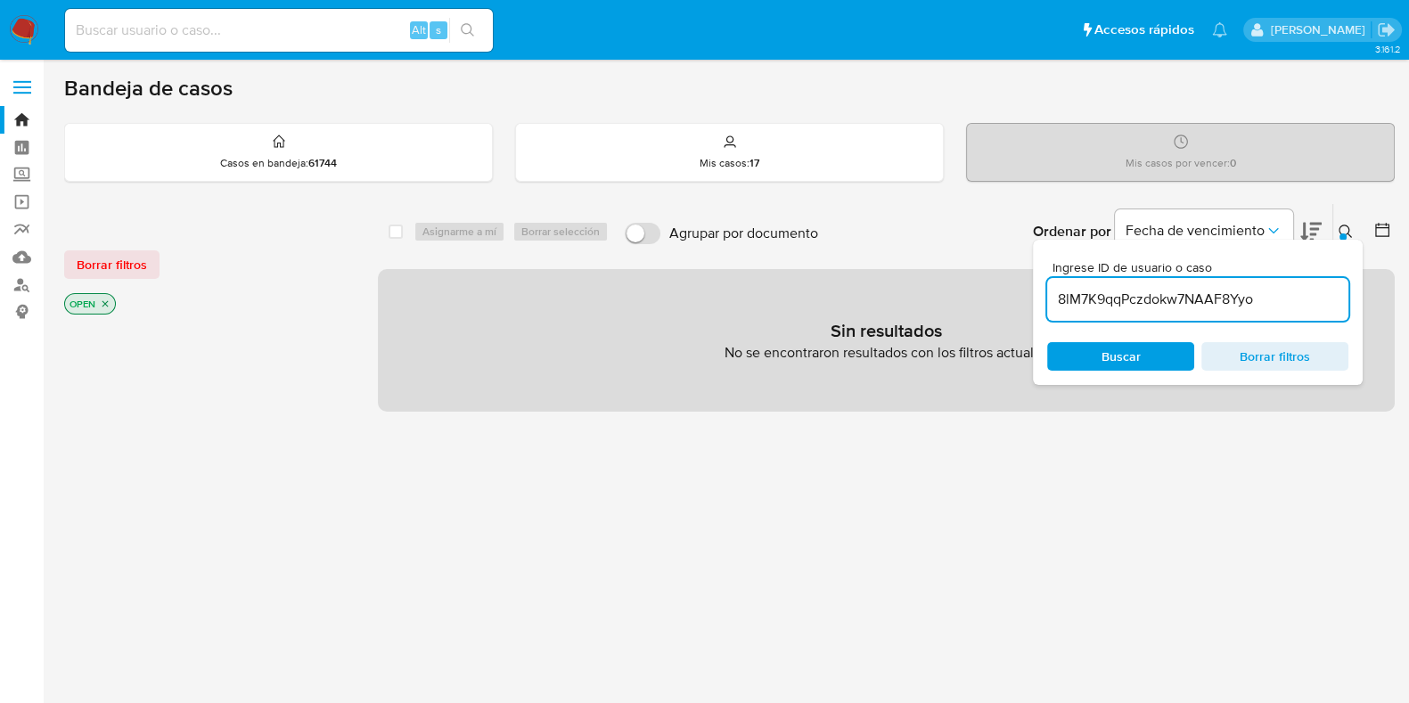
click at [1283, 316] on div "8lM7K9qqPczdokw7NAAF8Yyo" at bounding box center [1197, 299] width 301 height 43
click at [1280, 305] on input "8lM7K9qqPczdokw7NAAF8Yyo" at bounding box center [1197, 299] width 301 height 23
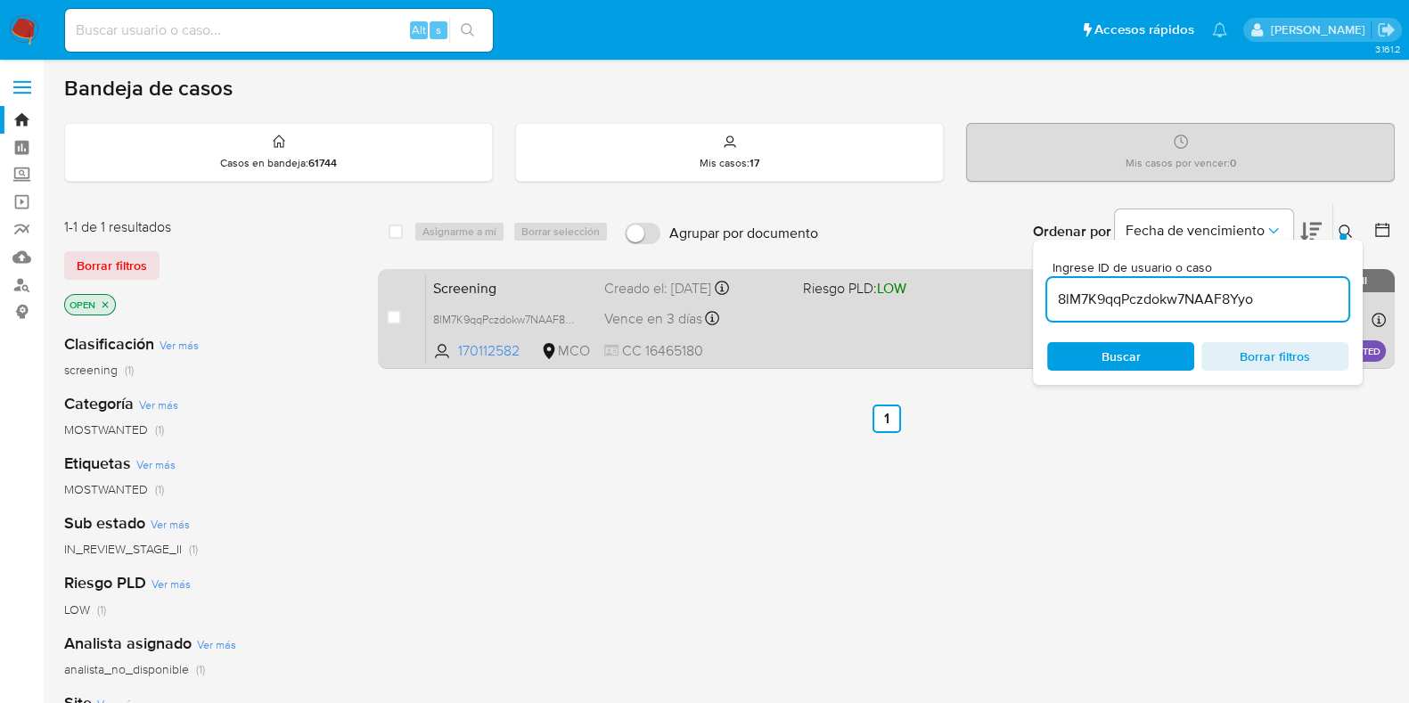
click at [771, 337] on div "Screening 8lM7K9qqPczdokw7NAAF8Yyo 170112582 MCO Riesgo PLD: LOW Creado el: 03/…" at bounding box center [906, 319] width 960 height 90
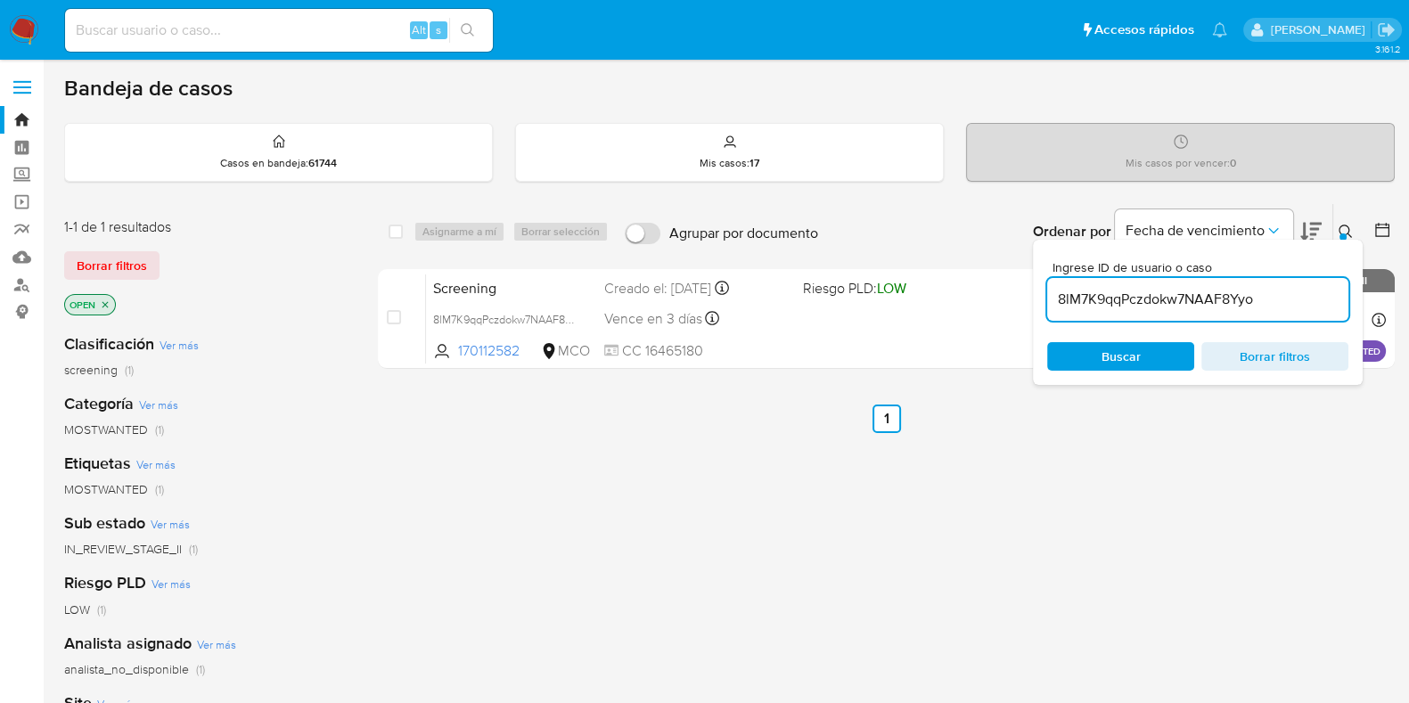
click at [1109, 292] on input "8lM7K9qqPczdokw7NAAF8Yyo" at bounding box center [1197, 299] width 301 height 23
paste input "f0RoNmHNuF7iI232HPDXc7wM"
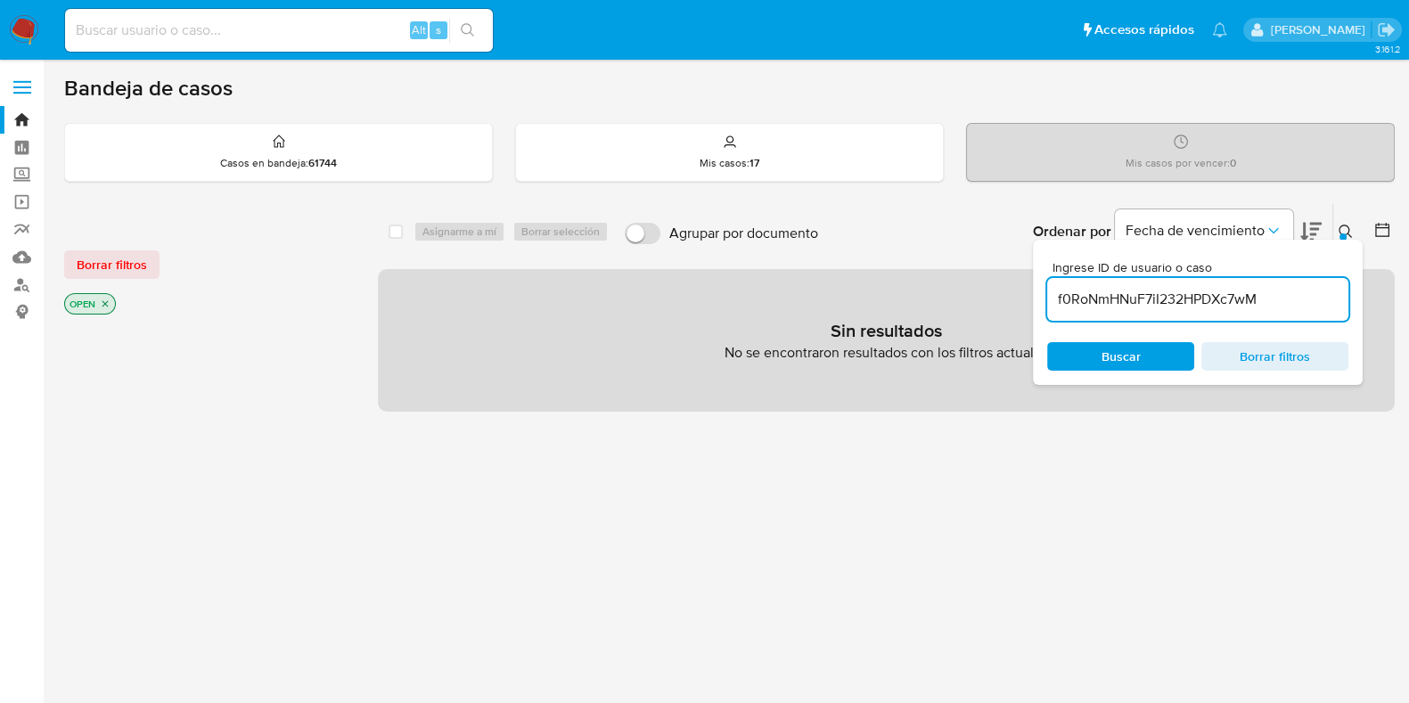
click at [1272, 295] on input "f0RoNmHNuF7iI232HPDXc7wM" at bounding box center [1197, 299] width 301 height 23
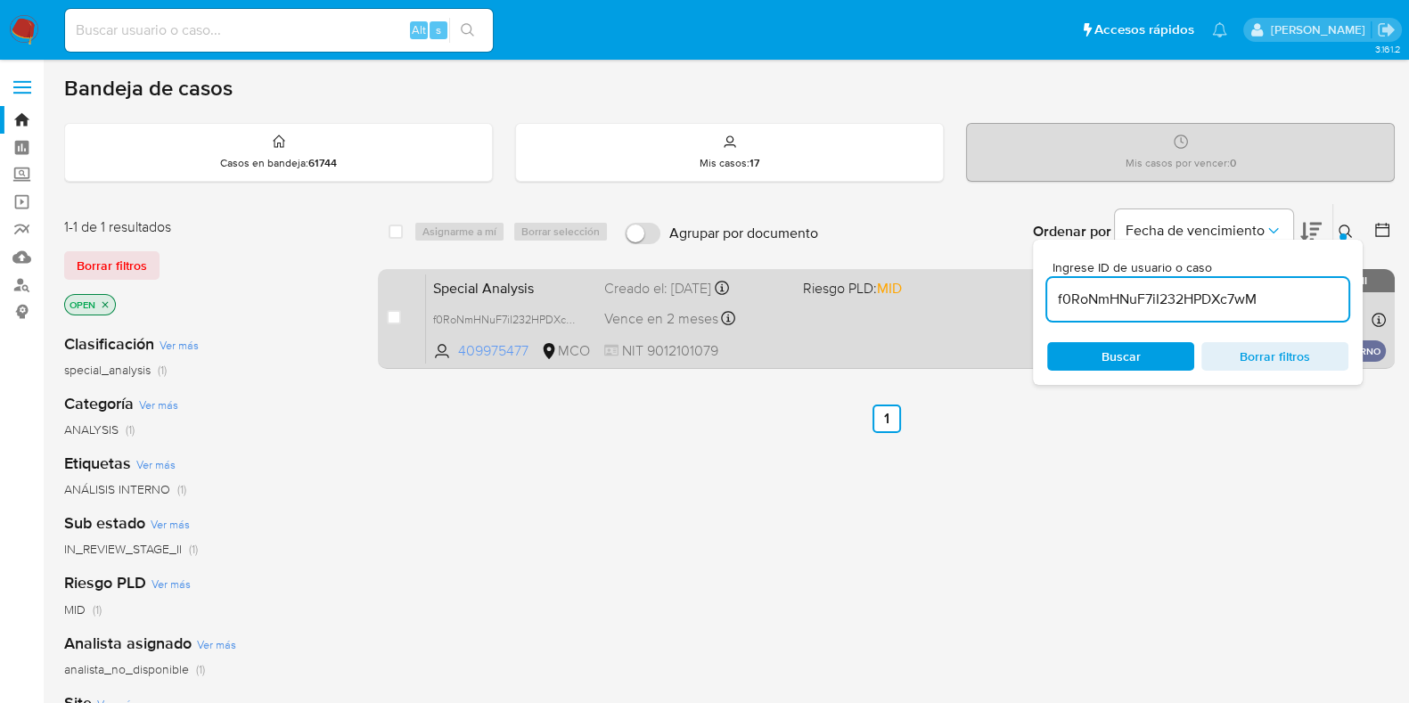
click at [513, 345] on span "409975477" at bounding box center [497, 351] width 79 height 20
click at [495, 305] on div "Special Analysis f0RoNmHNuF7iI232HPDXc7wM 409975477 MCO Riesgo PLD: MID Creado …" at bounding box center [906, 319] width 960 height 90
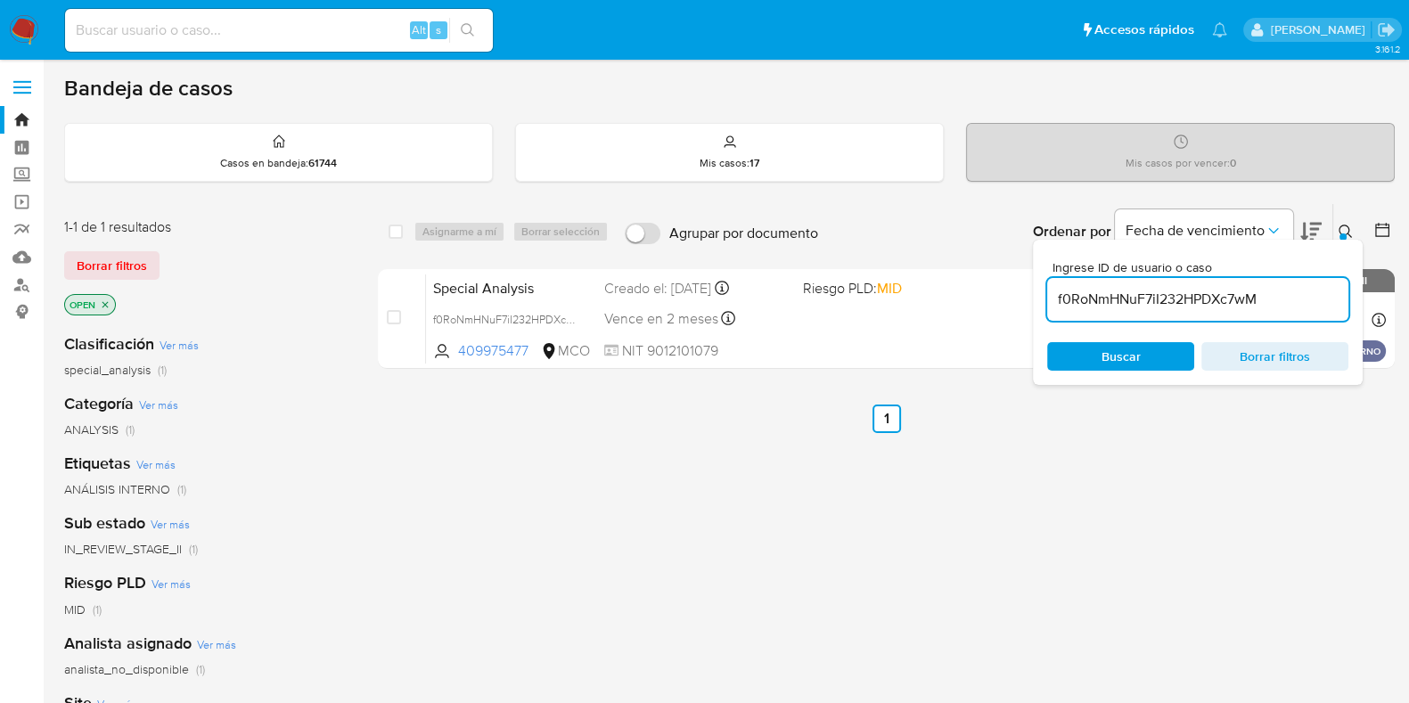
click at [1101, 302] on input "f0RoNmHNuF7iI232HPDXc7wM" at bounding box center [1197, 299] width 301 height 23
paste input "JwxwWZdtAb1DlGYTpvhojl5H"
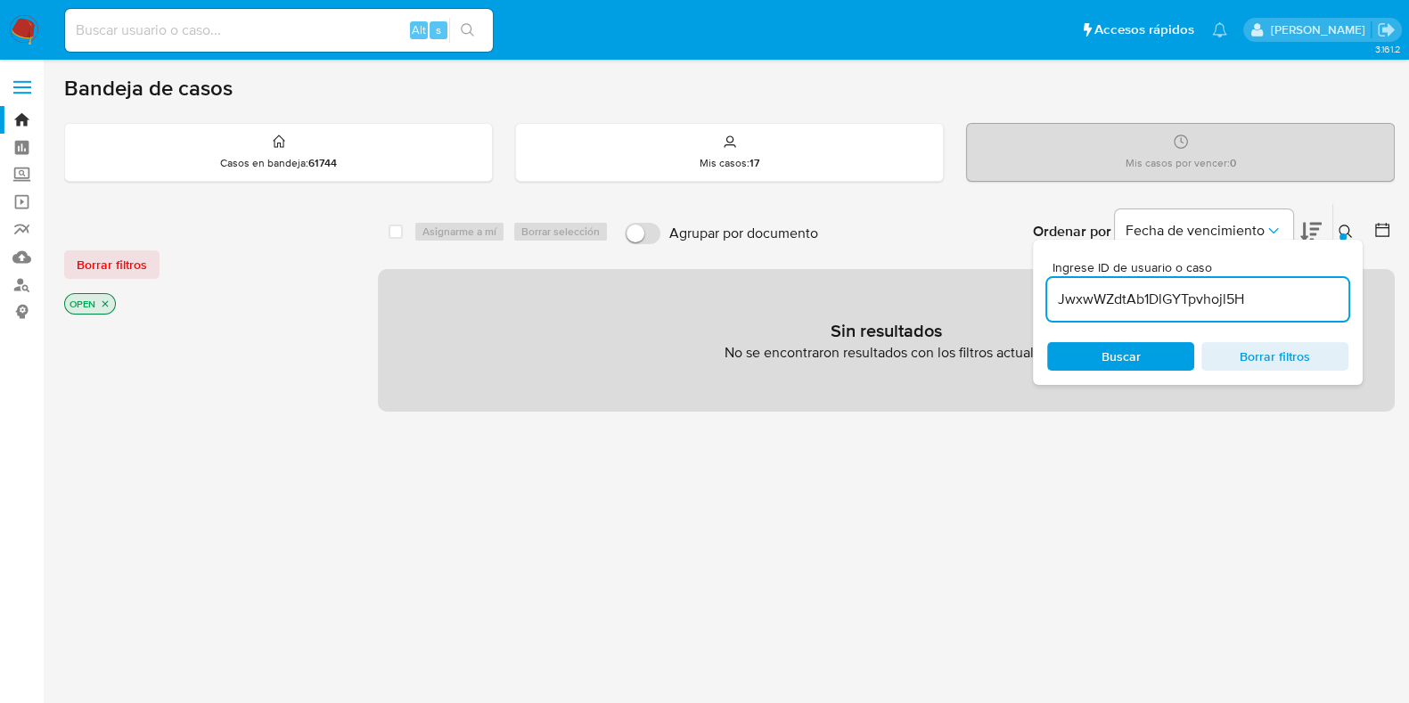
click at [1310, 307] on input "JwxwWZdtAb1DlGYTpvhojl5H" at bounding box center [1197, 299] width 301 height 23
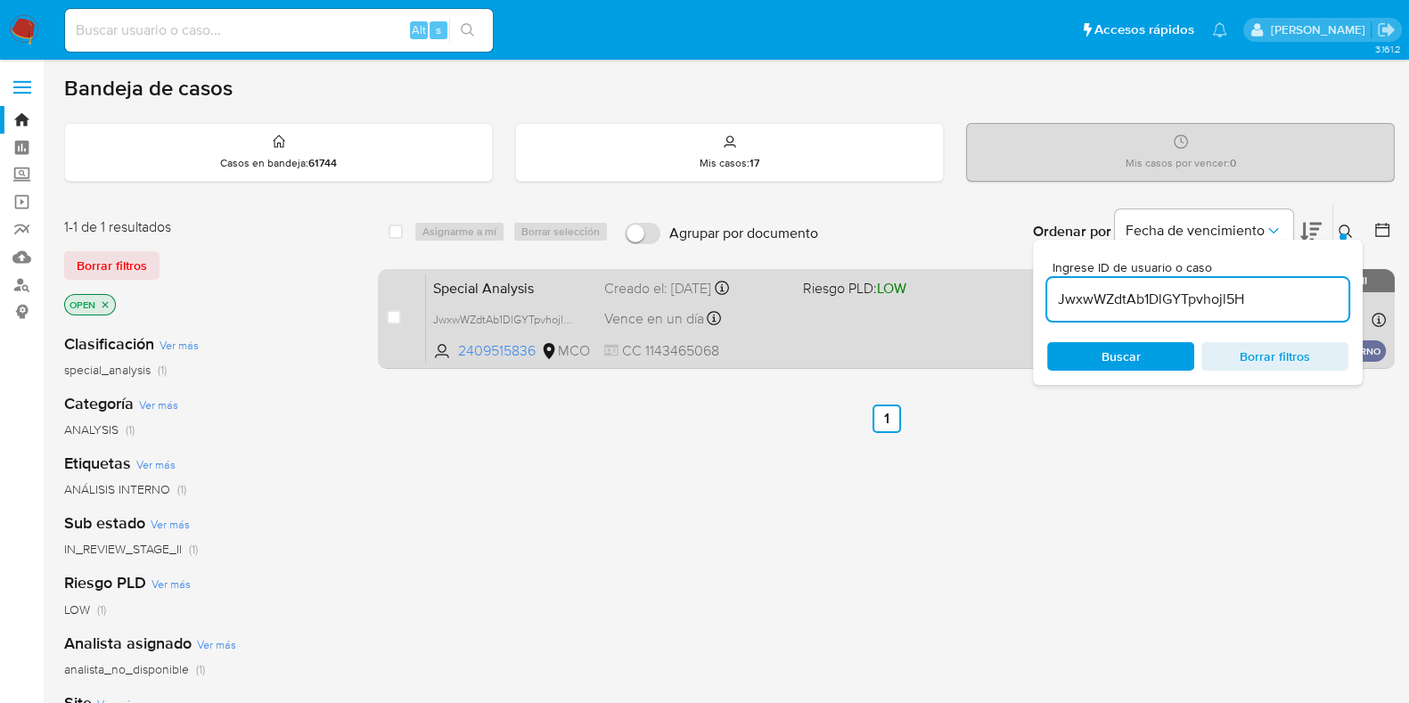
click at [463, 290] on span "Special Analysis" at bounding box center [511, 286] width 157 height 23
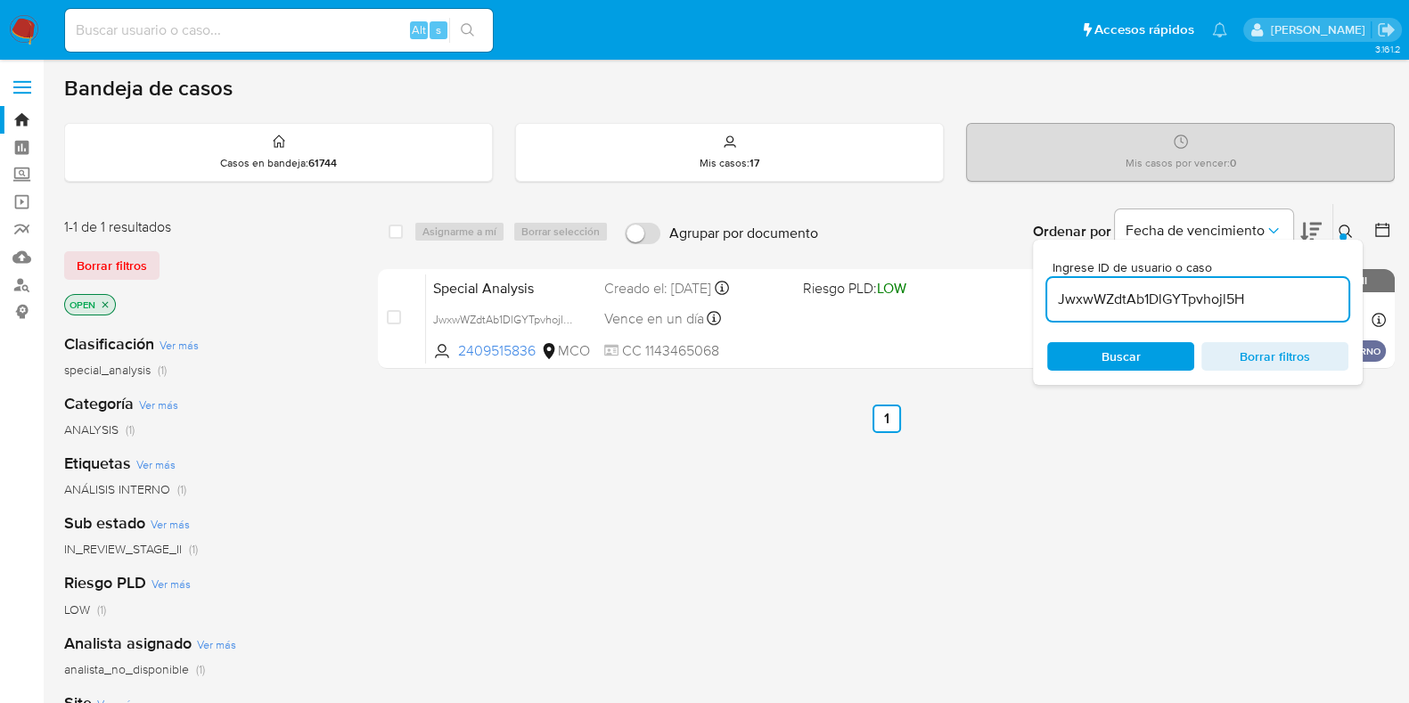
click at [1153, 285] on div "JwxwWZdtAb1DlGYTpvhojl5H" at bounding box center [1197, 299] width 301 height 43
click at [1160, 312] on div "JwxwWZdtAb1DlGYTpvhojl5H" at bounding box center [1197, 299] width 301 height 43
click at [1155, 300] on input "JwxwWZdtAb1DlGYTpvhojl5H" at bounding box center [1197, 299] width 301 height 23
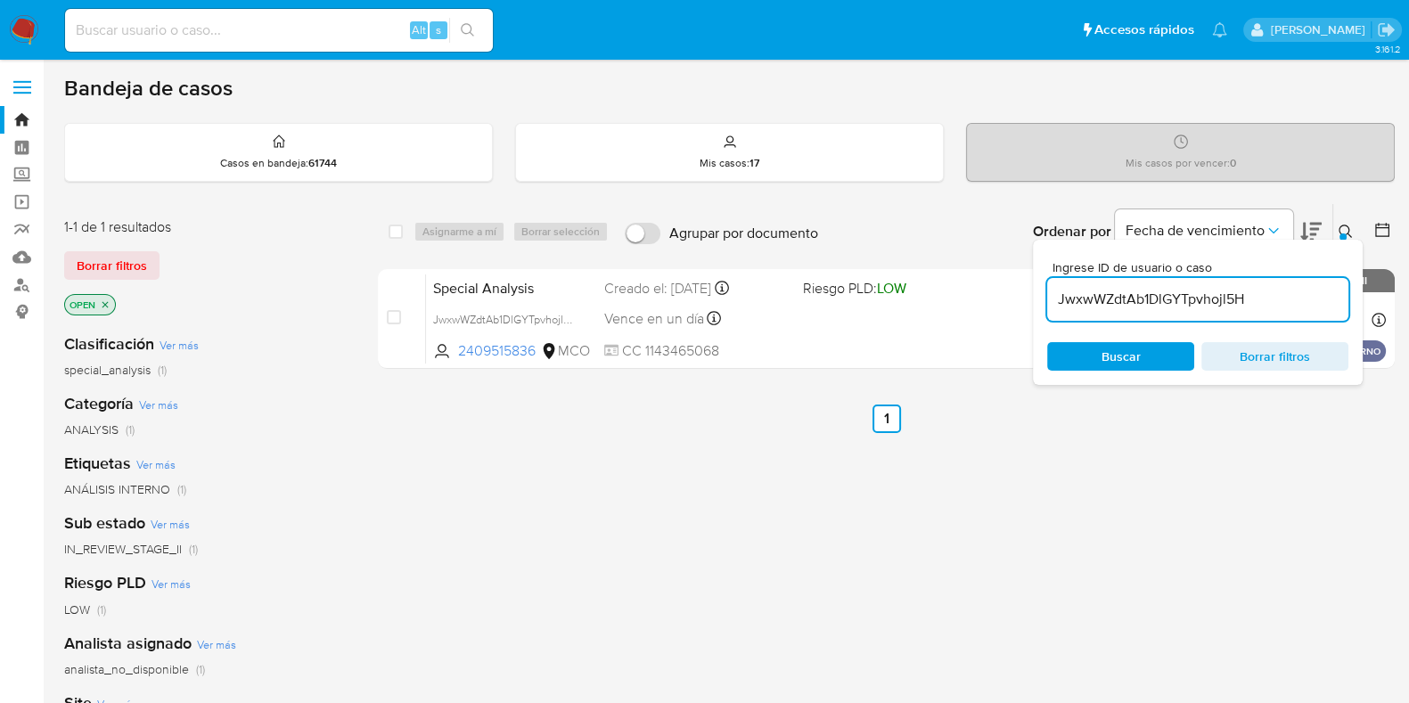
paste input "Ywm3m4CS89Yak1GCSJwxbXqa"
click at [1341, 233] on div at bounding box center [1342, 236] width 7 height 7
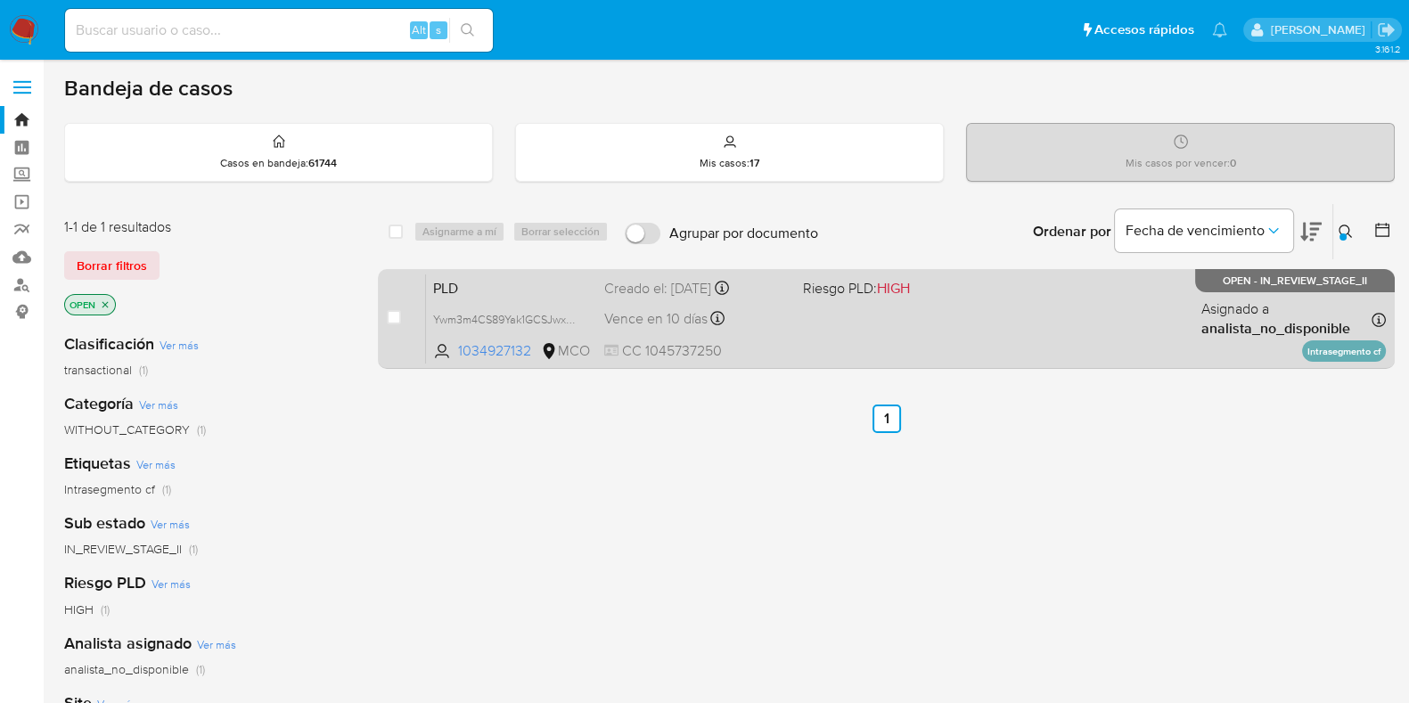
click at [781, 320] on div "Vence en 10 días Vence el 10/10/2025 05:04:47" at bounding box center [696, 319] width 184 height 24
click at [545, 314] on span "Ywm3m4CS89Yak1GCSJwxbXqa" at bounding box center [512, 318] width 159 height 20
click at [519, 287] on span "PLD" at bounding box center [511, 286] width 157 height 23
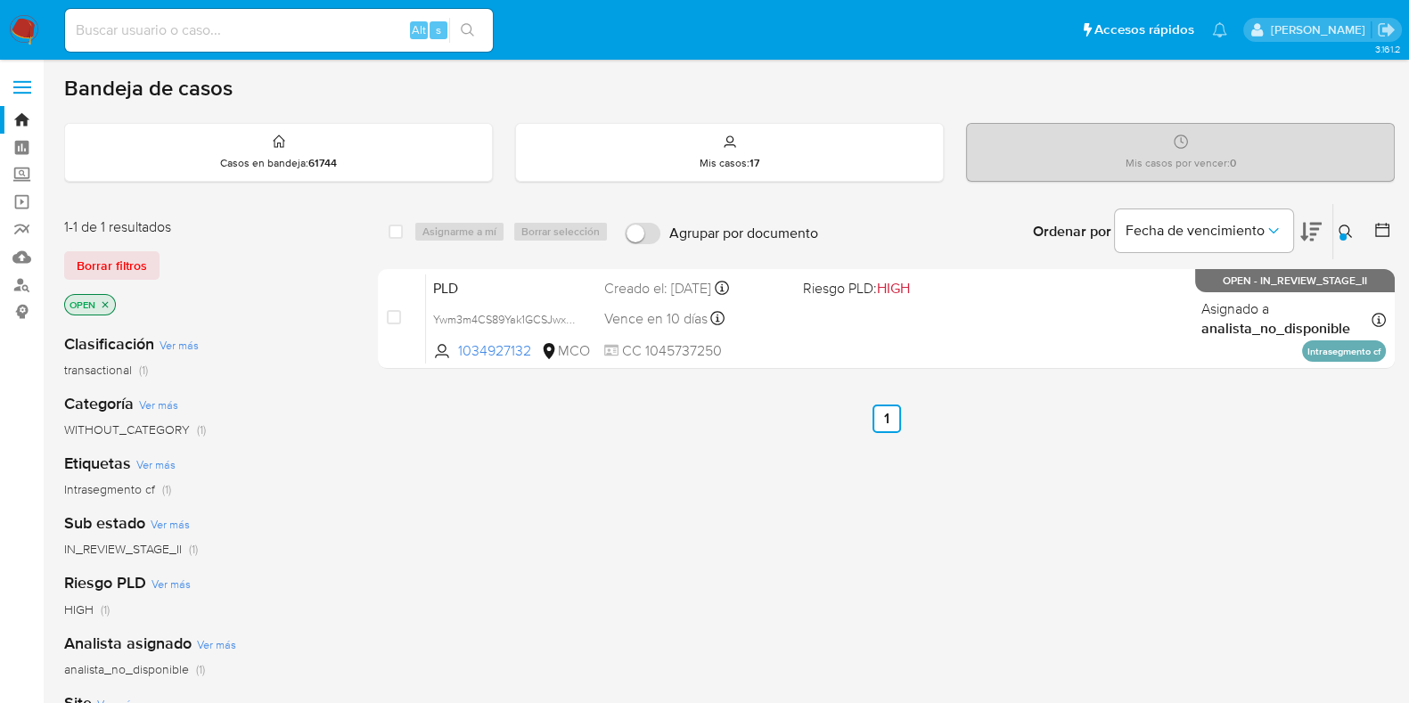
click at [1353, 238] on button at bounding box center [1347, 231] width 29 height 21
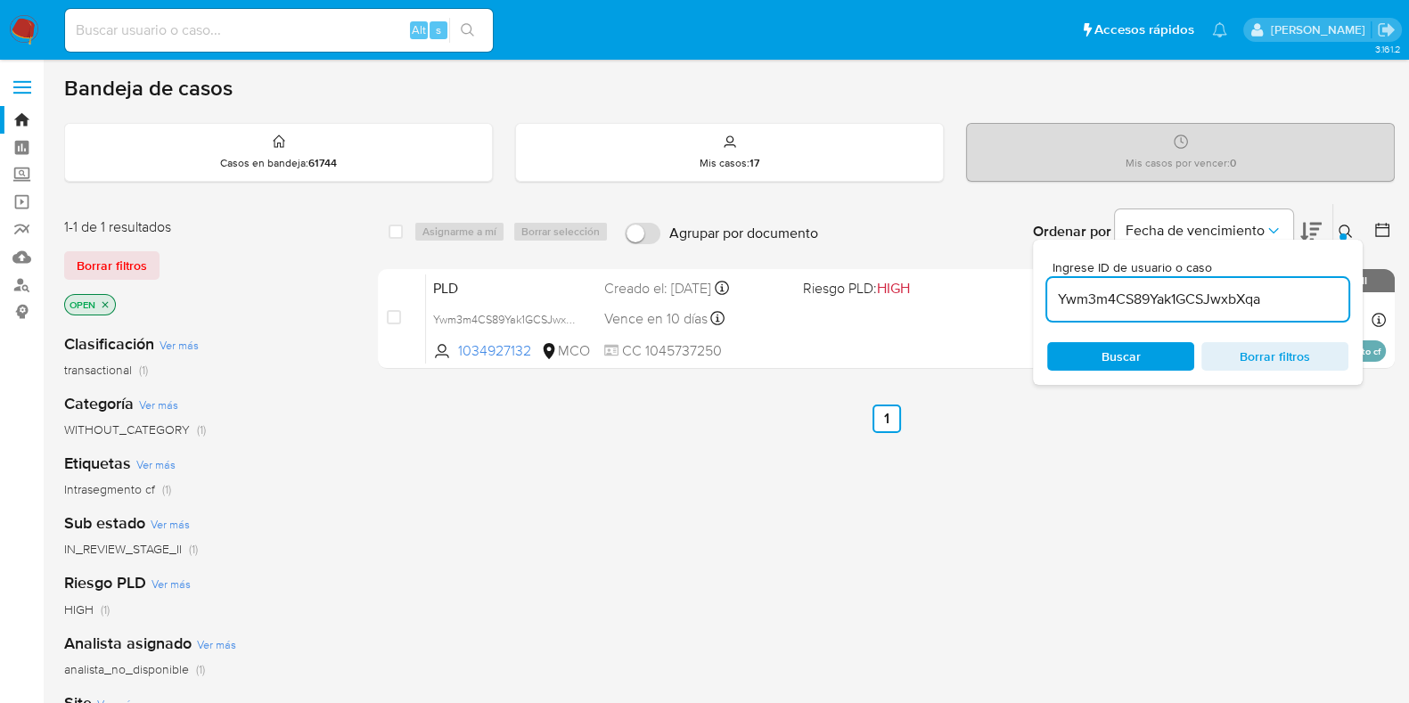
click at [1308, 302] on input "Ywm3m4CS89Yak1GCSJwxbXqa" at bounding box center [1197, 299] width 301 height 23
type input "xcNWyA9sFp69vs4XlFoqiWWS"
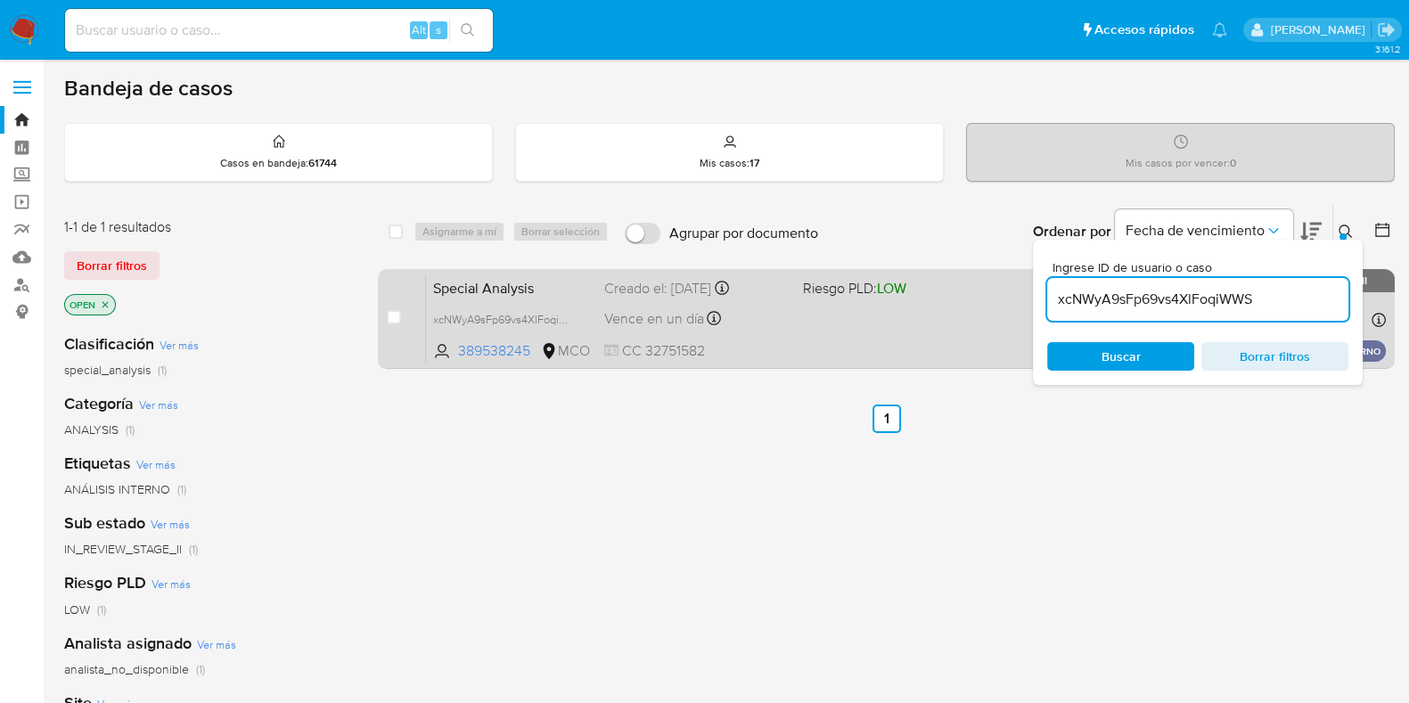
click at [552, 285] on span "Special Analysis" at bounding box center [511, 286] width 157 height 23
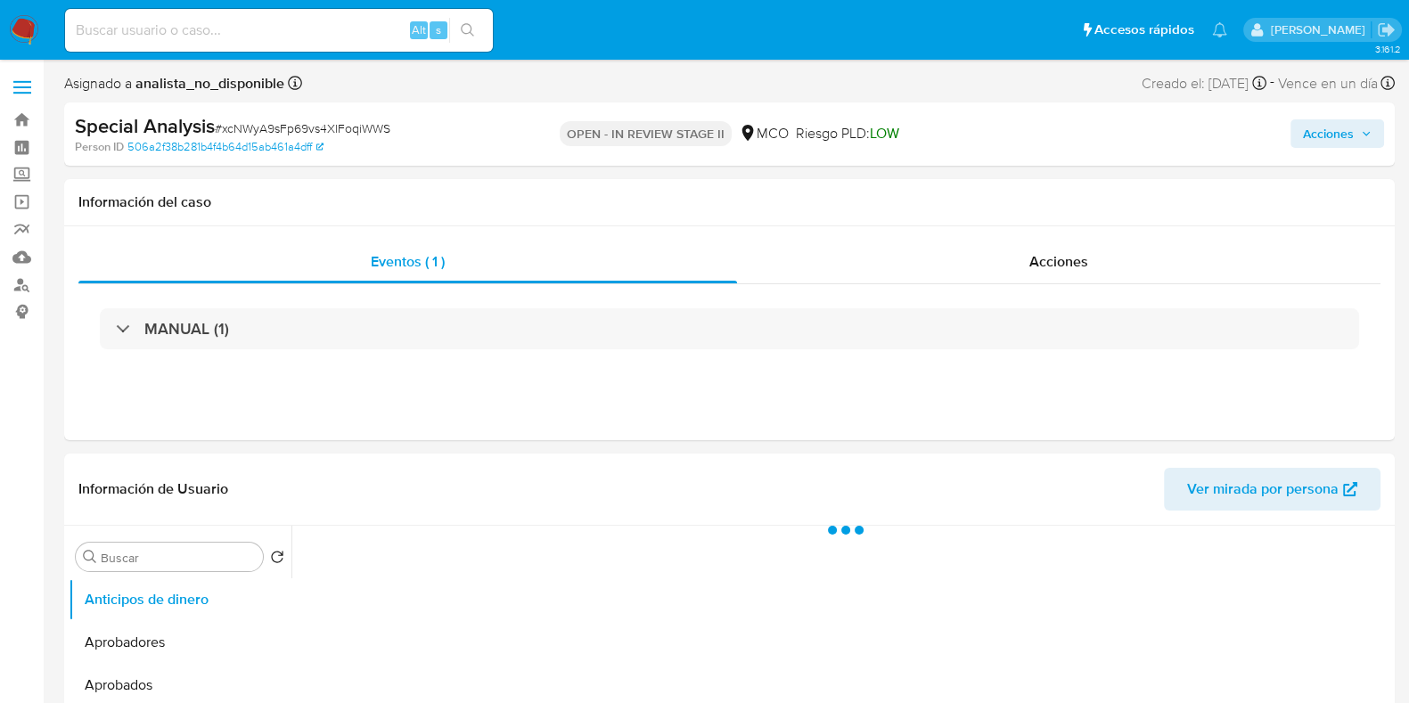
select select "10"
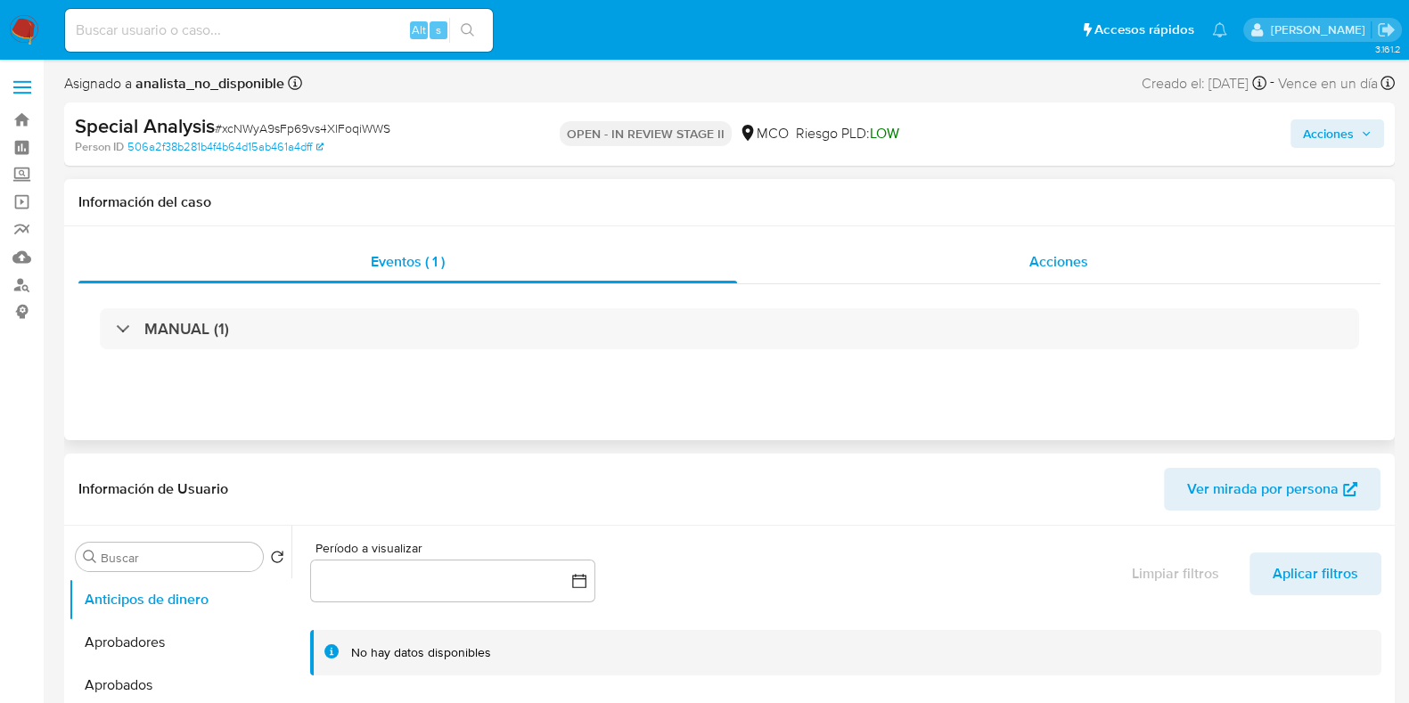
click at [1027, 262] on div "Acciones" at bounding box center [1058, 262] width 643 height 43
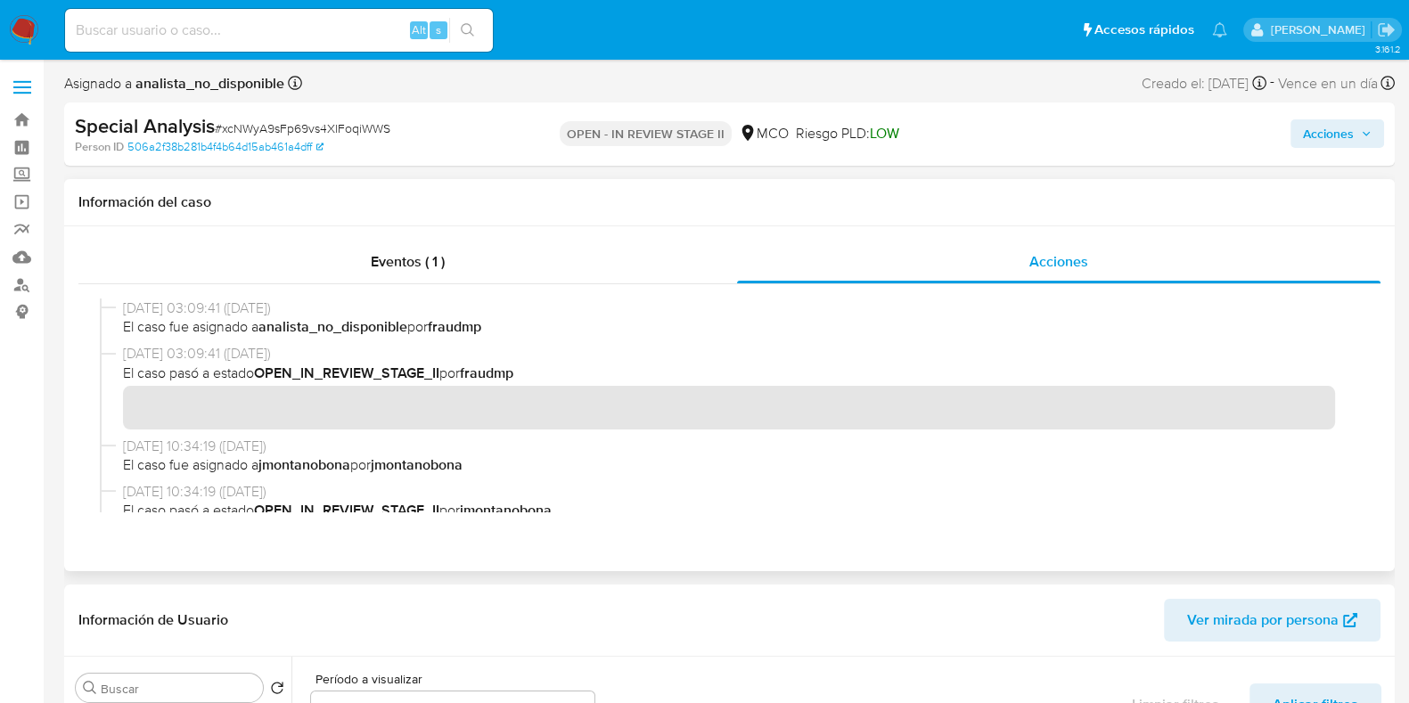
click at [479, 329] on b "fraudmp" at bounding box center [454, 326] width 53 height 20
click at [538, 328] on span "El caso fue asignado a analista_no_disponible por fraudmp" at bounding box center [737, 327] width 1229 height 20
click at [481, 332] on b "fraudmp" at bounding box center [454, 326] width 53 height 20
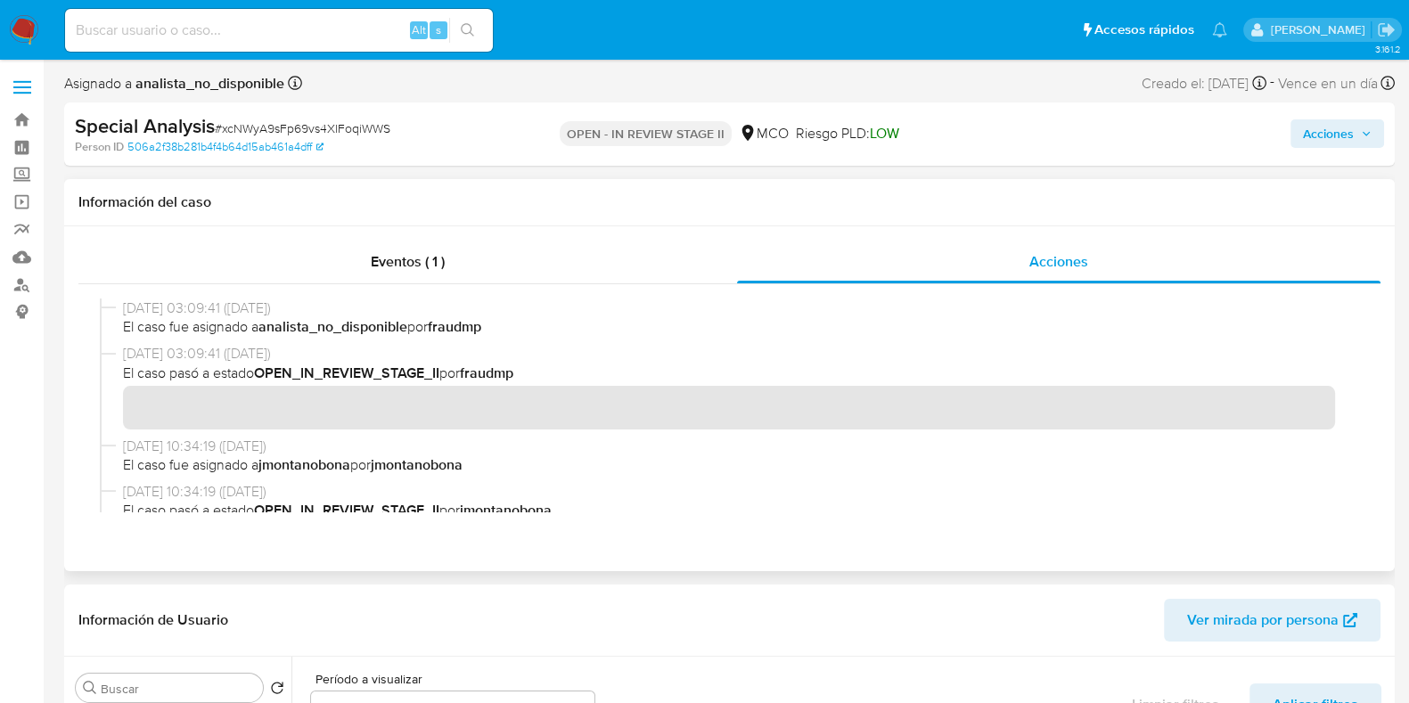
click at [474, 323] on b "fraudmp" at bounding box center [454, 326] width 53 height 20
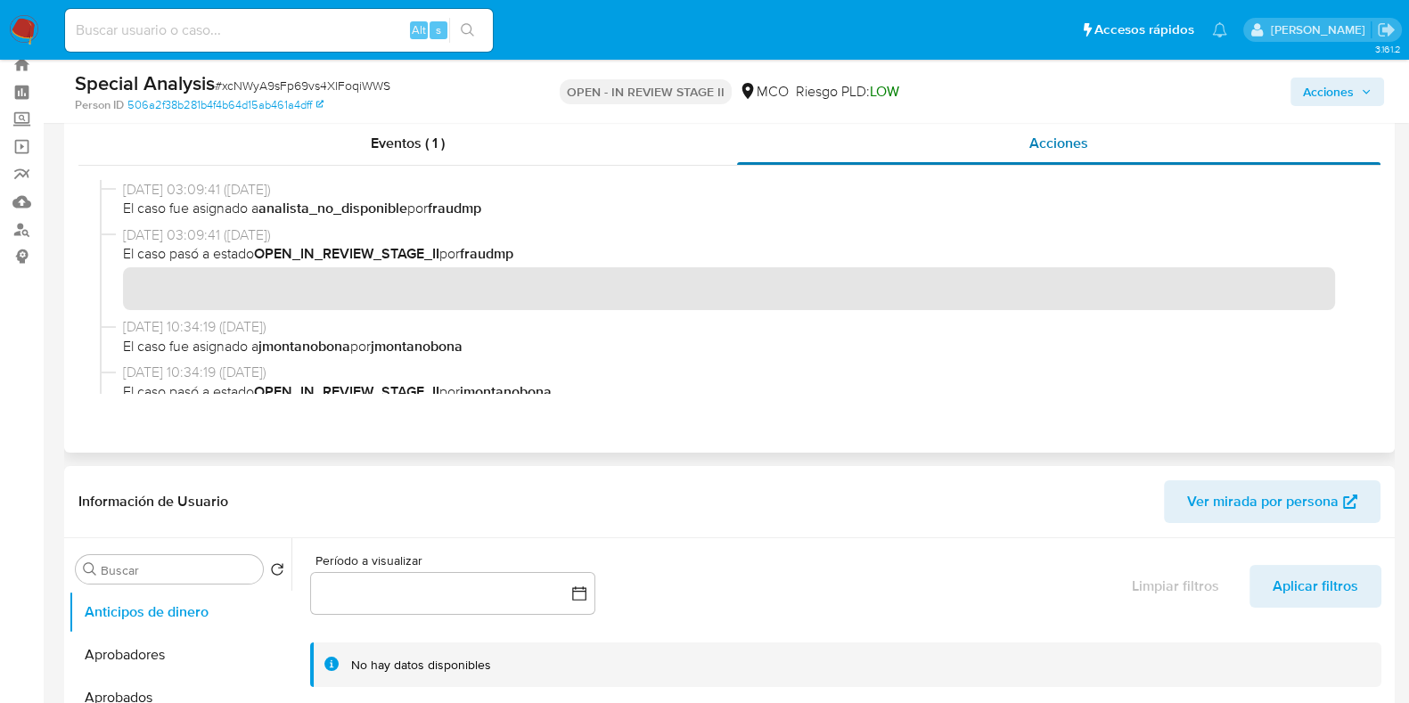
scroll to position [46, 0]
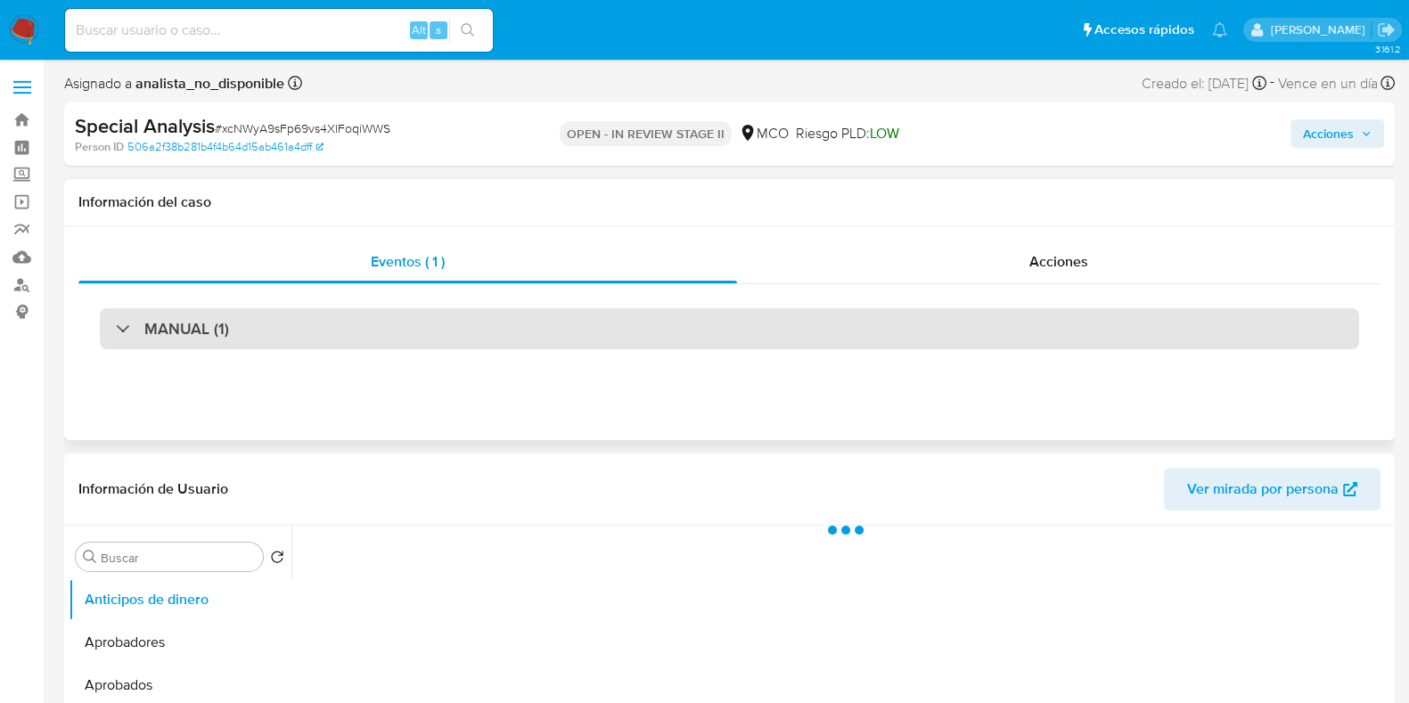
select select "10"
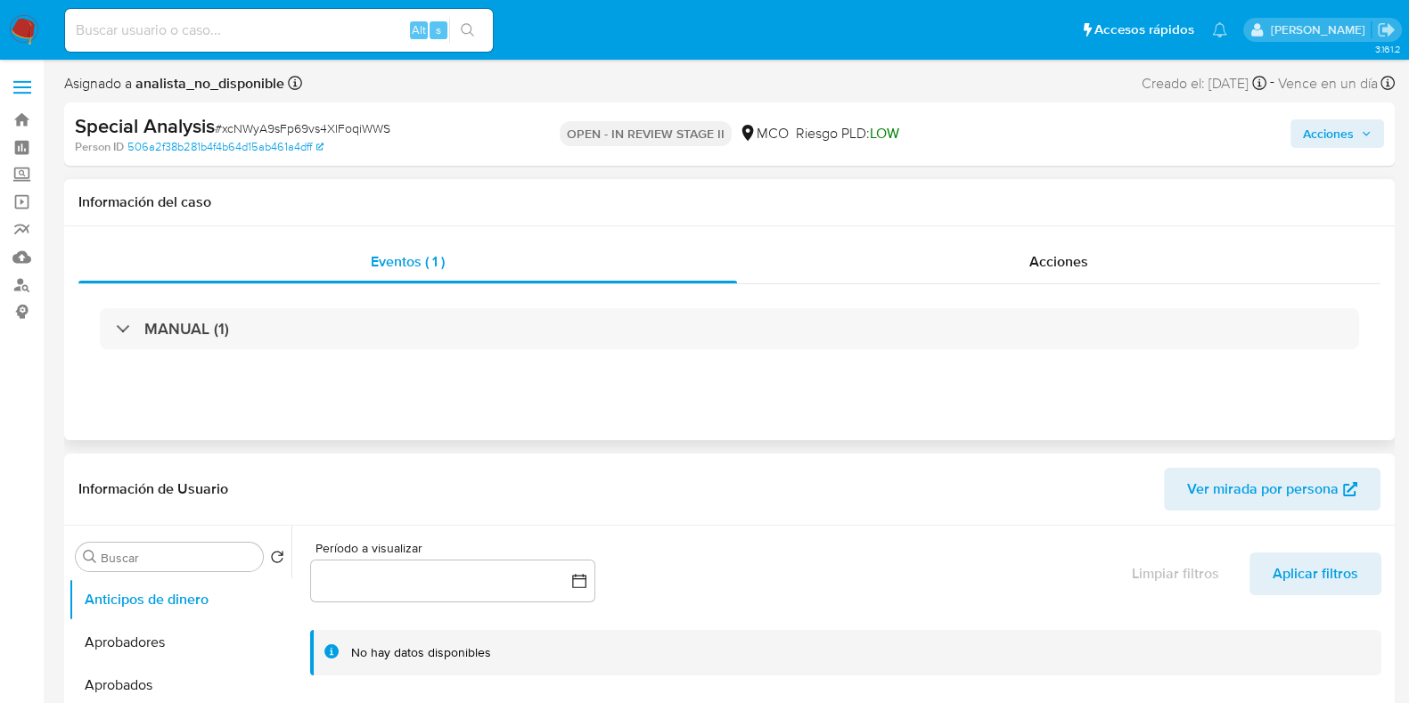
click at [1054, 284] on div "MANUAL (1)" at bounding box center [729, 328] width 1302 height 89
click at [1051, 265] on span "Acciones" at bounding box center [1058, 261] width 59 height 20
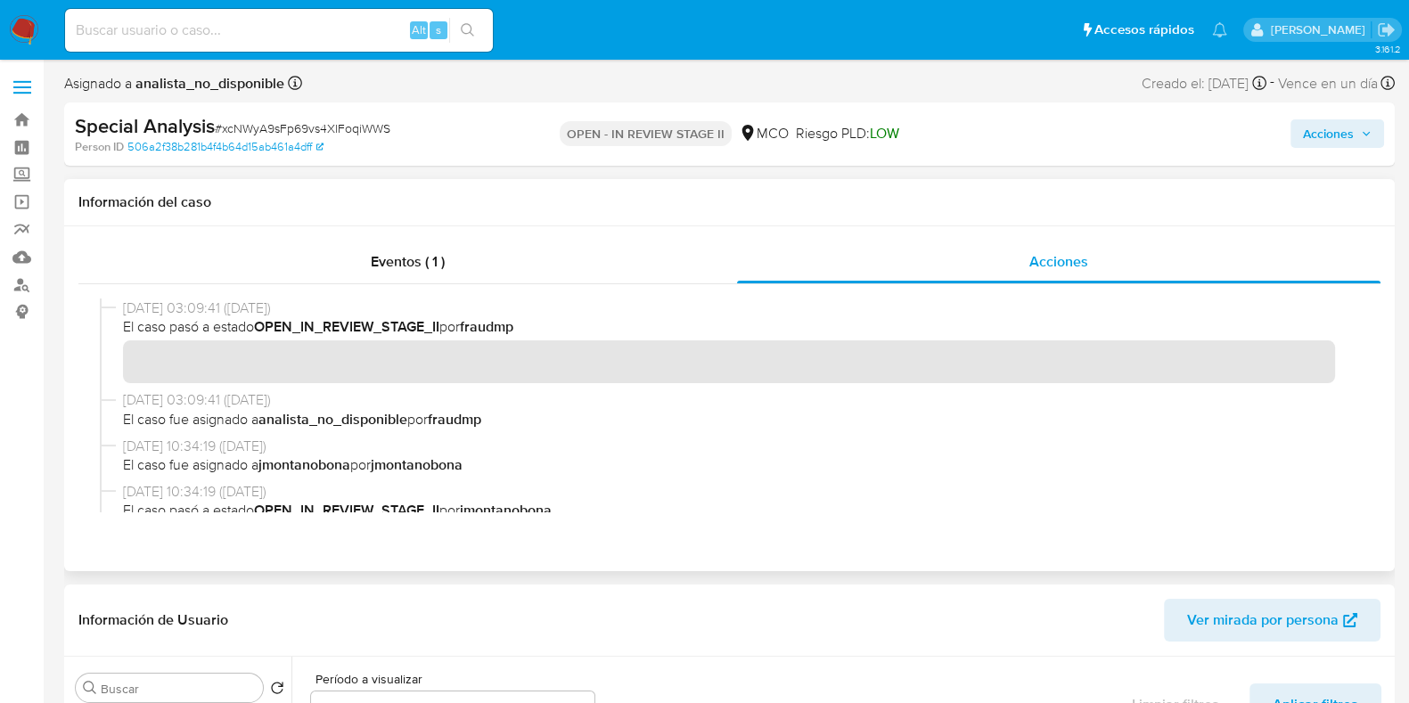
click at [500, 327] on b "fraudmp" at bounding box center [486, 326] width 53 height 20
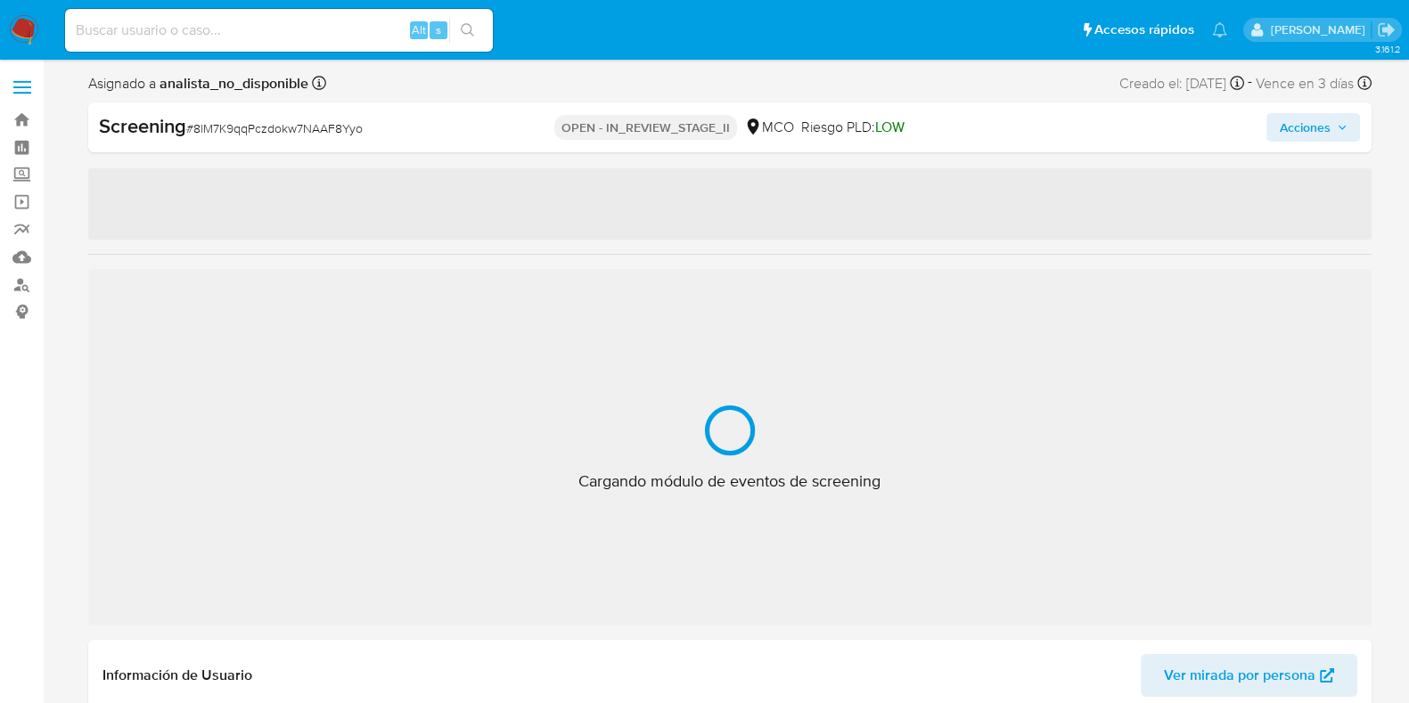
select select "10"
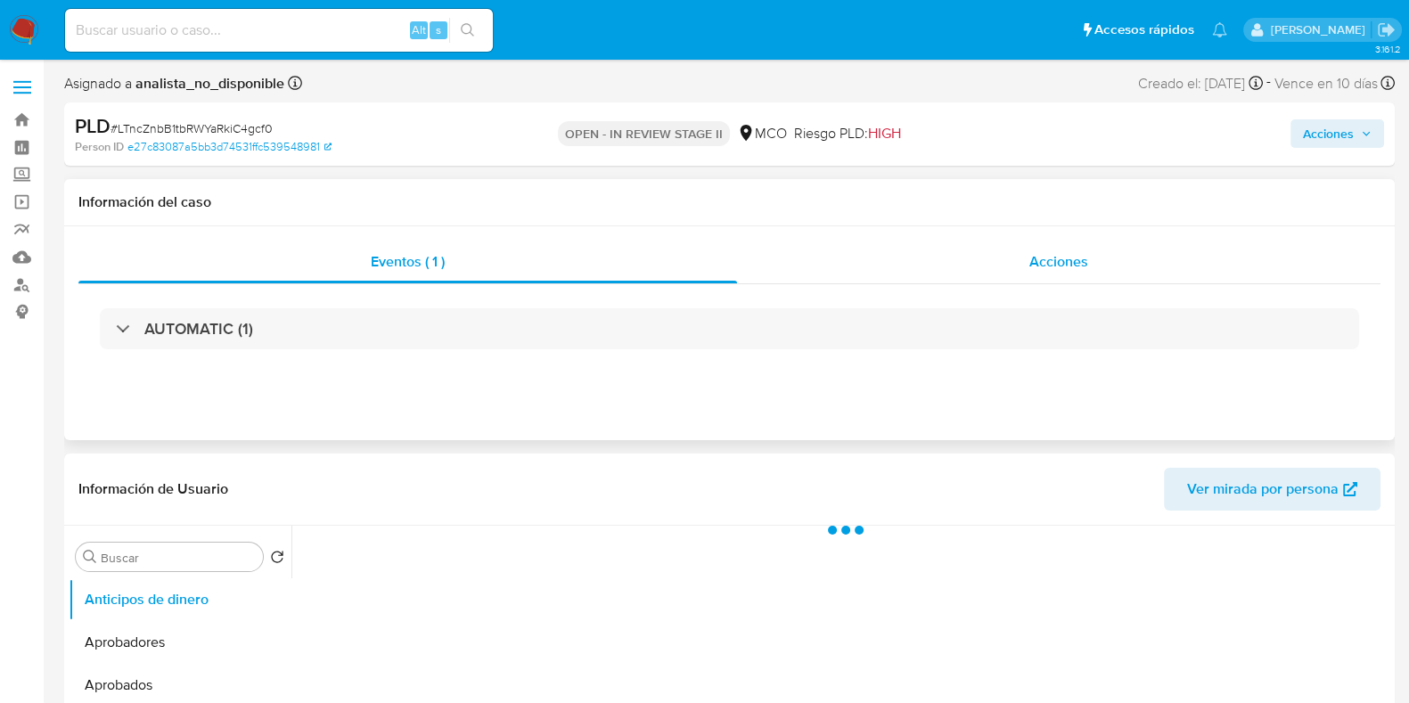
click at [1132, 245] on div "Acciones" at bounding box center [1058, 262] width 643 height 43
select select "10"
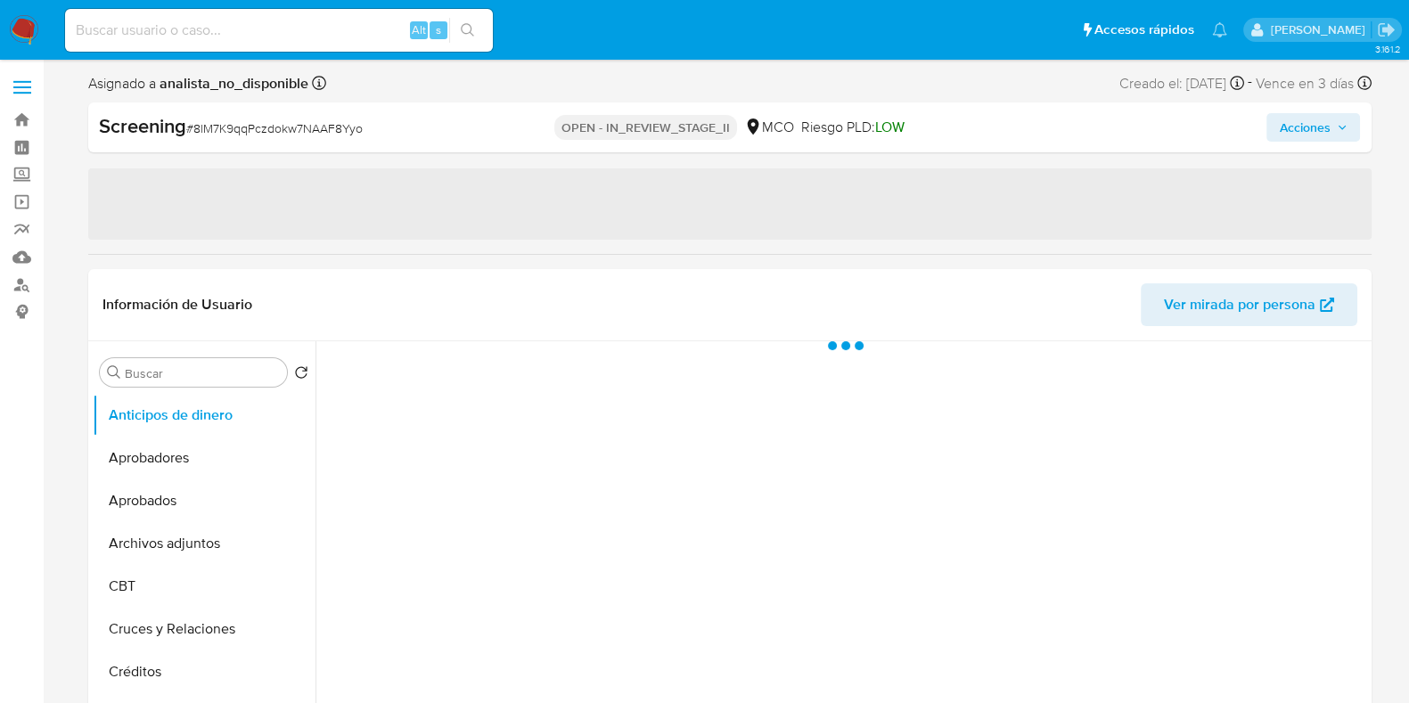
click at [166, 131] on b "Screening" at bounding box center [142, 125] width 87 height 29
select select "10"
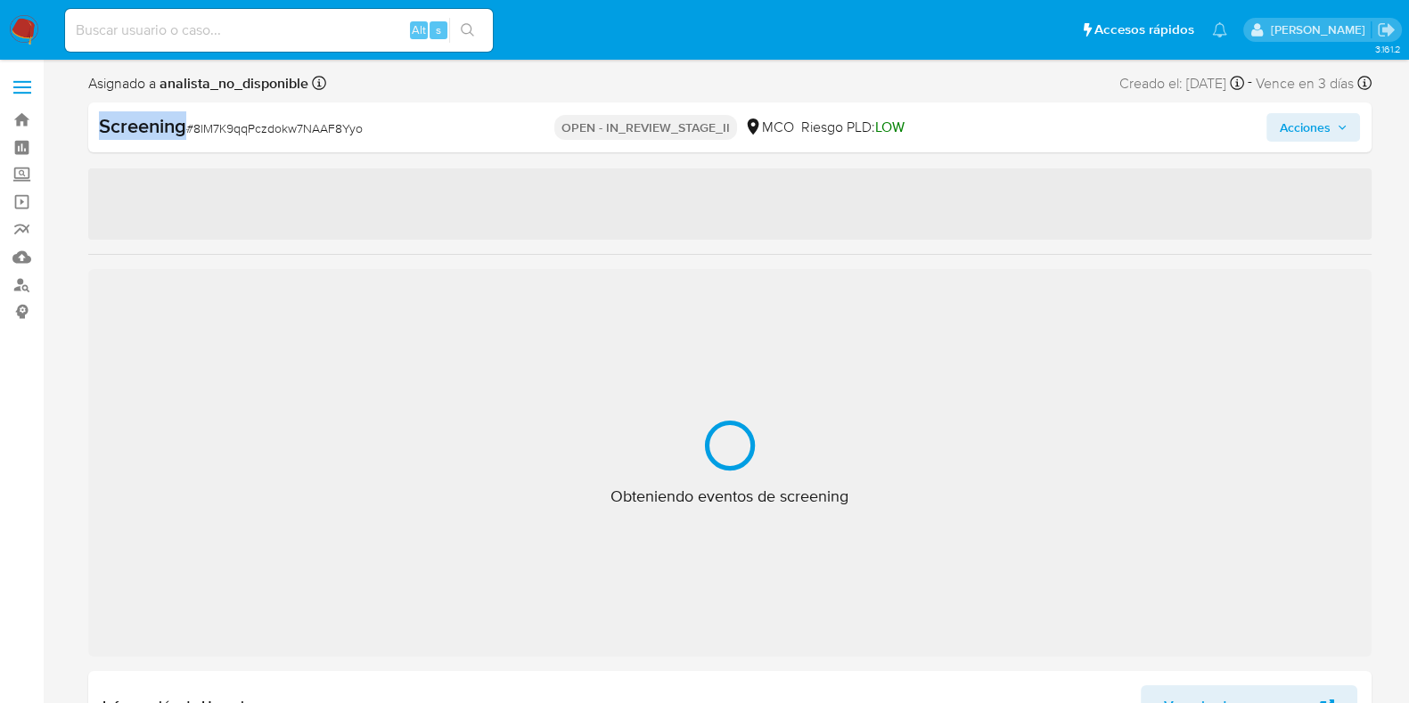
click at [166, 131] on b "Screening" at bounding box center [142, 125] width 87 height 29
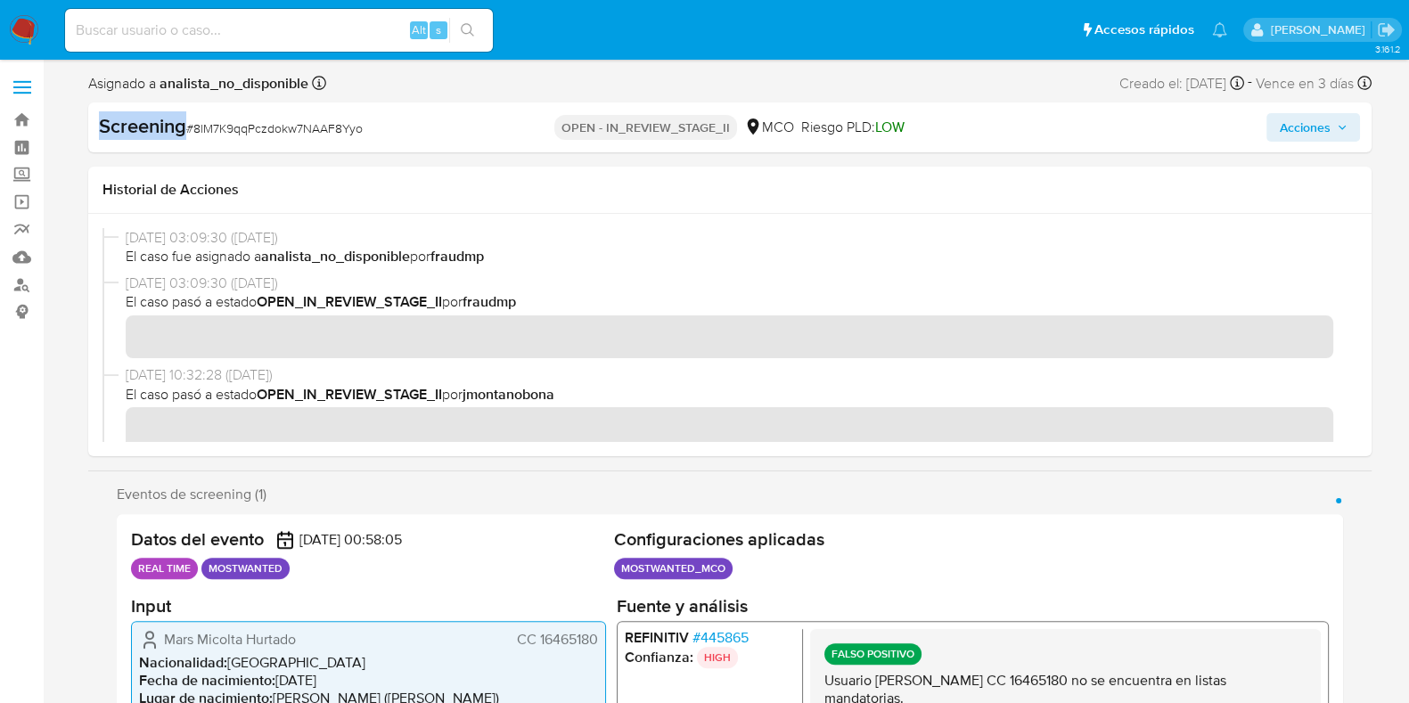
copy b "Screening"
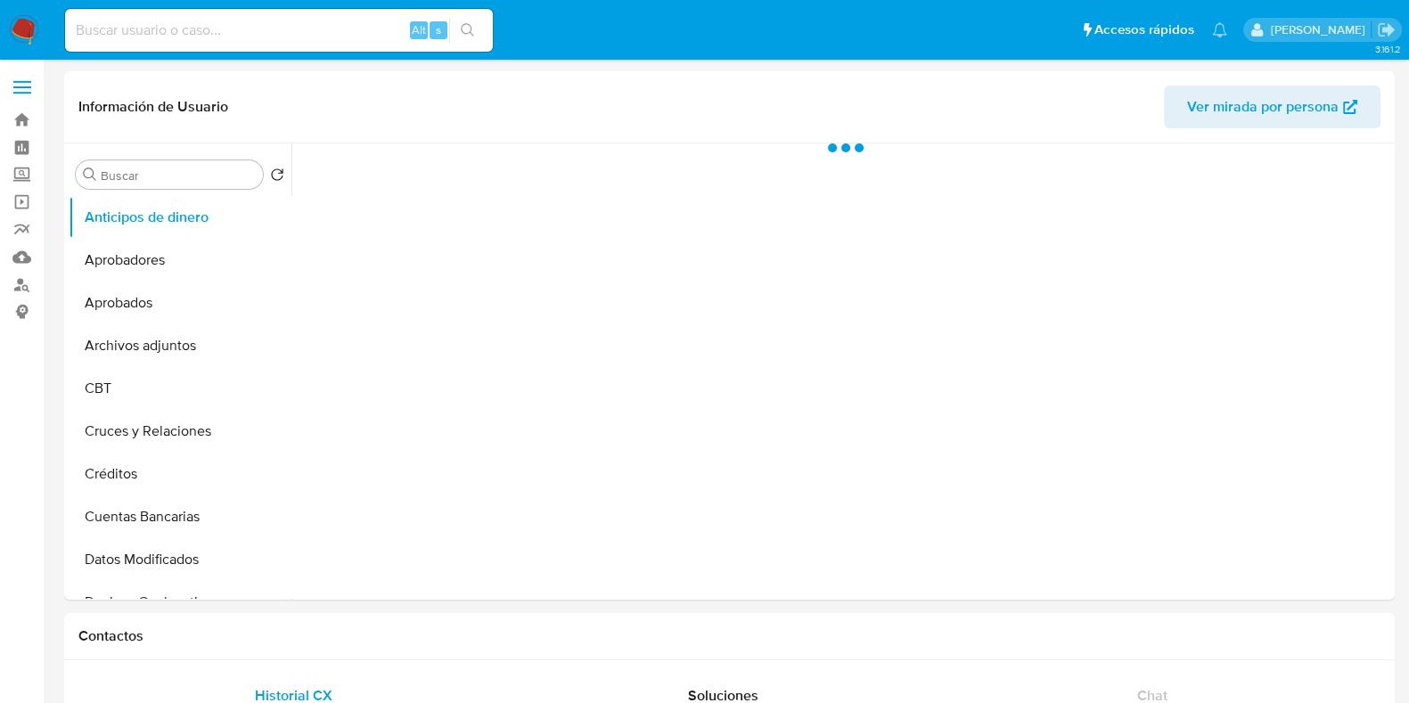
select select "10"
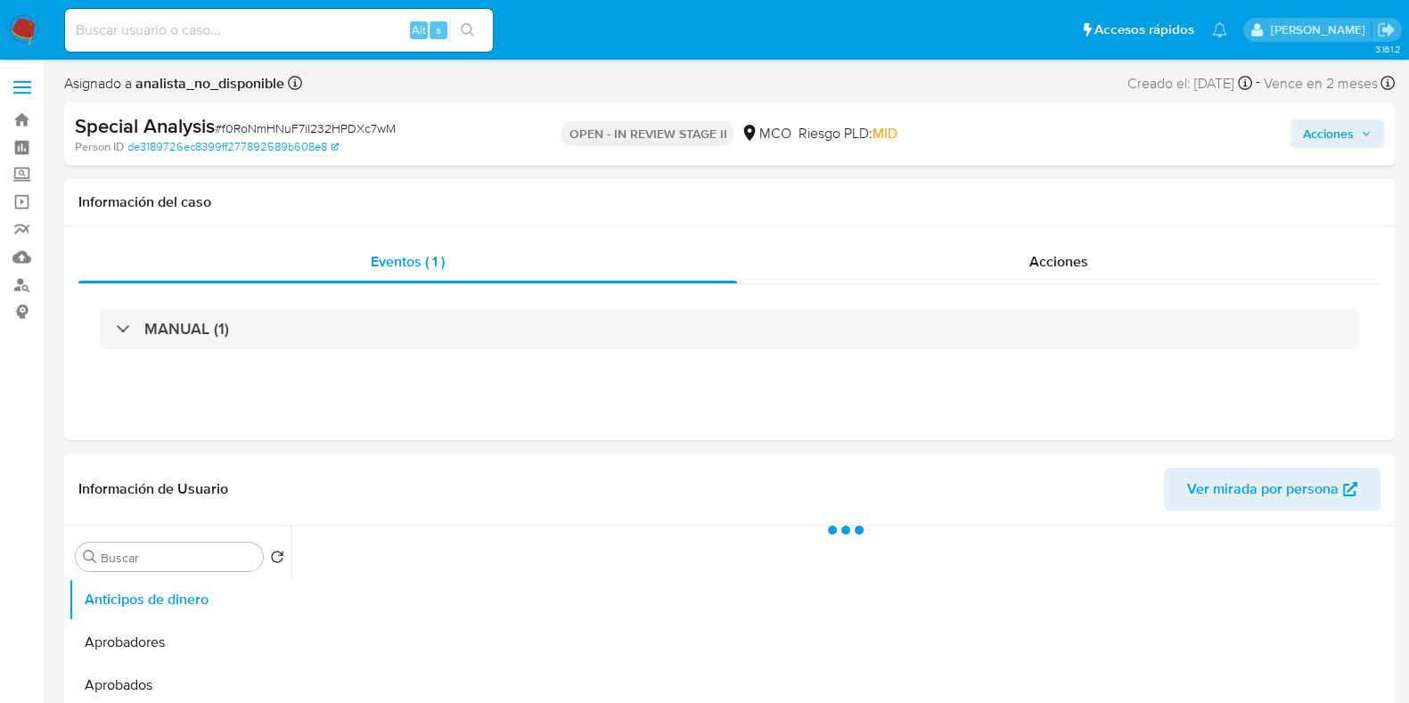
select select "10"
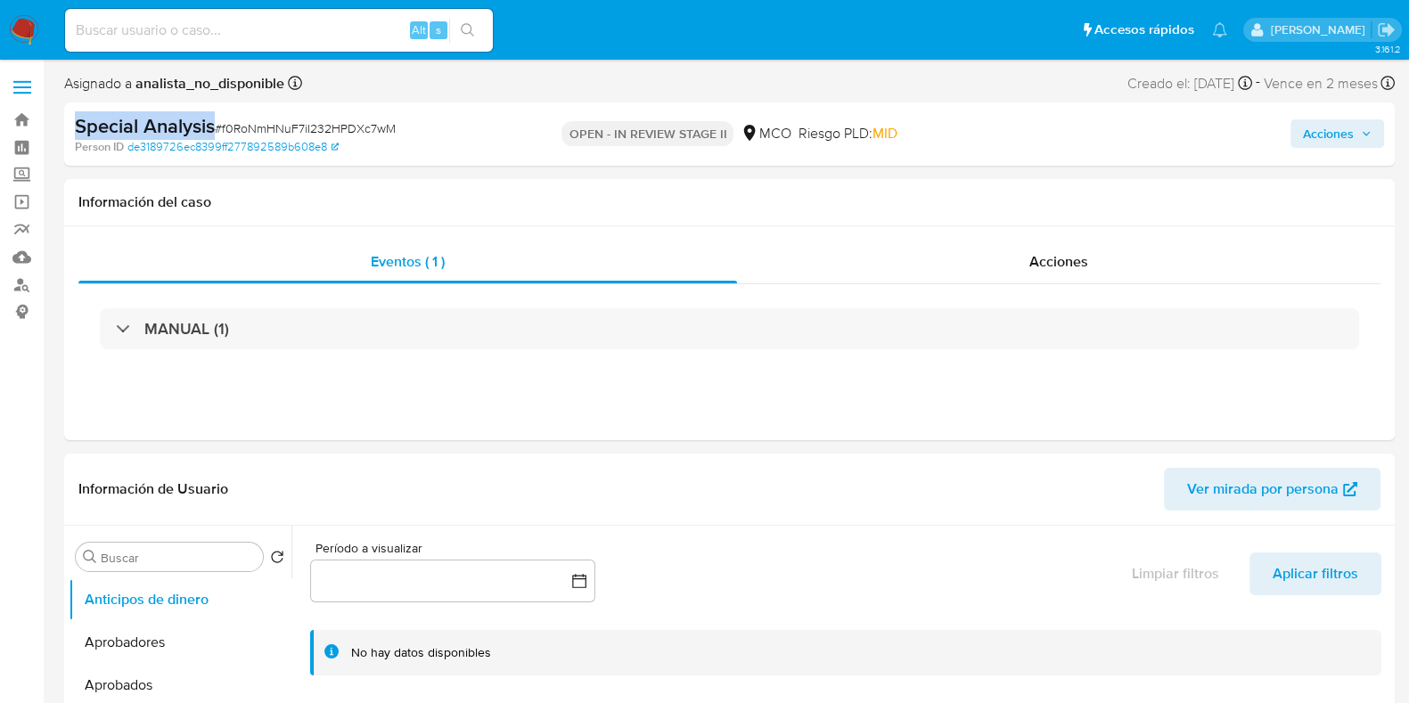
drag, startPoint x: 77, startPoint y: 128, endPoint x: 214, endPoint y: 122, distance: 137.4
click at [214, 122] on b "Special Analysis" at bounding box center [145, 125] width 140 height 29
copy b "Special Analysis"
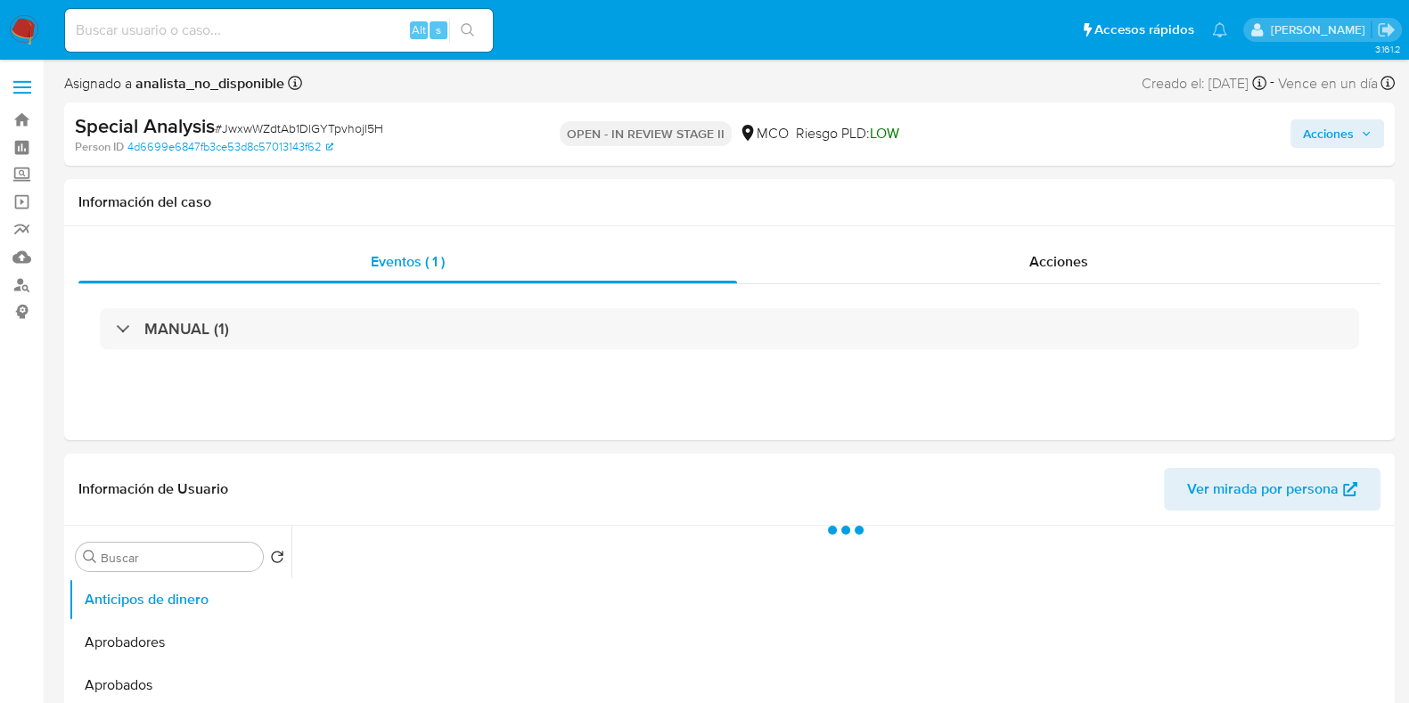
select select "10"
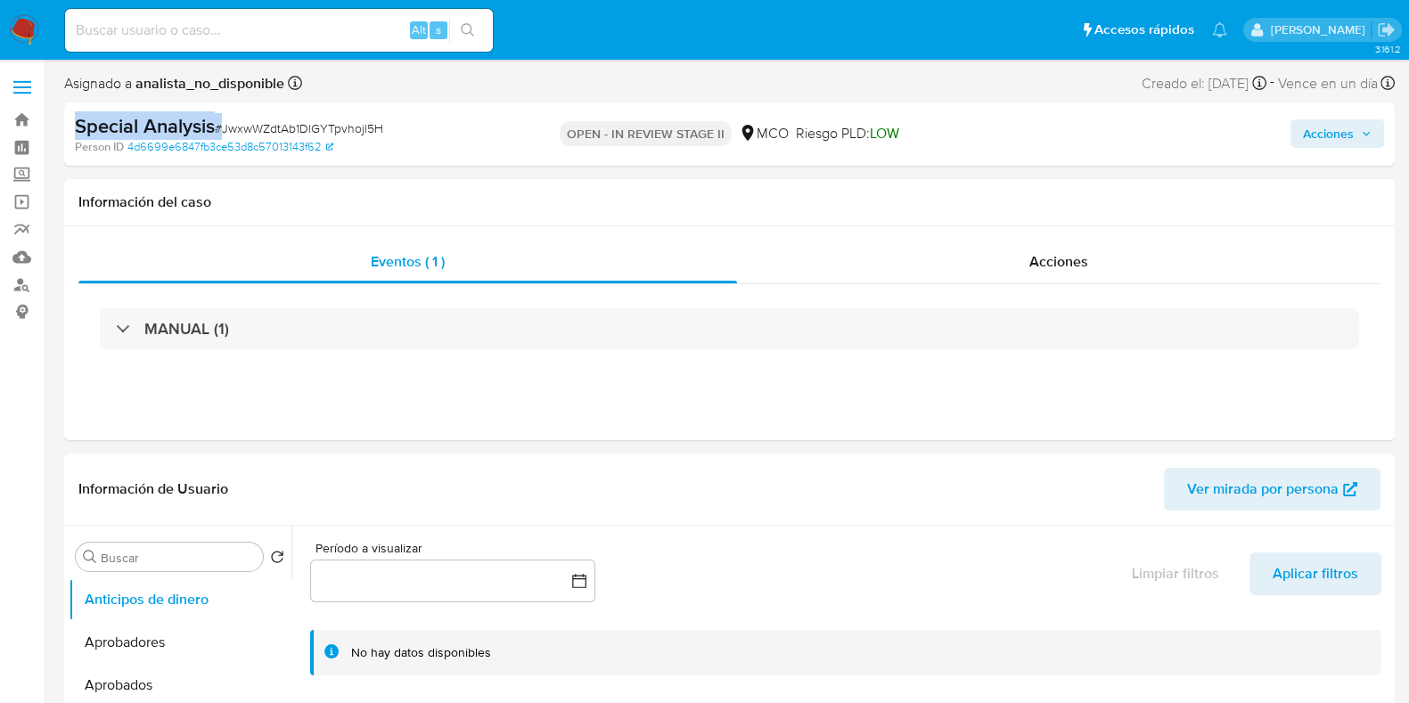
drag, startPoint x: 72, startPoint y: 127, endPoint x: 220, endPoint y: 124, distance: 147.9
click at [220, 124] on div "Special Analysis # JwxwWZdtAb1DlGYTpvhojl5H Person ID 4d6699e6847fb3ce53d8c5701…" at bounding box center [729, 133] width 1330 height 63
copy div "Special Analysis #"
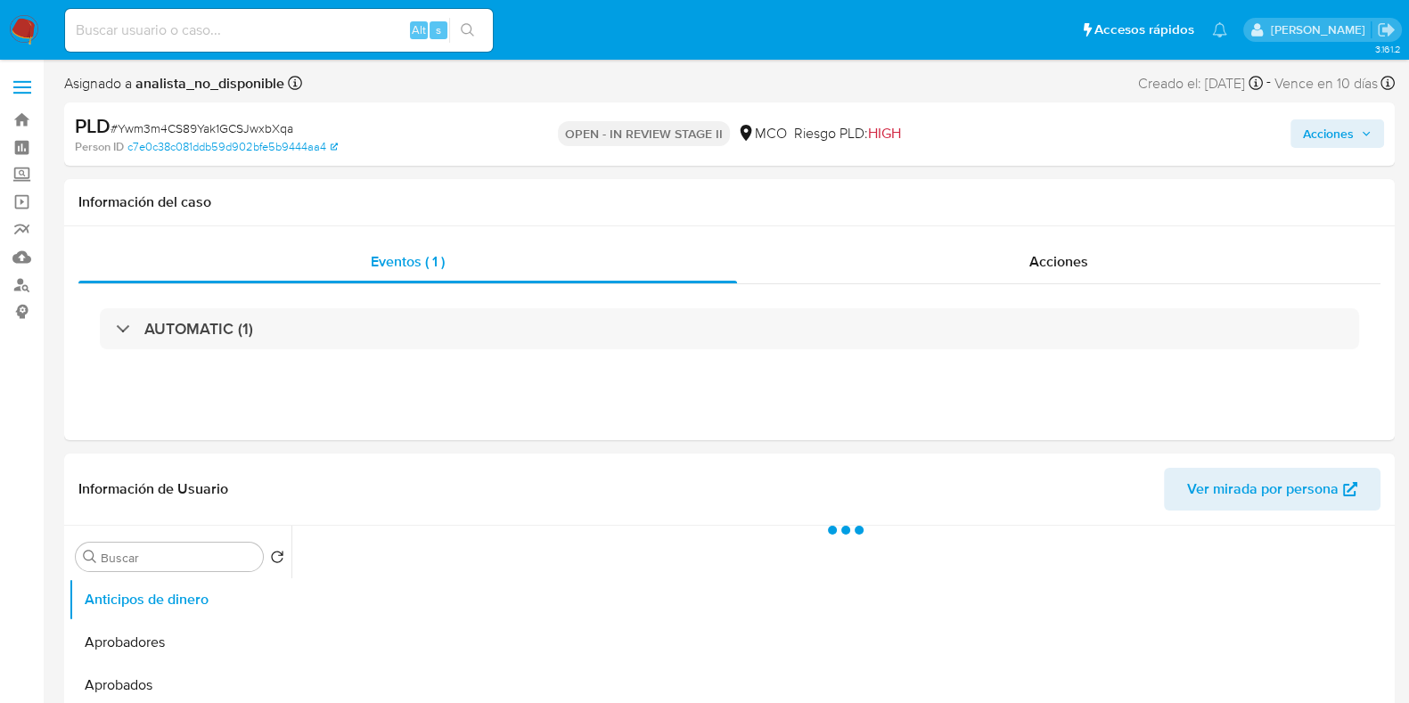
select select "10"
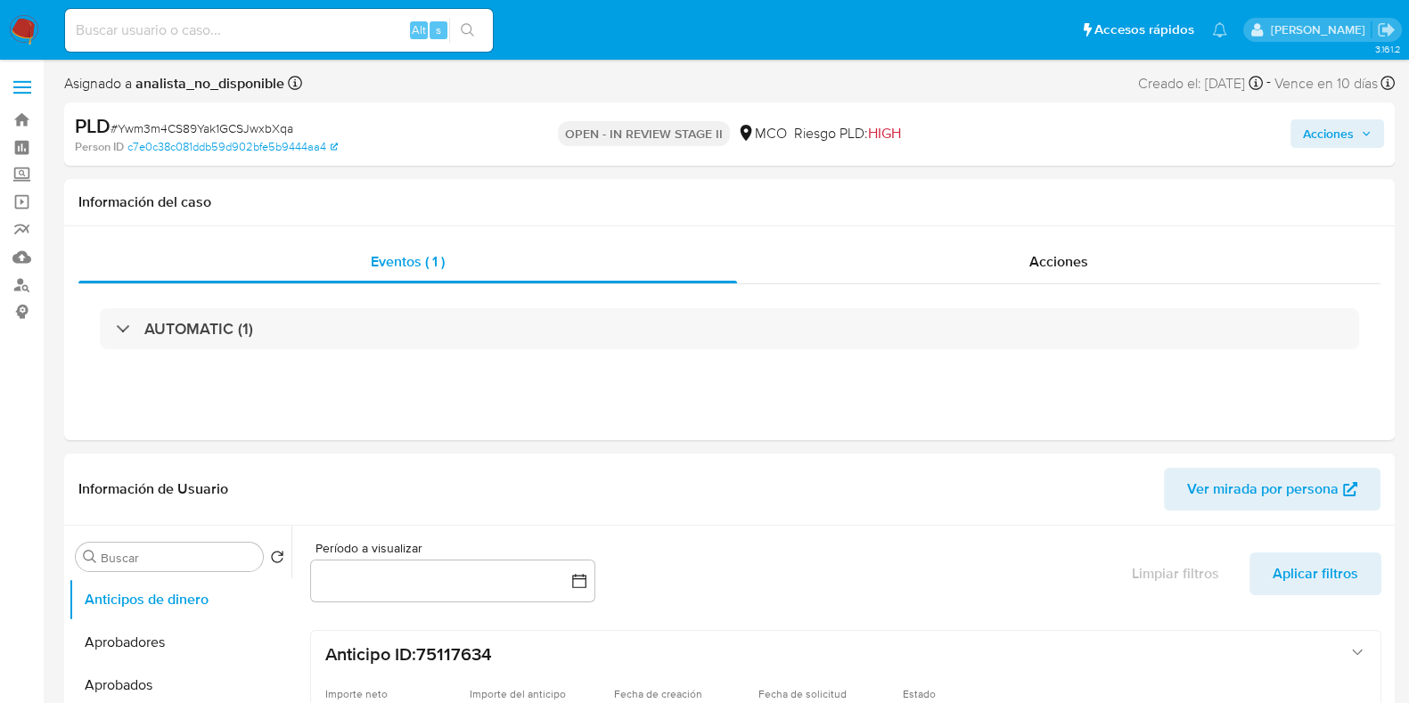
click at [90, 122] on b "PLD" at bounding box center [93, 125] width 36 height 29
copy b "PLD"
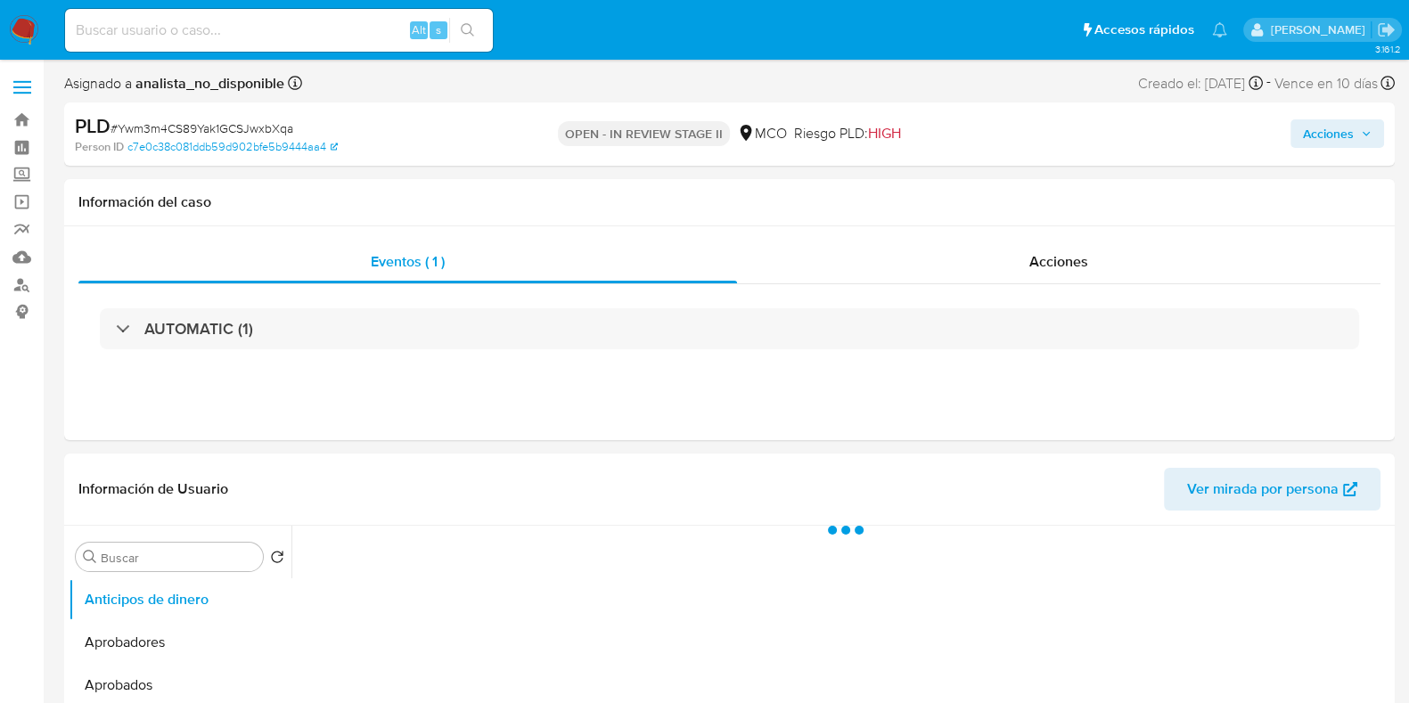
select select "10"
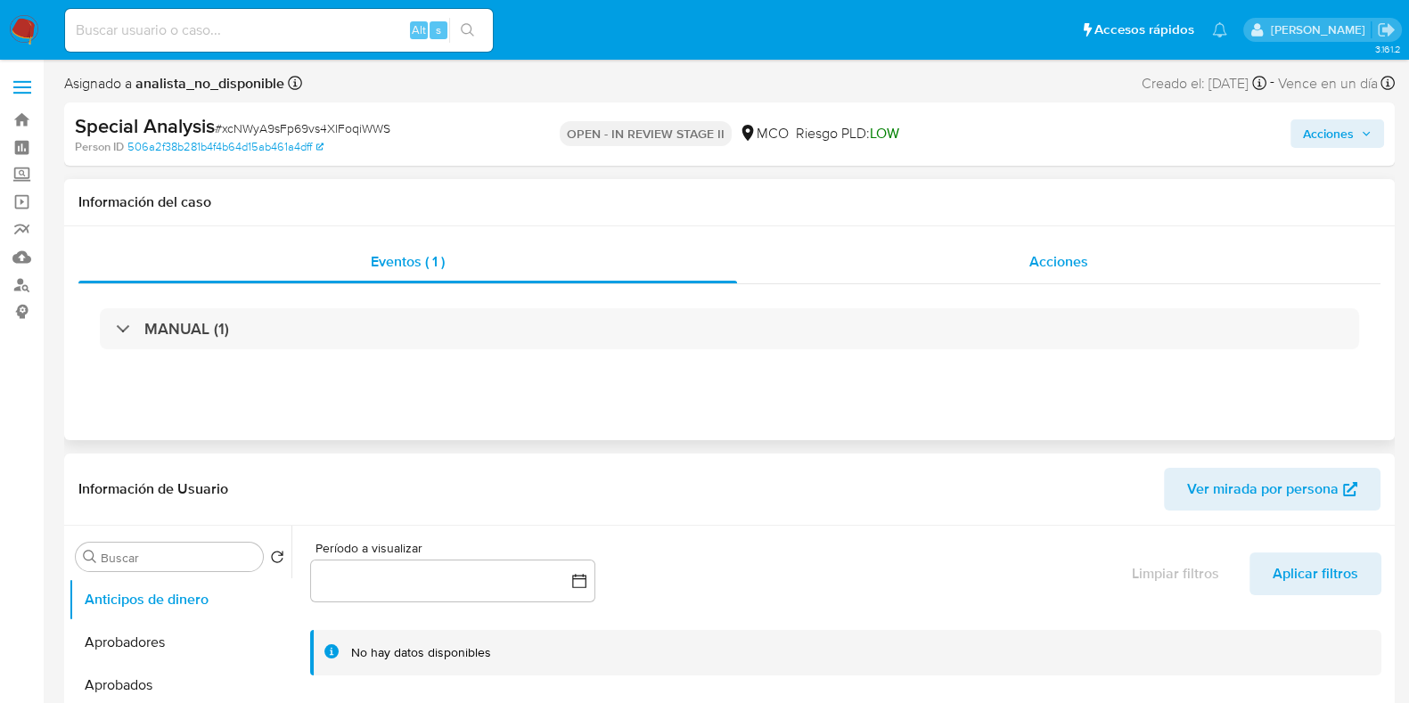
click at [1000, 249] on div "Acciones" at bounding box center [1058, 262] width 643 height 43
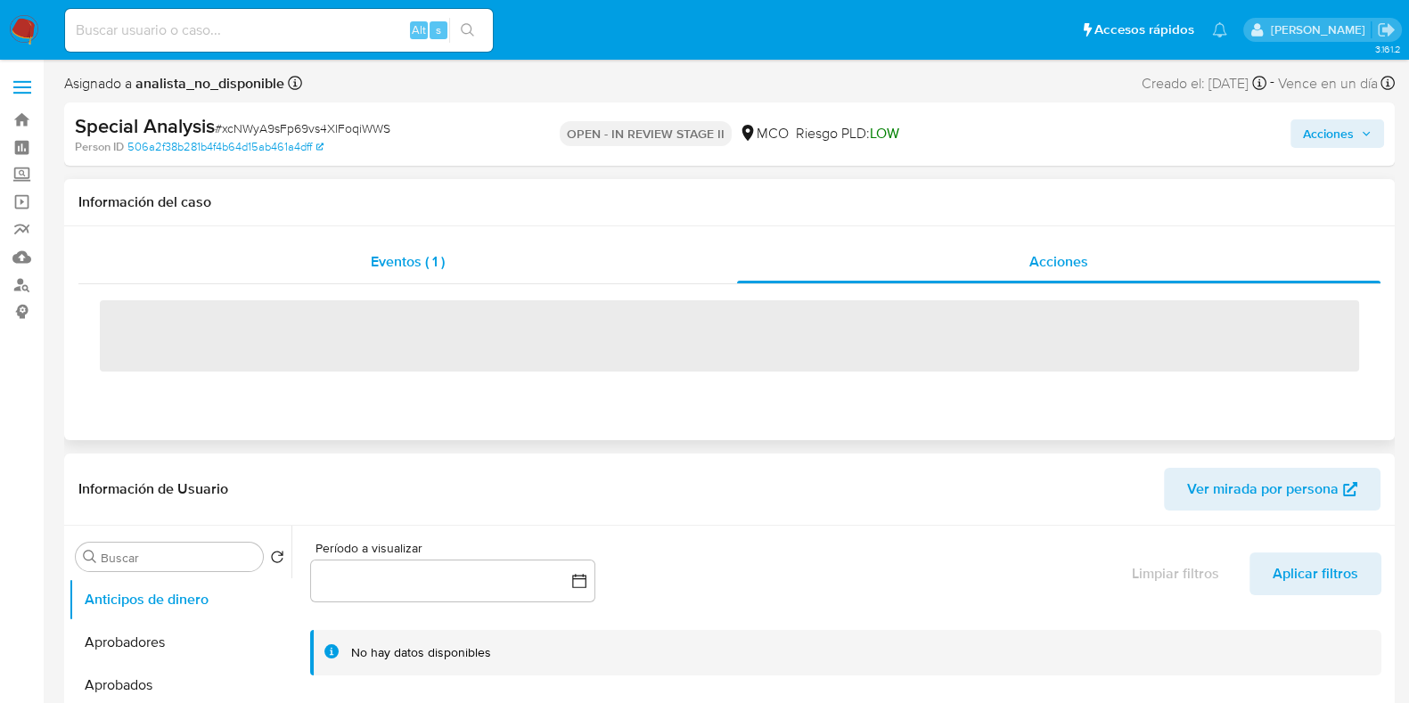
click at [567, 267] on div "Eventos ( 1 )" at bounding box center [407, 262] width 659 height 43
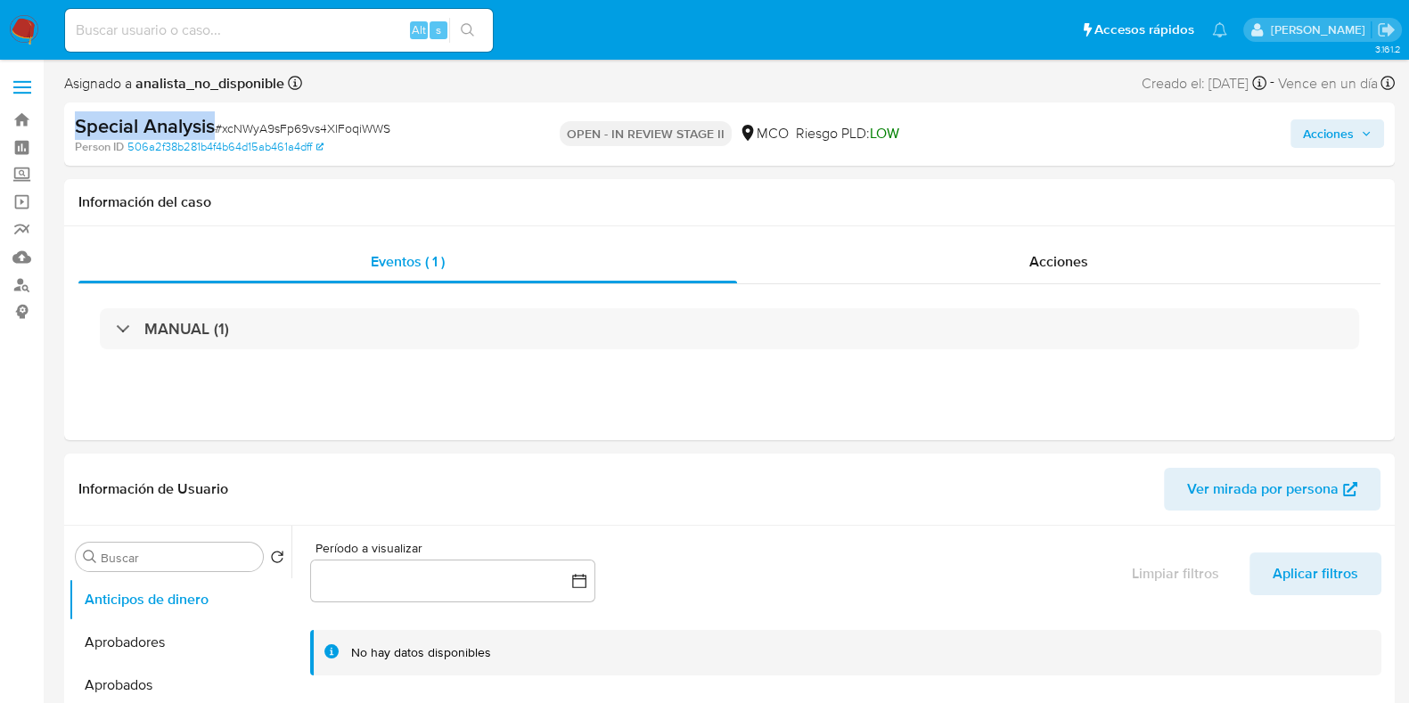
drag, startPoint x: 67, startPoint y: 130, endPoint x: 214, endPoint y: 127, distance: 147.1
click at [214, 127] on div "Special Analysis # xcNWyA9sFp69vs4XlFoqiWWS Person ID 506a2f38b281b4f4b64d15ab4…" at bounding box center [729, 133] width 1330 height 63
copy b "Special Analysis"
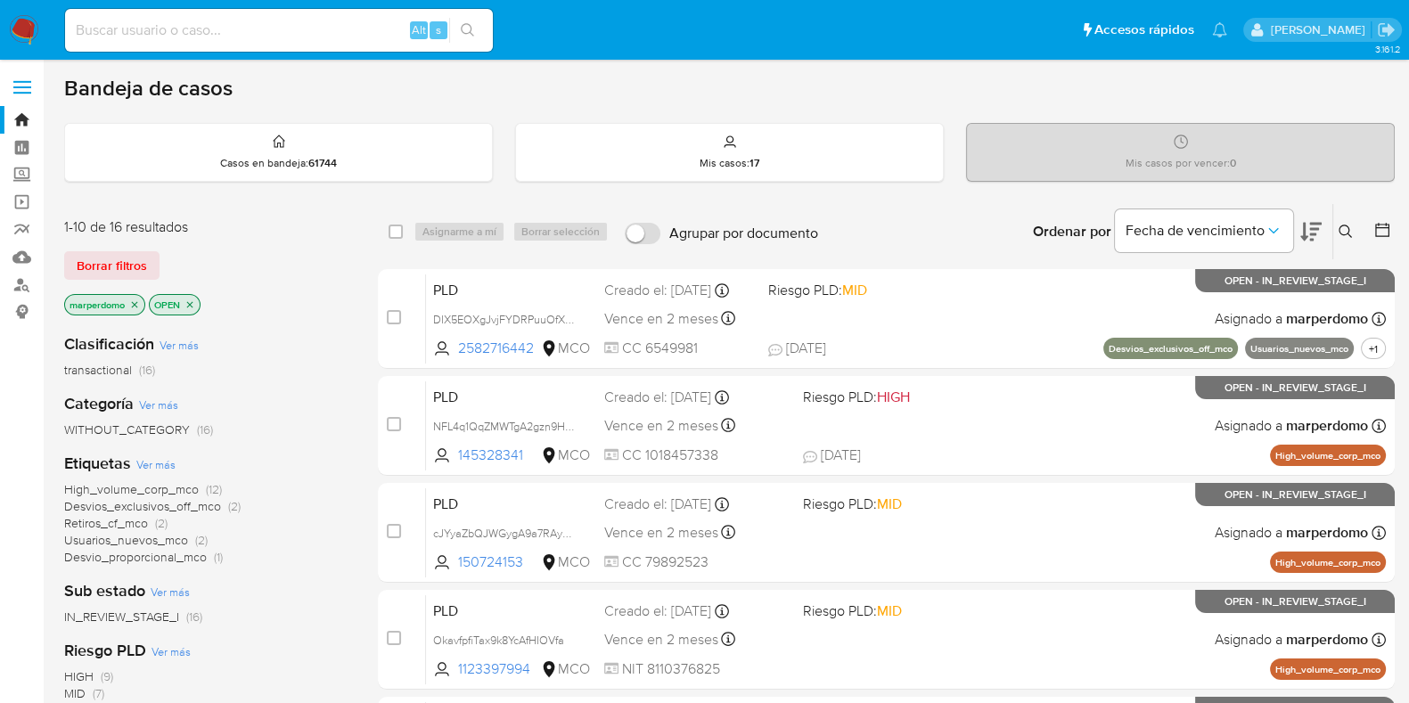
click at [135, 300] on icon "close-filter" at bounding box center [134, 304] width 11 height 11
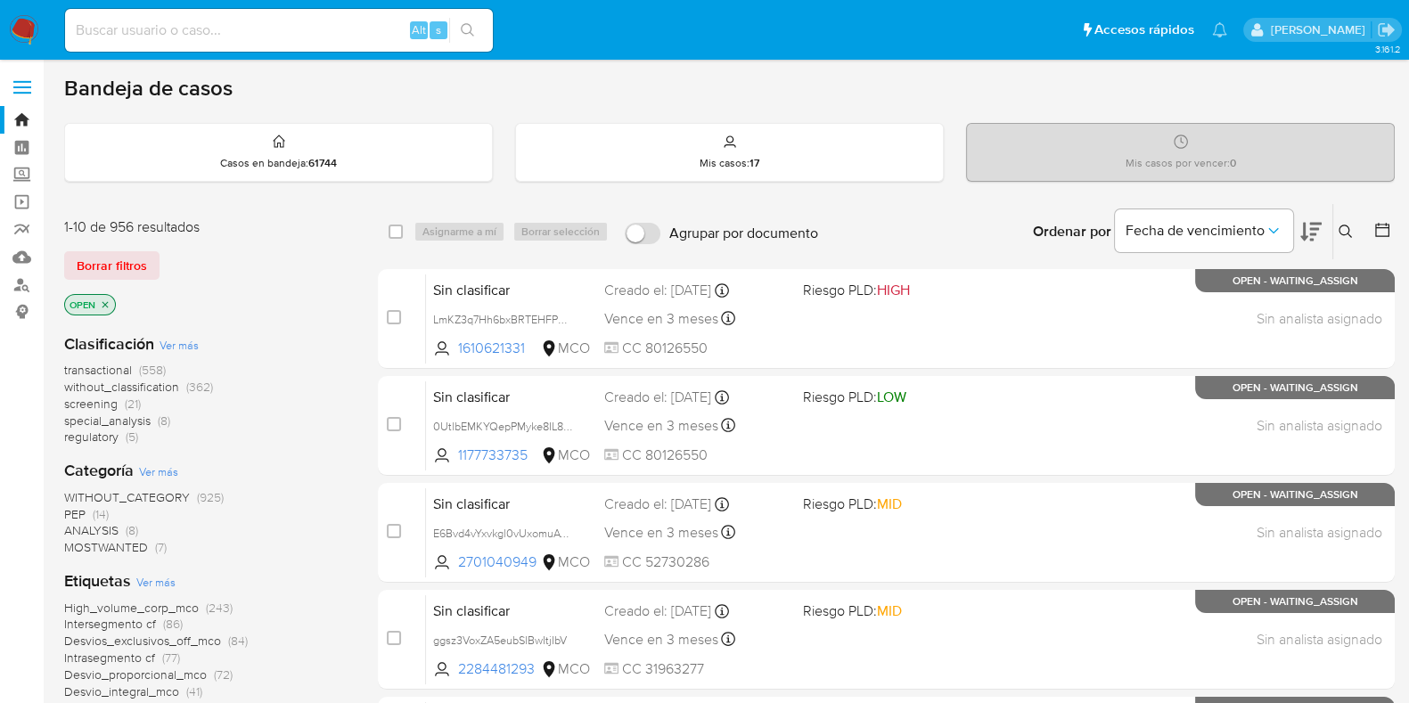
click at [1346, 234] on icon at bounding box center [1345, 232] width 14 height 14
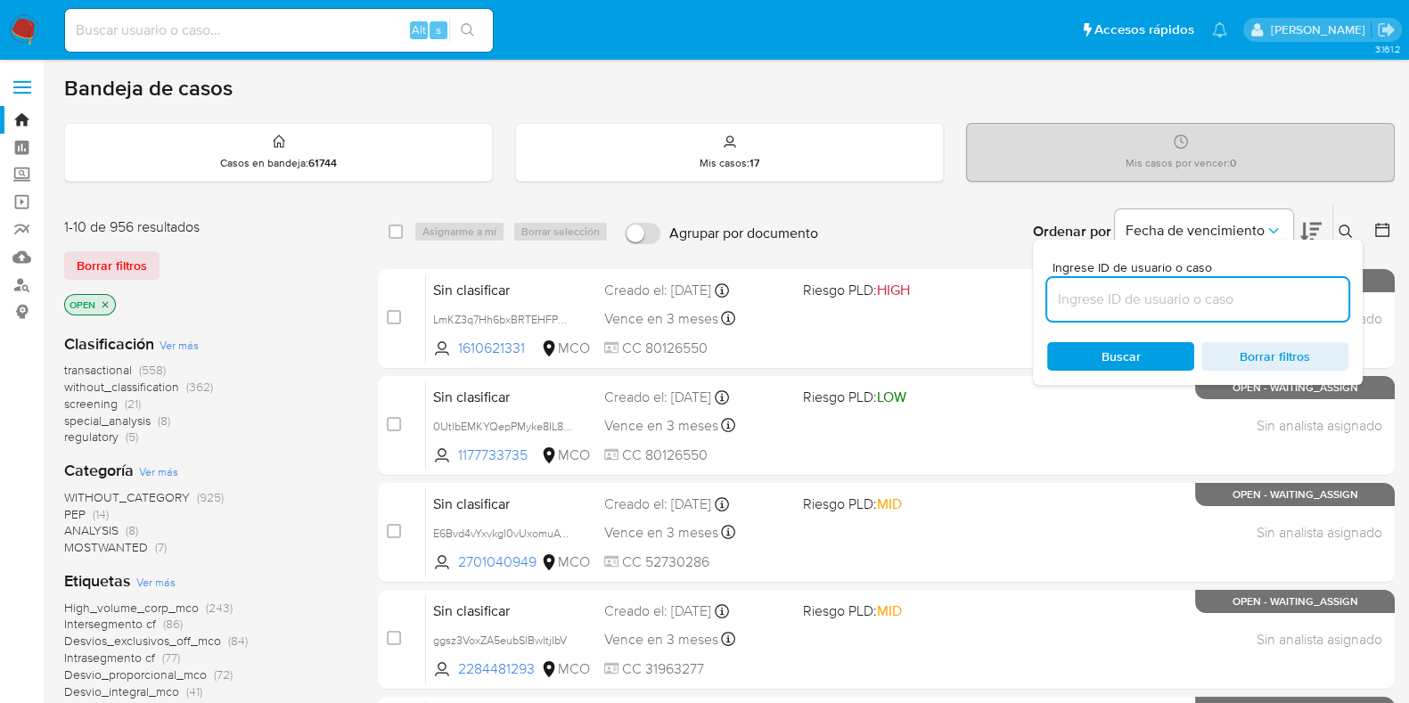
click at [1259, 293] on input at bounding box center [1197, 299] width 301 height 23
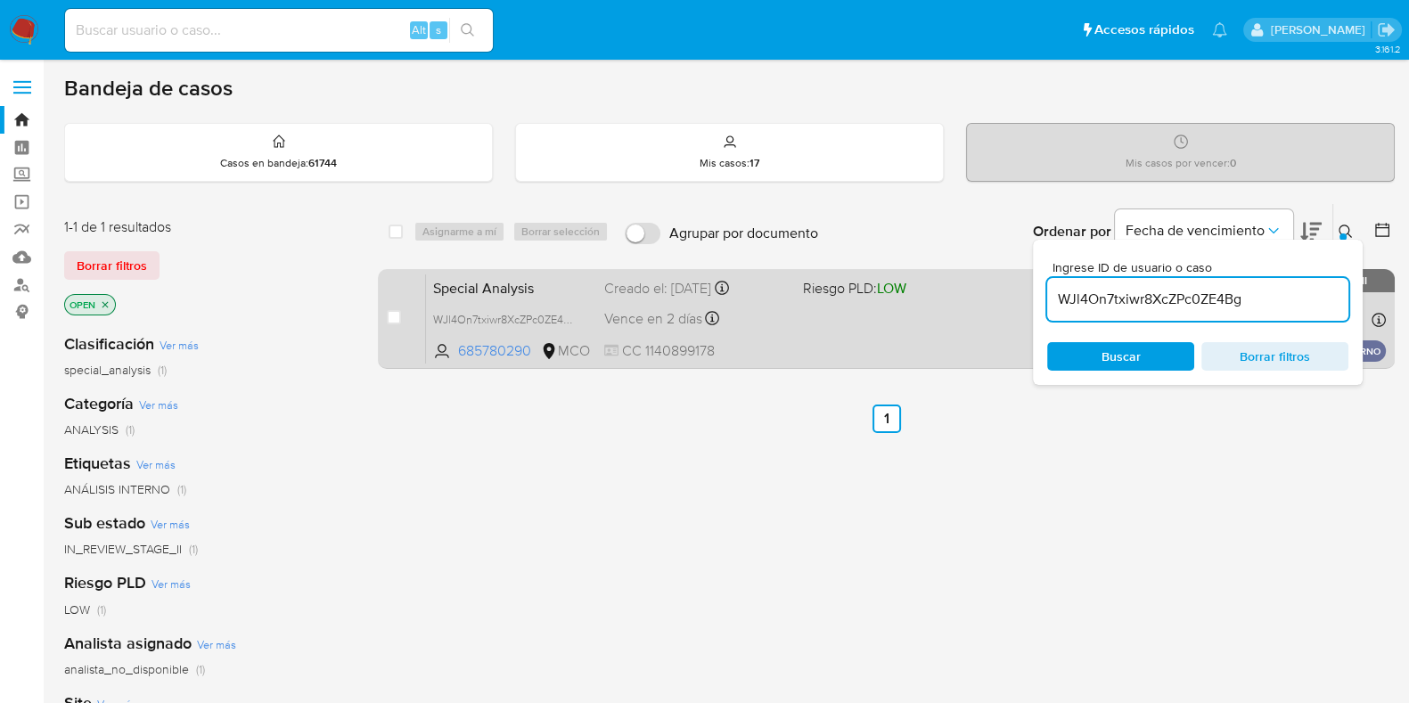
click at [731, 313] on div "Vence en 2 días Vence el 02/10/2025 12:30:38" at bounding box center [696, 319] width 184 height 24
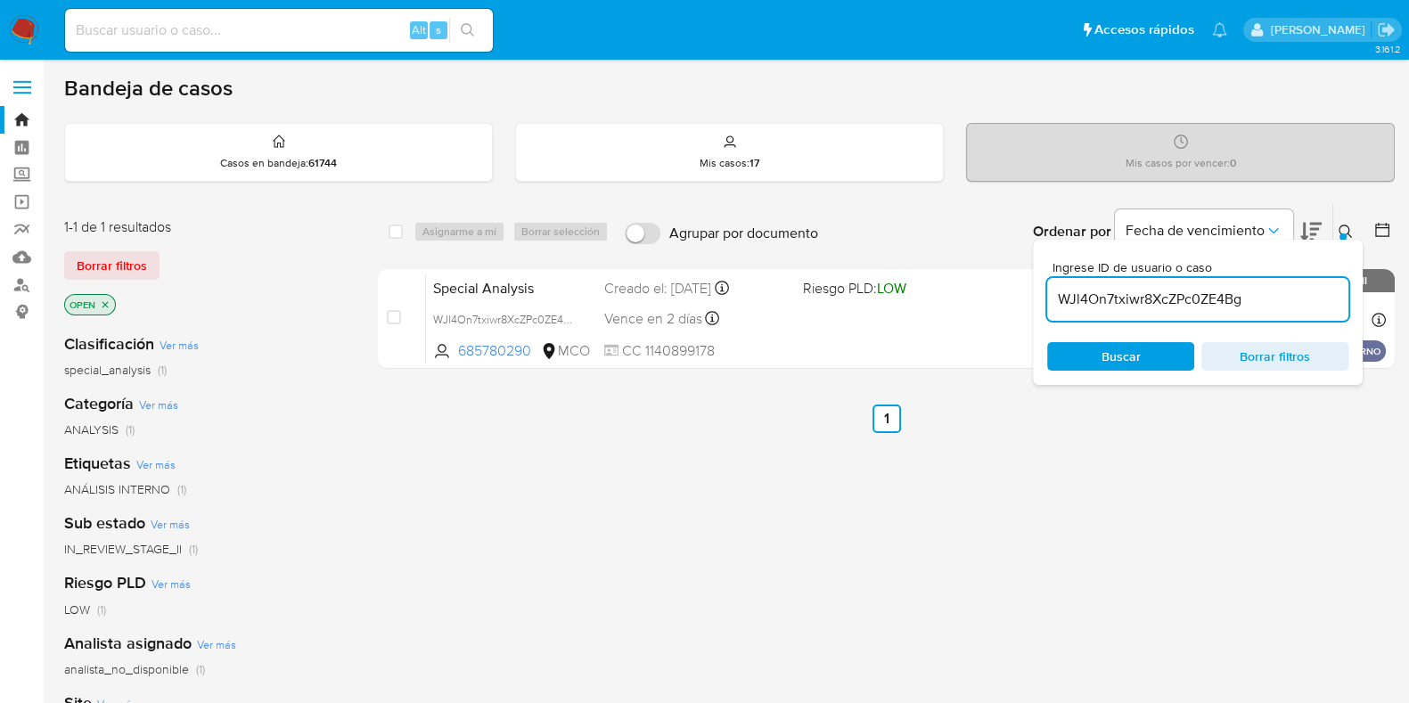
click at [1140, 295] on input "WJl4On7txiwr8XcZPc0ZE4Bg" at bounding box center [1197, 299] width 301 height 23
paste input "MHXIMgo7q3OXWhYimfujshuN"
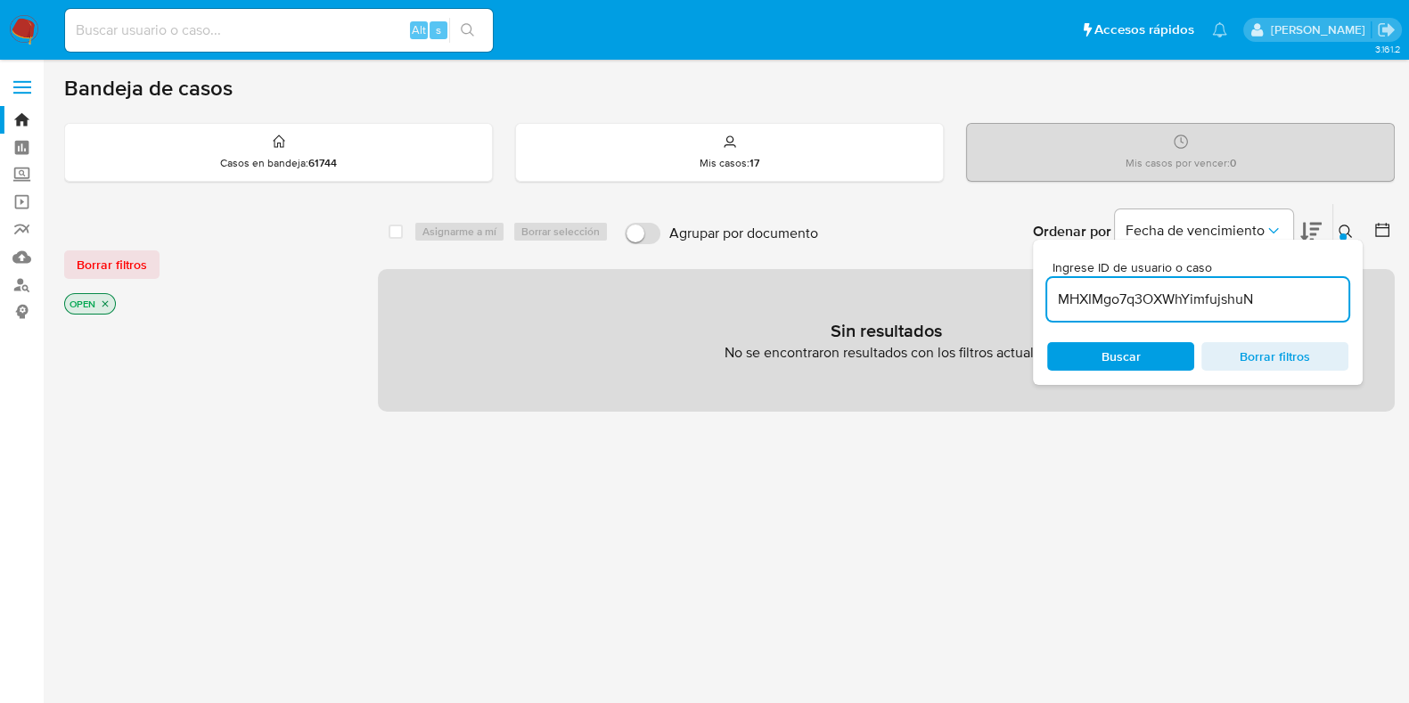
click at [1283, 307] on input "MHXIMgo7q3OXWhYimfujshuN" at bounding box center [1197, 299] width 301 height 23
type input "MHXIMgo7q3OXWhYimfujshuN"
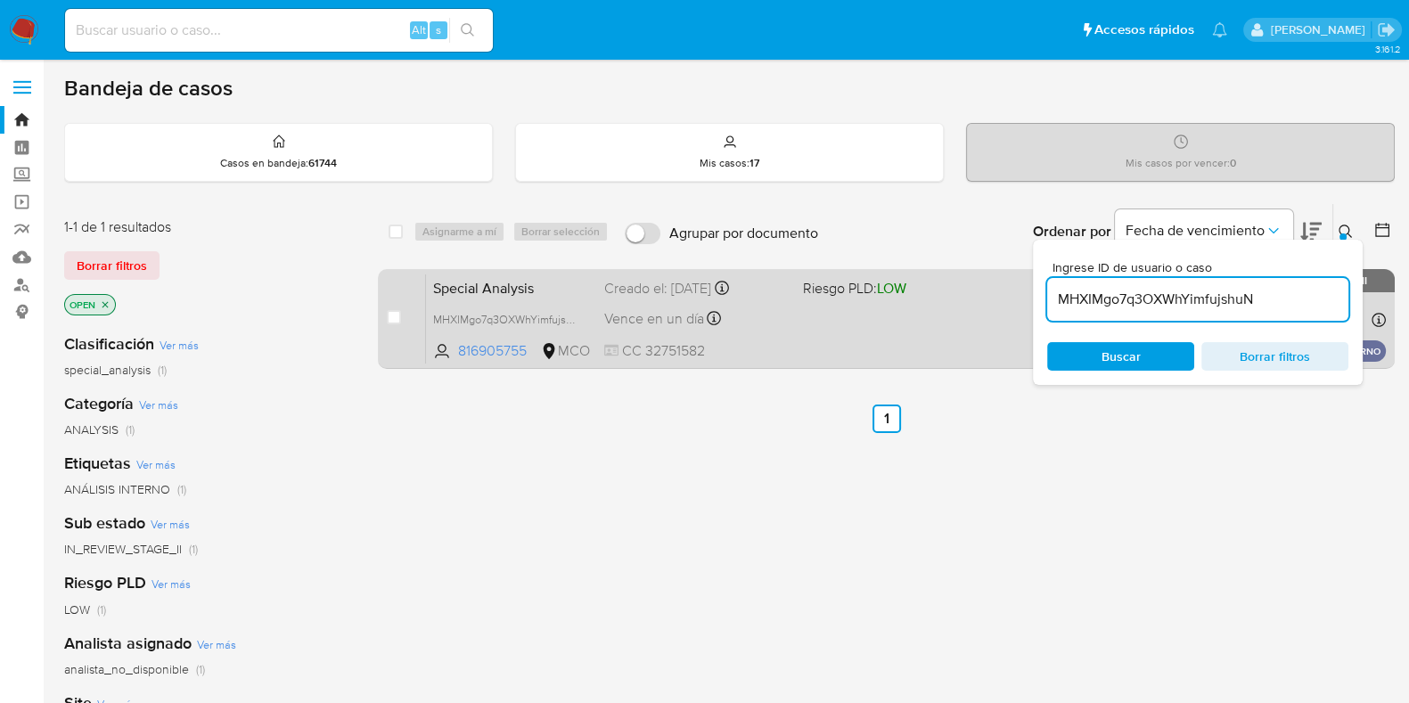
click at [789, 307] on div "Vence en un día Vence el 01/10/2025 23:09:46" at bounding box center [696, 319] width 184 height 24
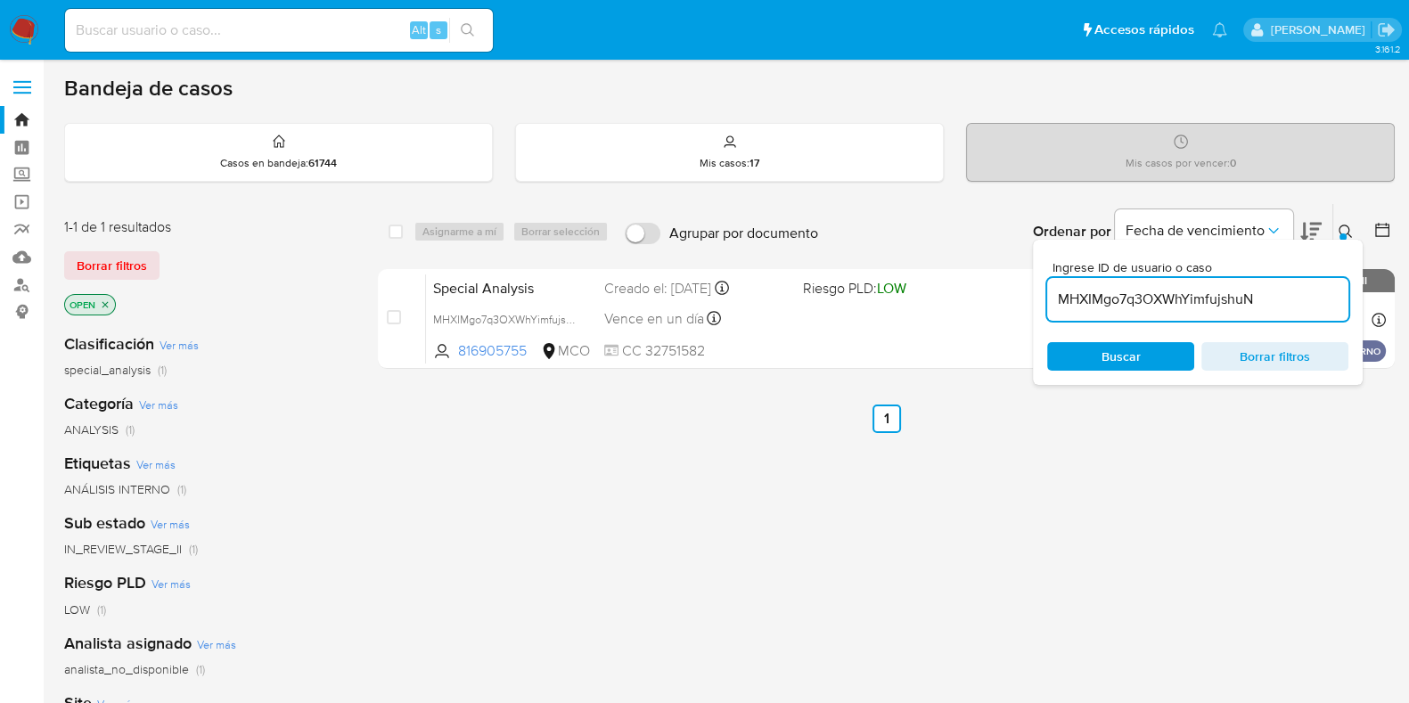
click at [1092, 289] on input "MHXIMgo7q3OXWhYimfujshuN" at bounding box center [1197, 299] width 301 height 23
paste input "Lv08cC26wzNvjE3vD0YLz7tM"
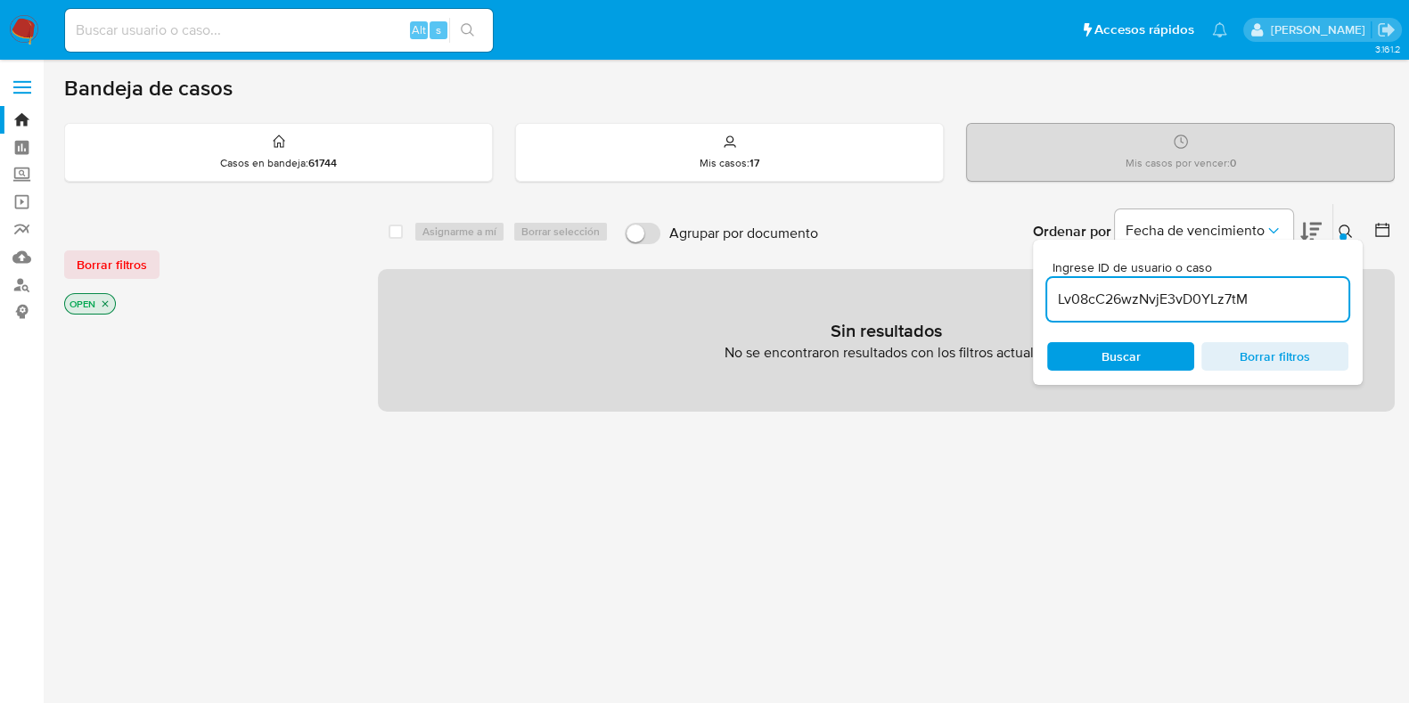
click at [1256, 300] on input "Lv08cC26wzNvjE3vD0YLz7tM" at bounding box center [1197, 299] width 301 height 23
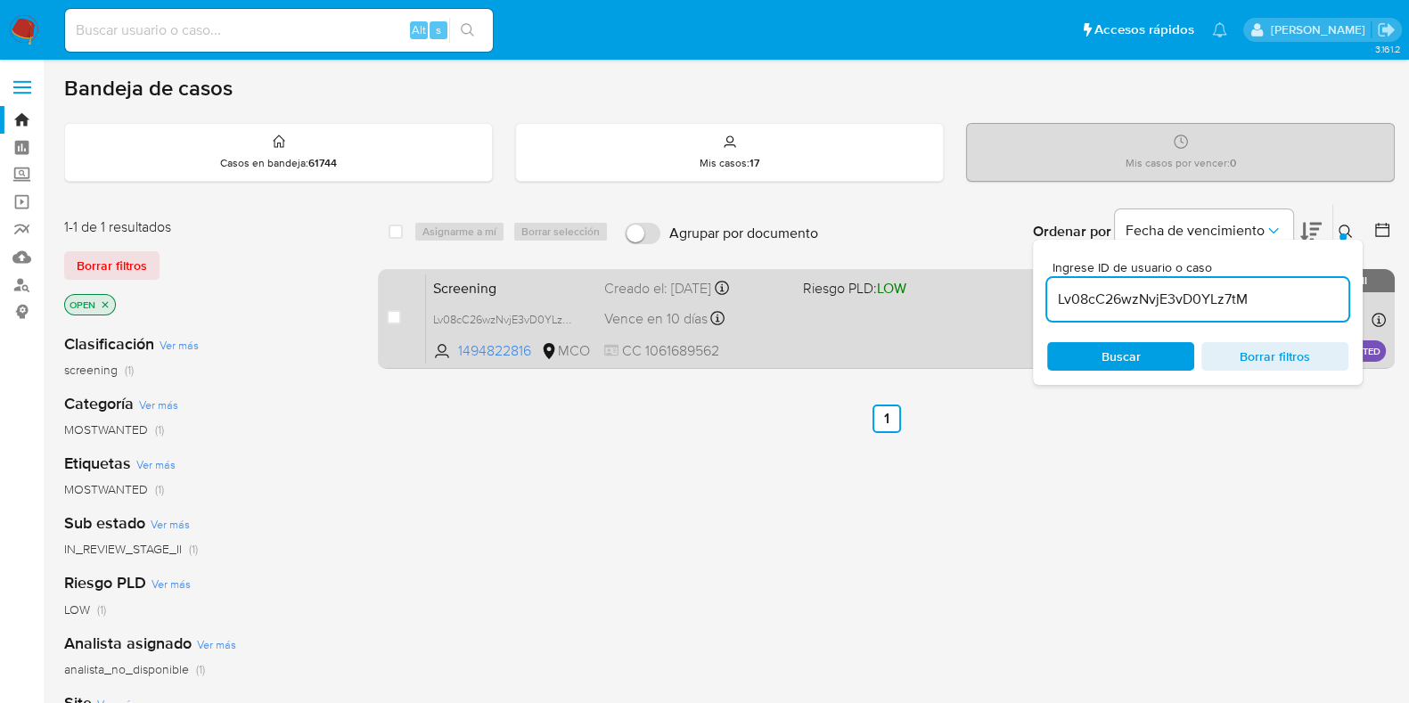
click at [841, 317] on span at bounding box center [895, 319] width 184 height 4
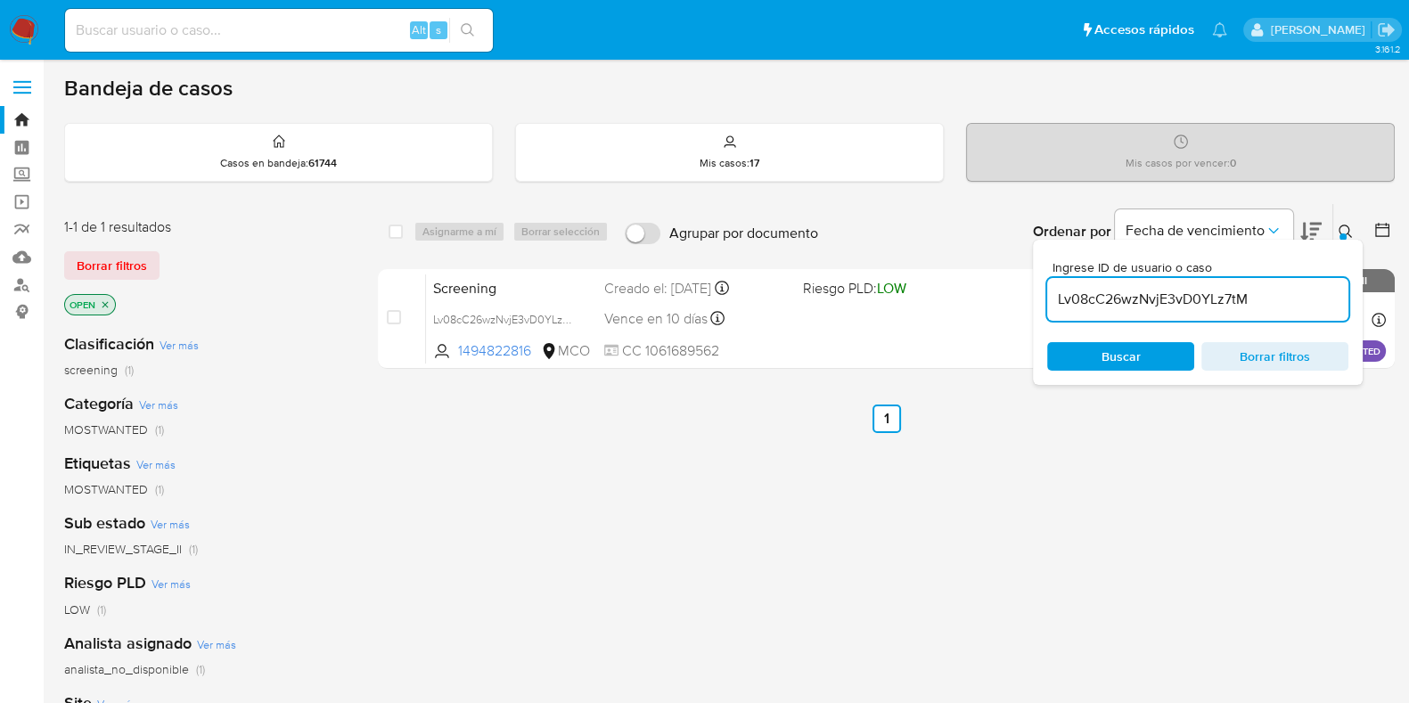
click at [1127, 299] on input "Lv08cC26wzNvjE3vD0YLz7tM" at bounding box center [1197, 299] width 301 height 23
paste input "TncZnbB1tbRWYaRkiC4gcf0"
type input "LTncZnbB1tbRWYaRkiC4gcf0"
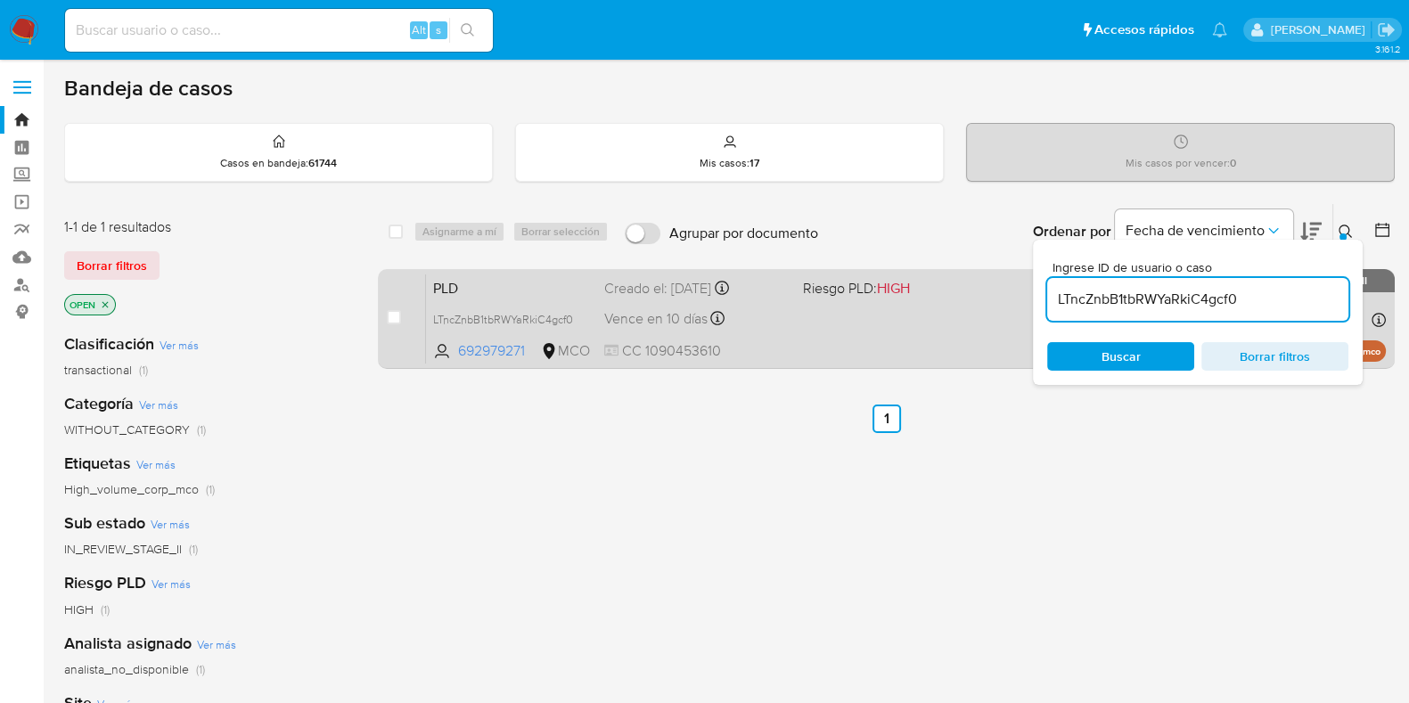
click at [757, 323] on div "Vence en 10 días Vence el 10/10/2025 05:03:07" at bounding box center [696, 319] width 184 height 24
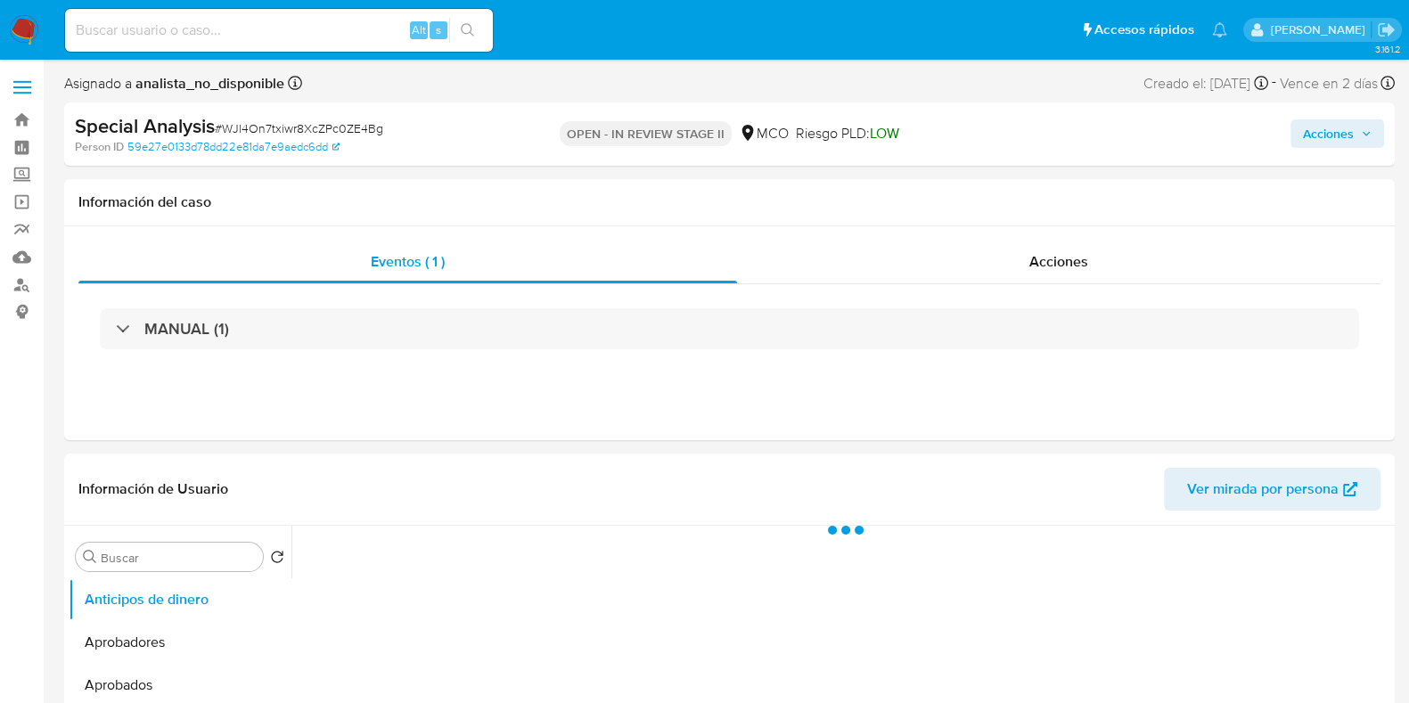
select select "10"
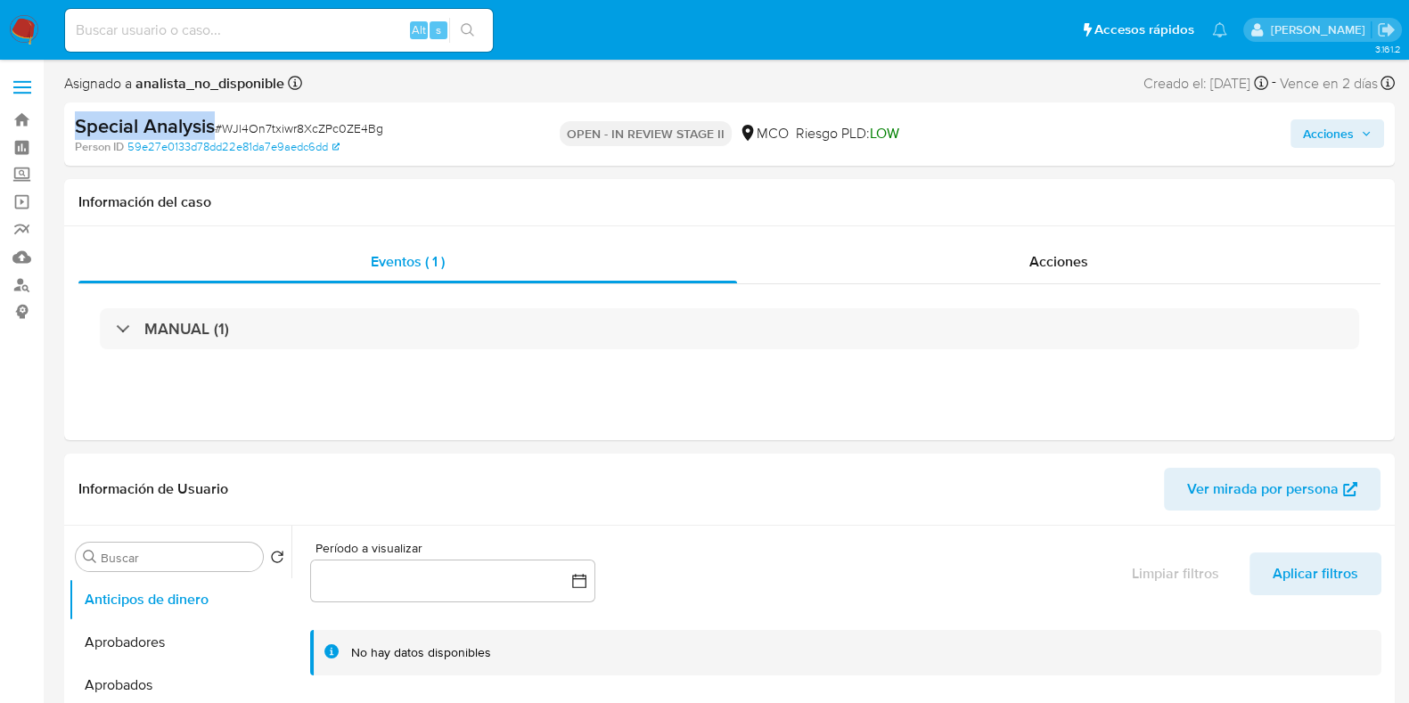
drag, startPoint x: 66, startPoint y: 124, endPoint x: 218, endPoint y: 125, distance: 152.4
click at [218, 125] on div "Special Analysis # WJl4On7txiwr8XcZPc0ZE4Bg Person ID 59e27e0133d78dd22e81da7e9…" at bounding box center [729, 133] width 1330 height 63
copy b "Special Analysis"
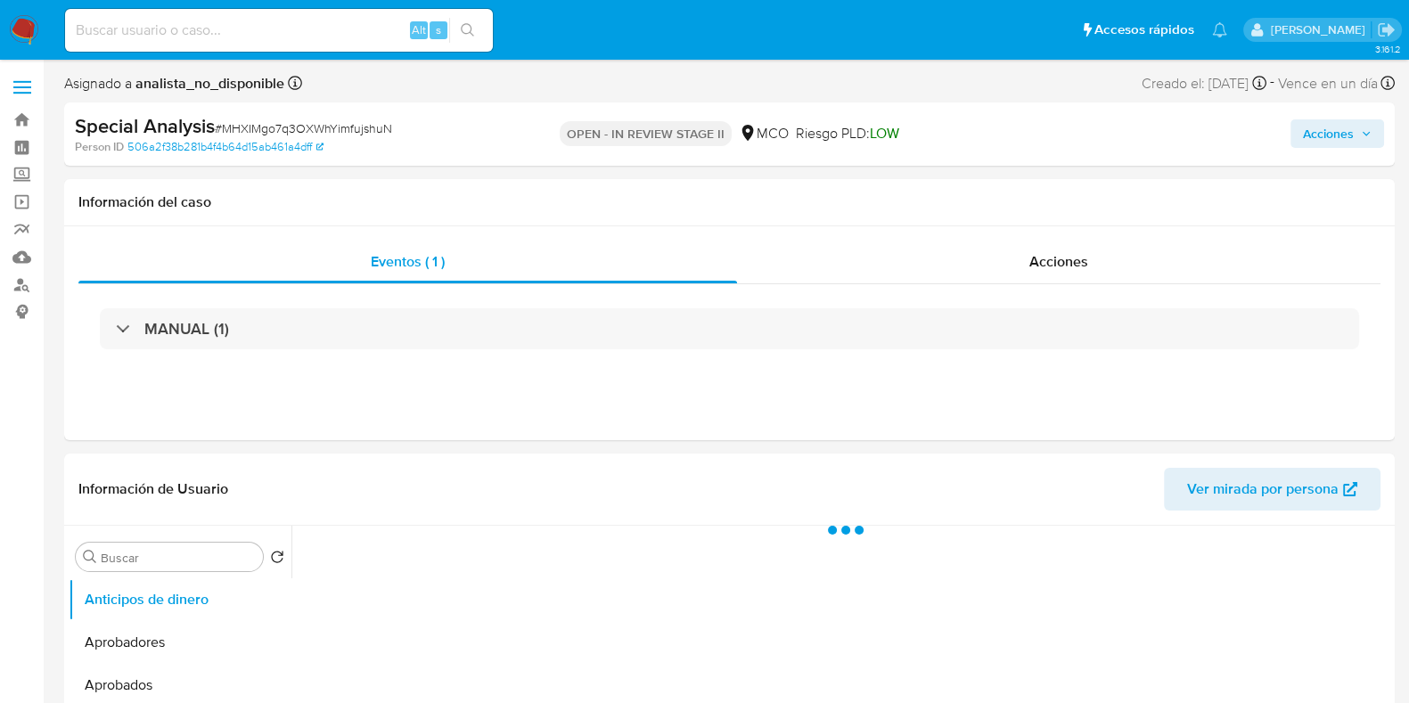
select select "10"
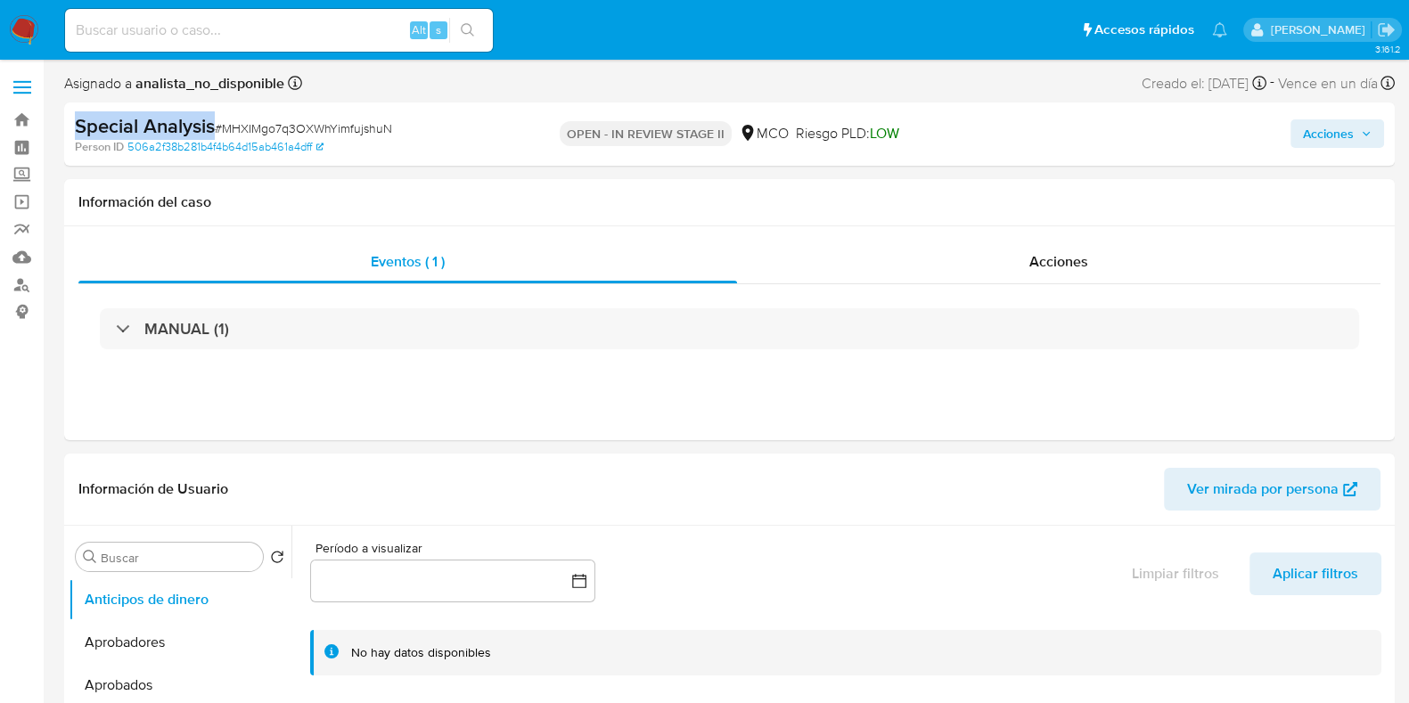
drag, startPoint x: 75, startPoint y: 123, endPoint x: 214, endPoint y: 121, distance: 139.0
click at [214, 121] on b "Special Analysis" at bounding box center [145, 125] width 140 height 29
copy b "Special Analysis"
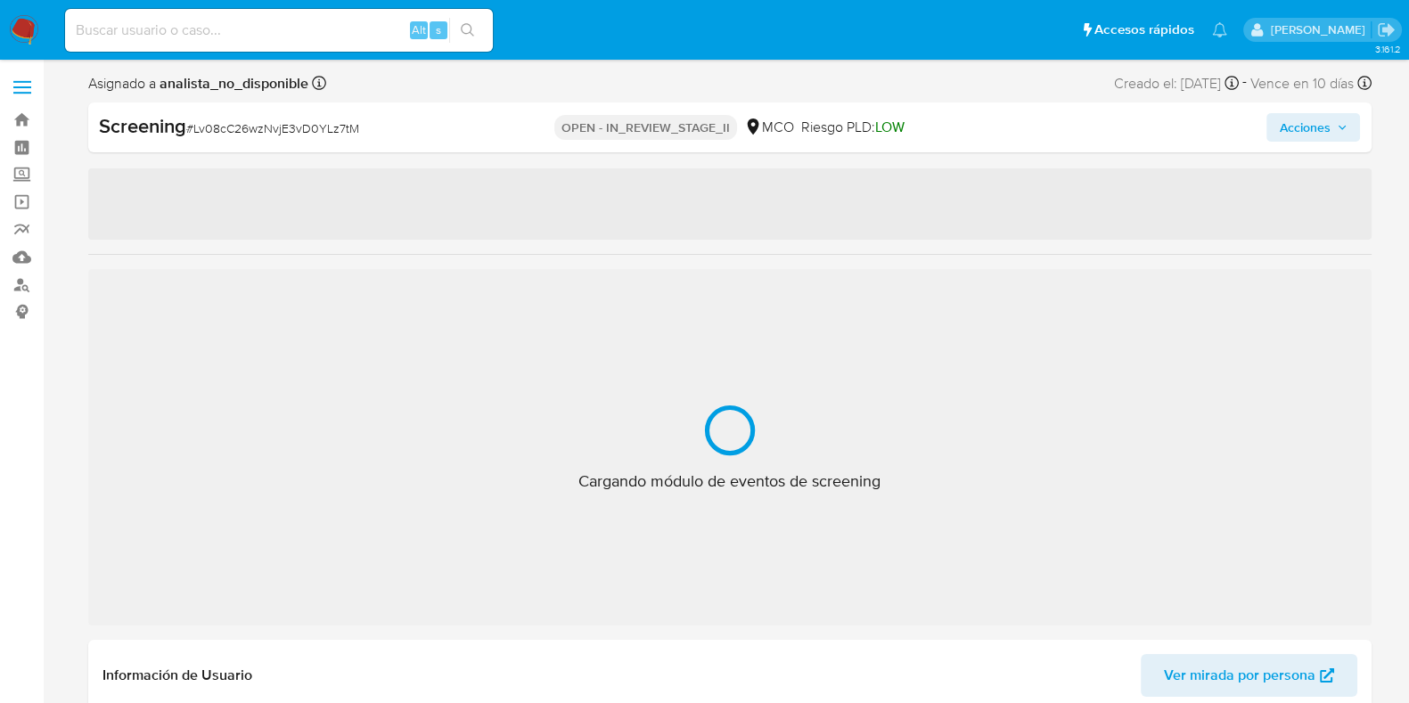
select select "10"
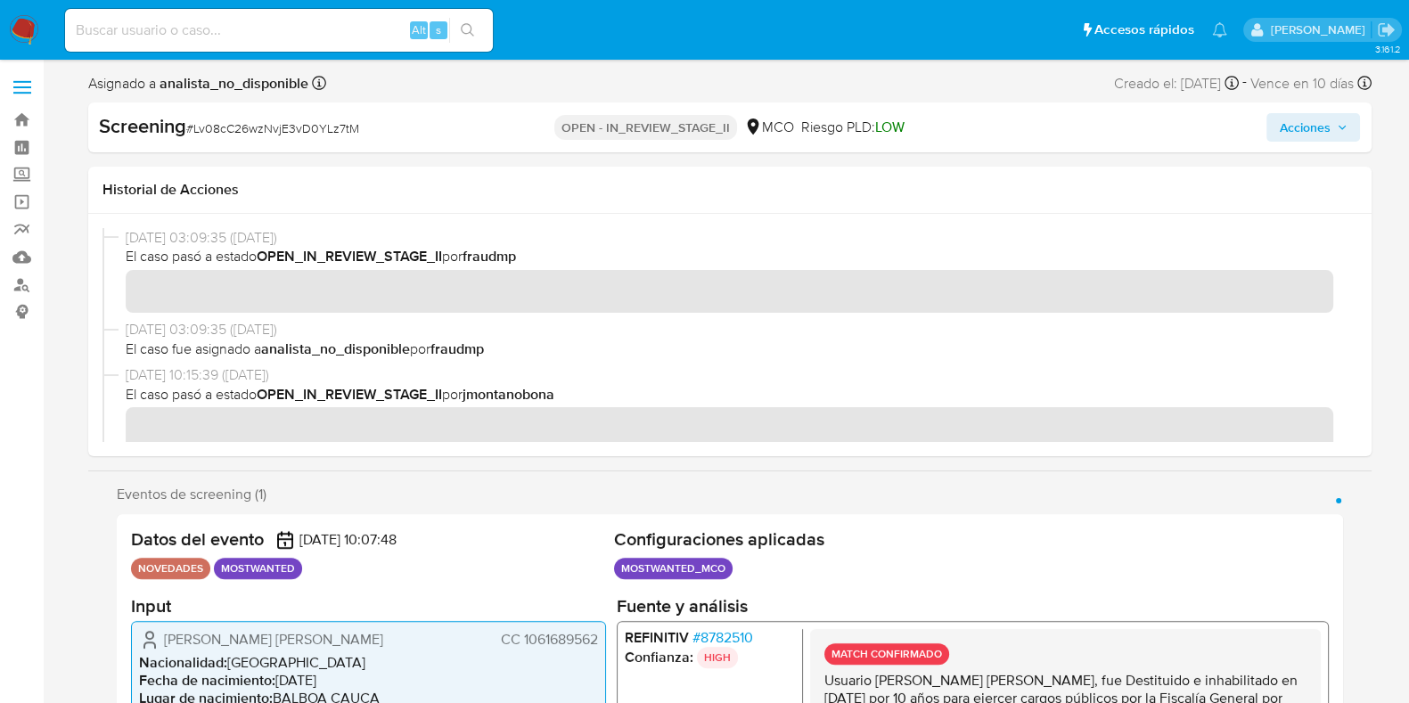
click at [135, 127] on b "Screening" at bounding box center [142, 125] width 87 height 29
copy b "Screening"
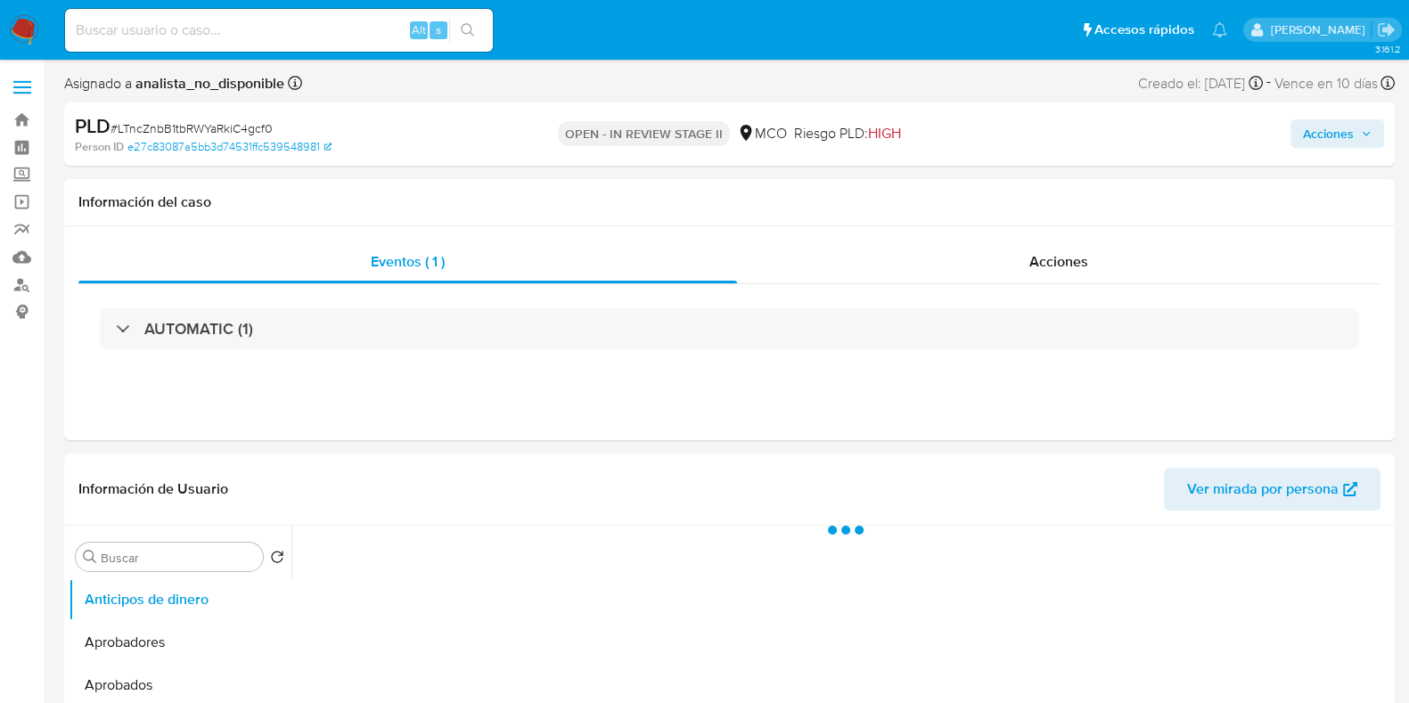
select select "10"
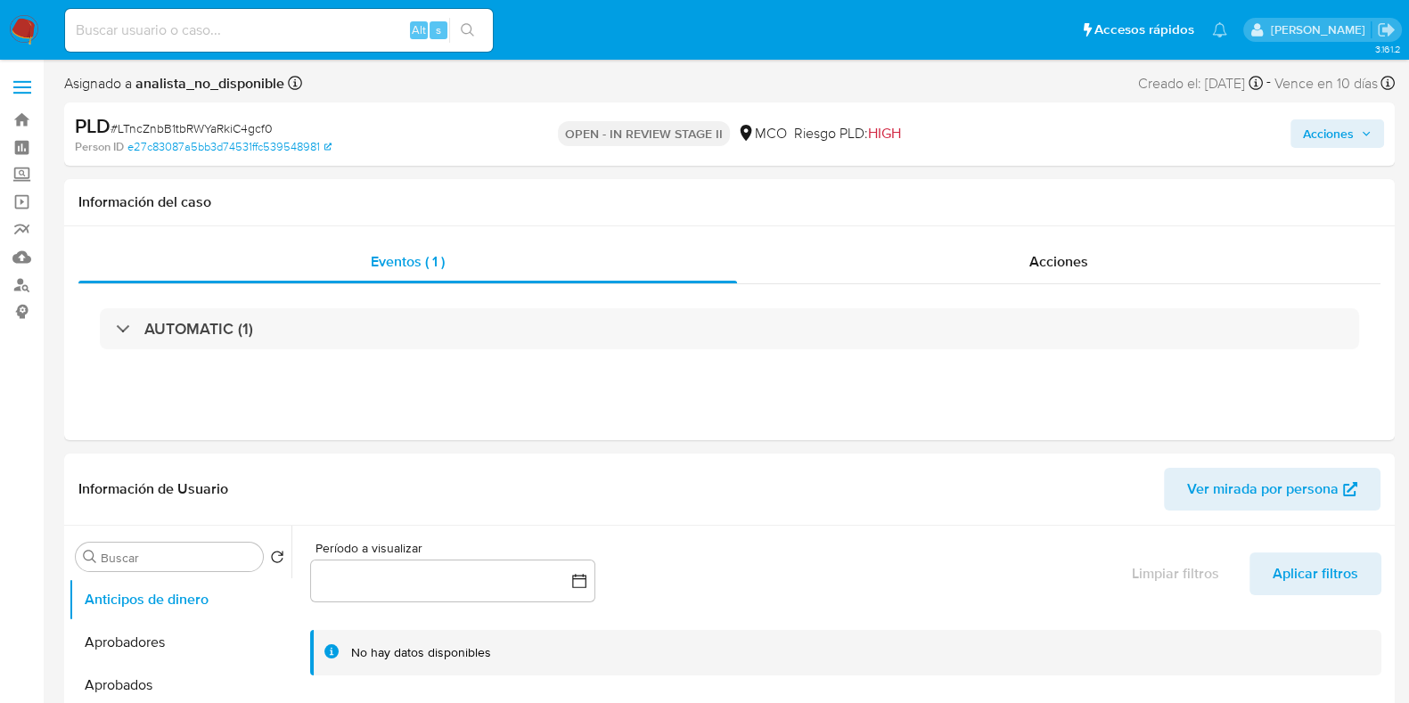
click at [96, 126] on b "PLD" at bounding box center [93, 125] width 36 height 29
copy b "PLD"
